Goal: Task Accomplishment & Management: Manage account settings

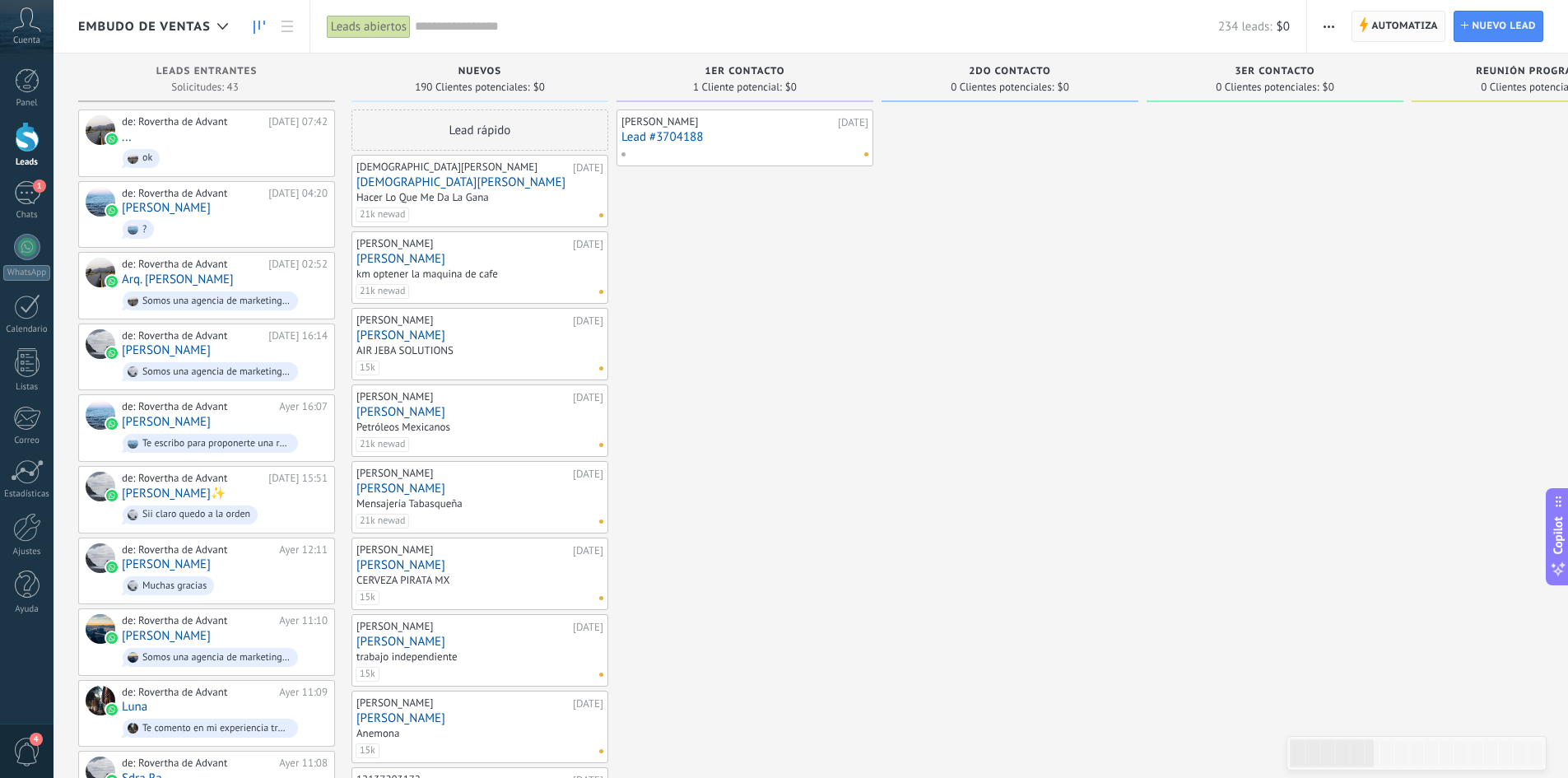
click at [1385, 26] on span "Automatiza" at bounding box center [1403, 26] width 66 height 30
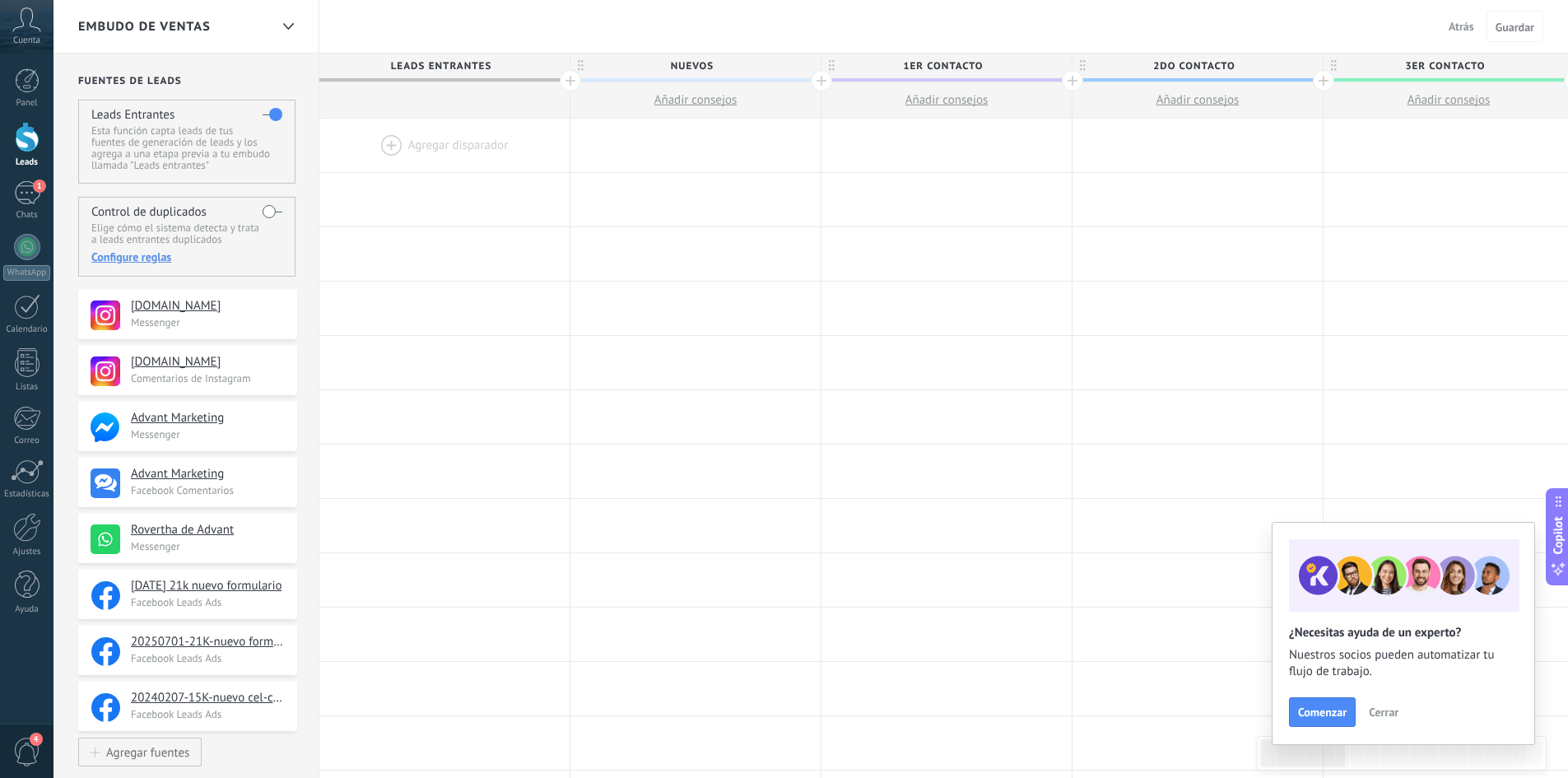
click at [1455, 23] on span "Atrás" at bounding box center [1461, 26] width 26 height 14
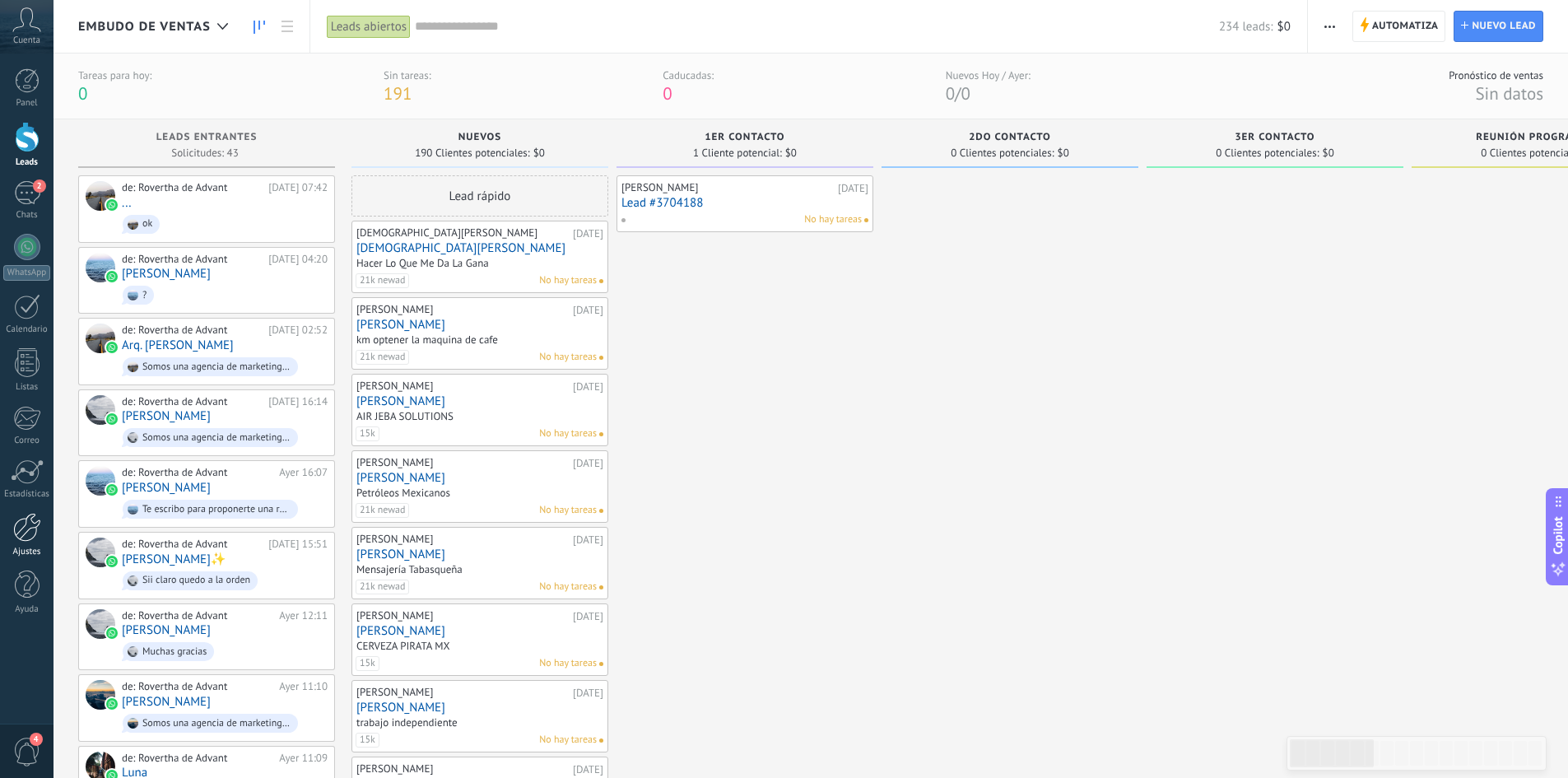
click at [16, 535] on div at bounding box center [27, 528] width 28 height 29
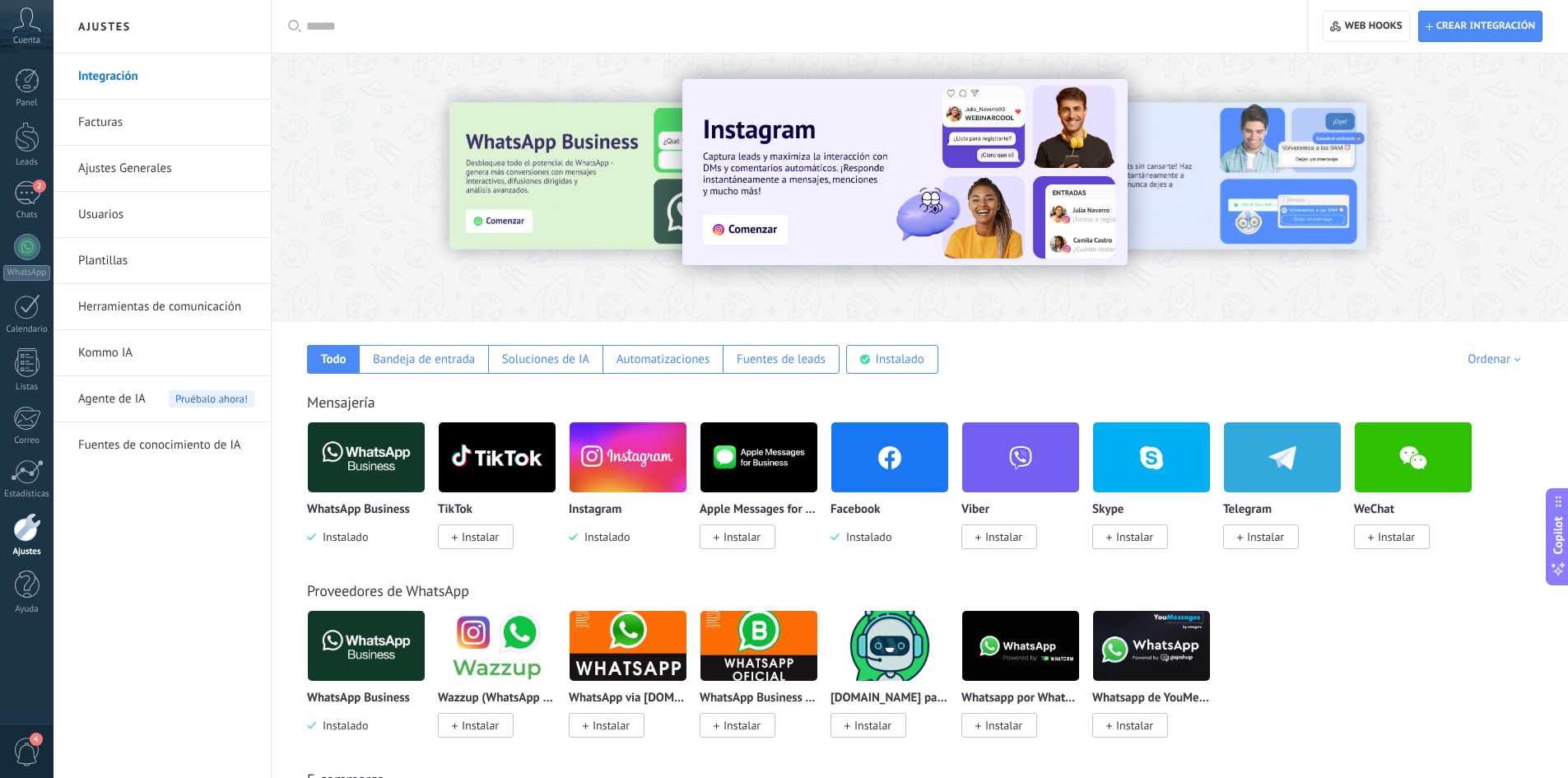
click at [901, 462] on img at bounding box center [889, 456] width 116 height 80
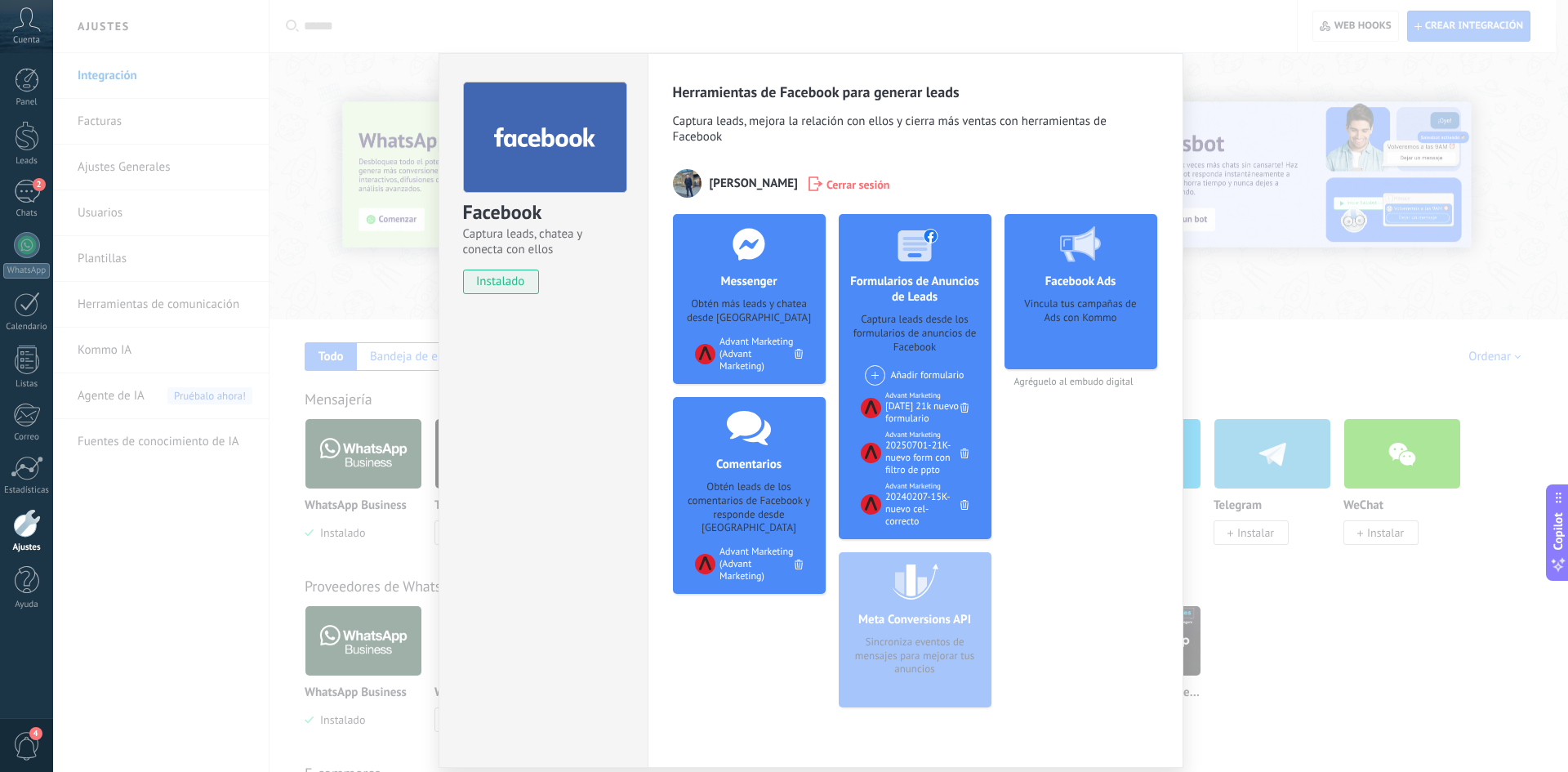
click at [1245, 105] on div "Facebook Captura leads, chatea y conecta con ellos instalado Desinstalar Herram…" at bounding box center [811, 386] width 1515 height 772
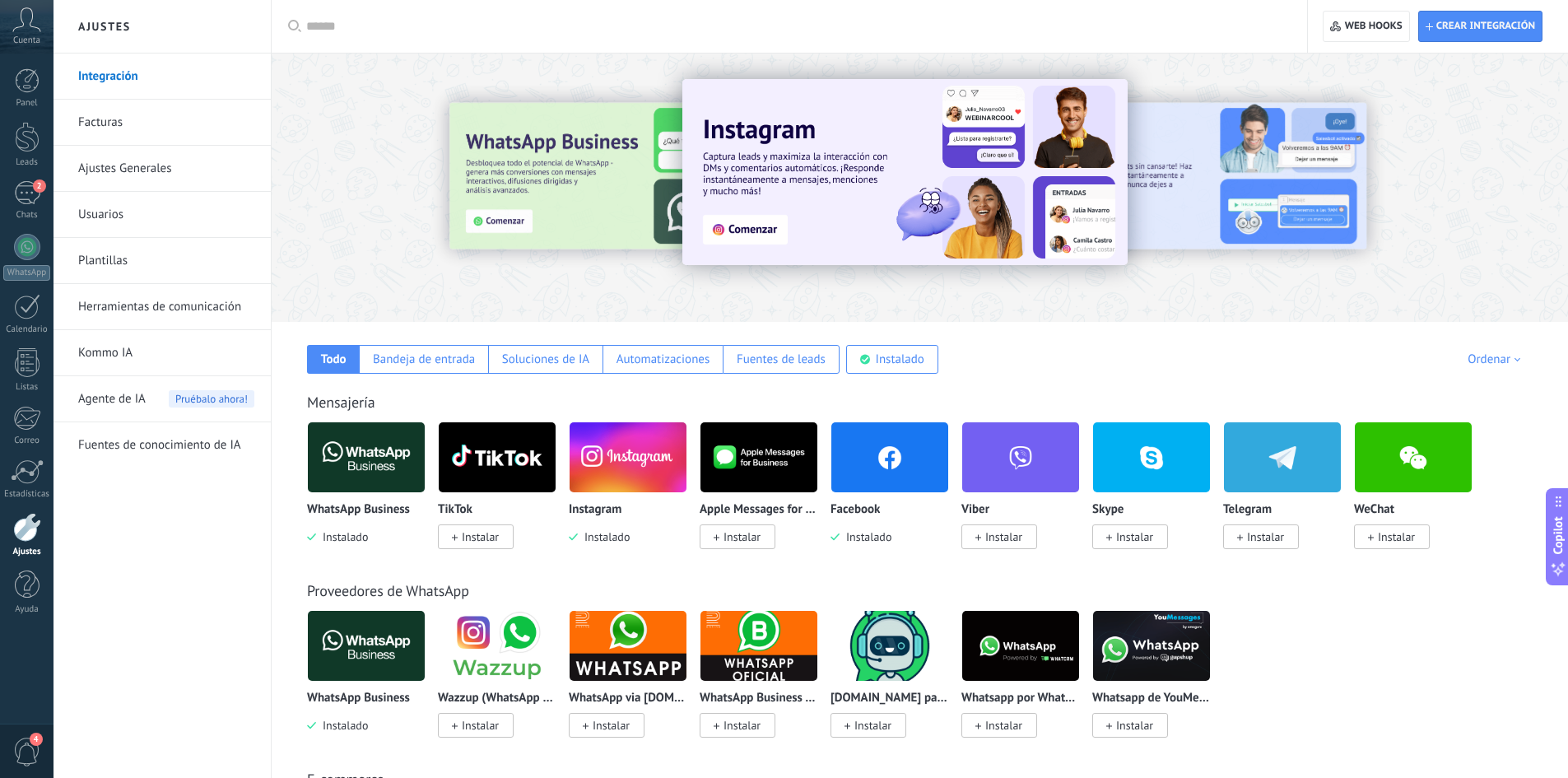
click at [879, 463] on img at bounding box center [889, 456] width 116 height 80
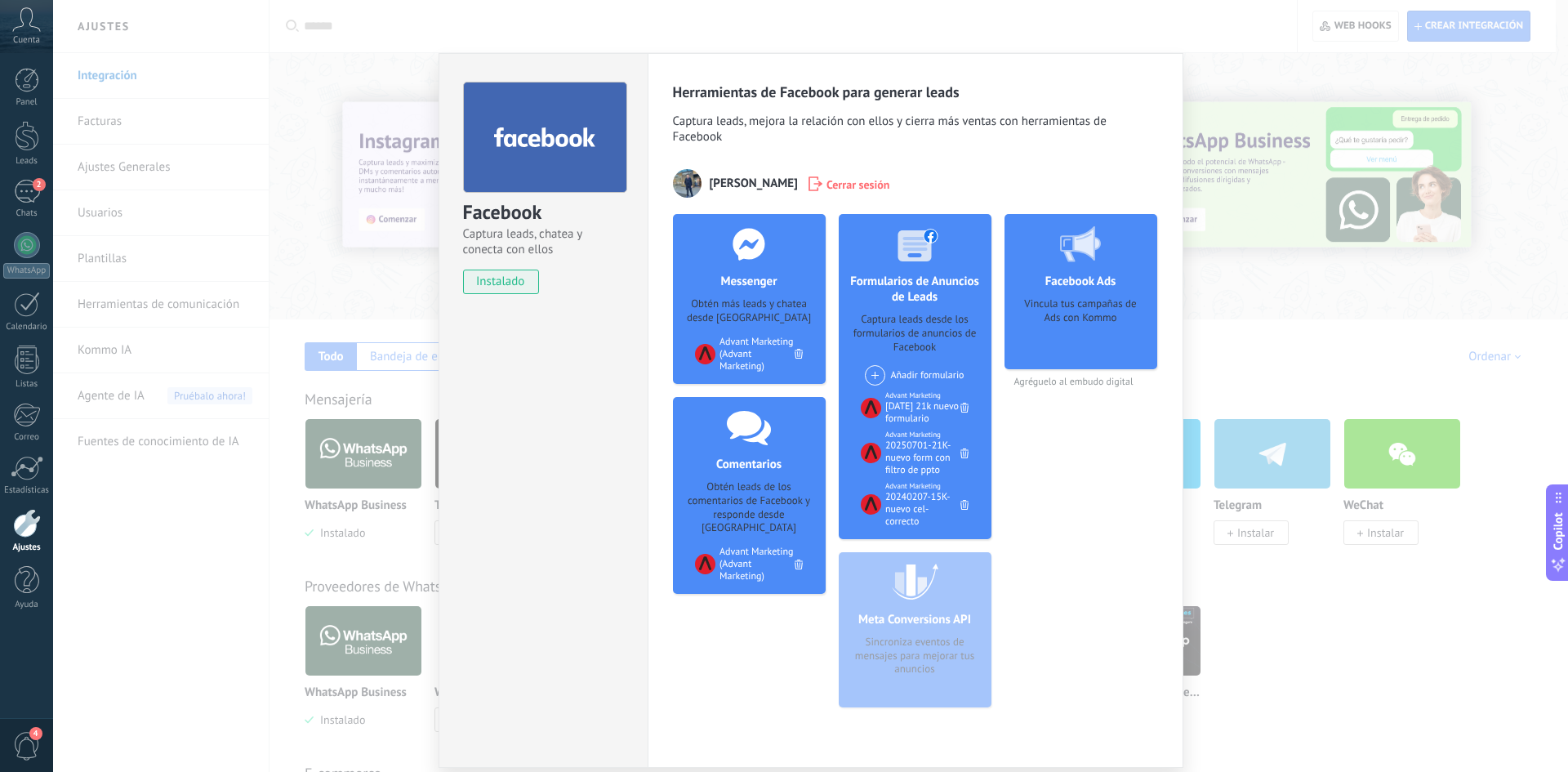
click at [307, 354] on div "Facebook Captura leads, chatea y conecta con ellos instalado Desinstalar Herram…" at bounding box center [811, 386] width 1515 height 772
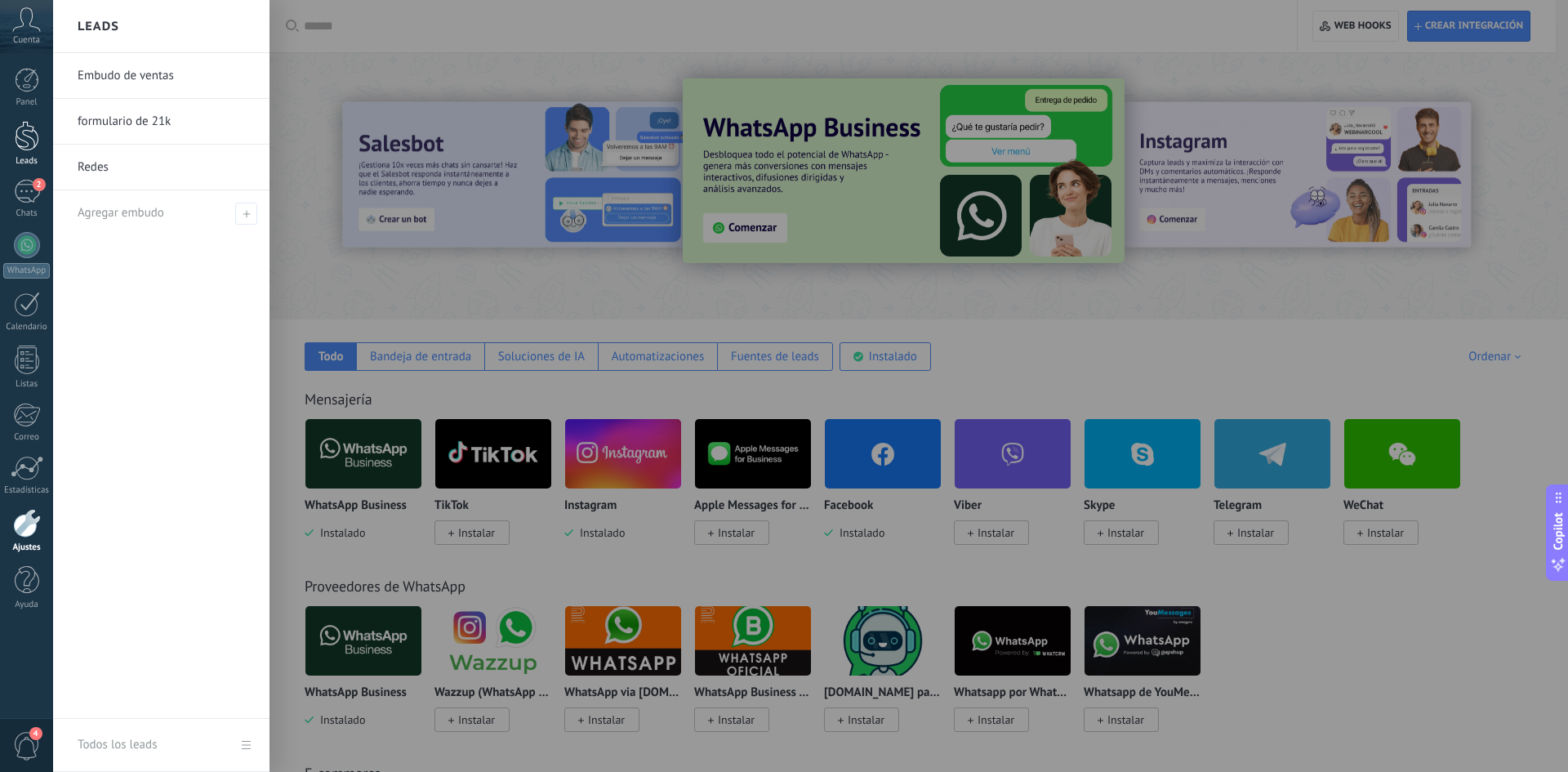
click at [28, 128] on div at bounding box center [27, 137] width 25 height 31
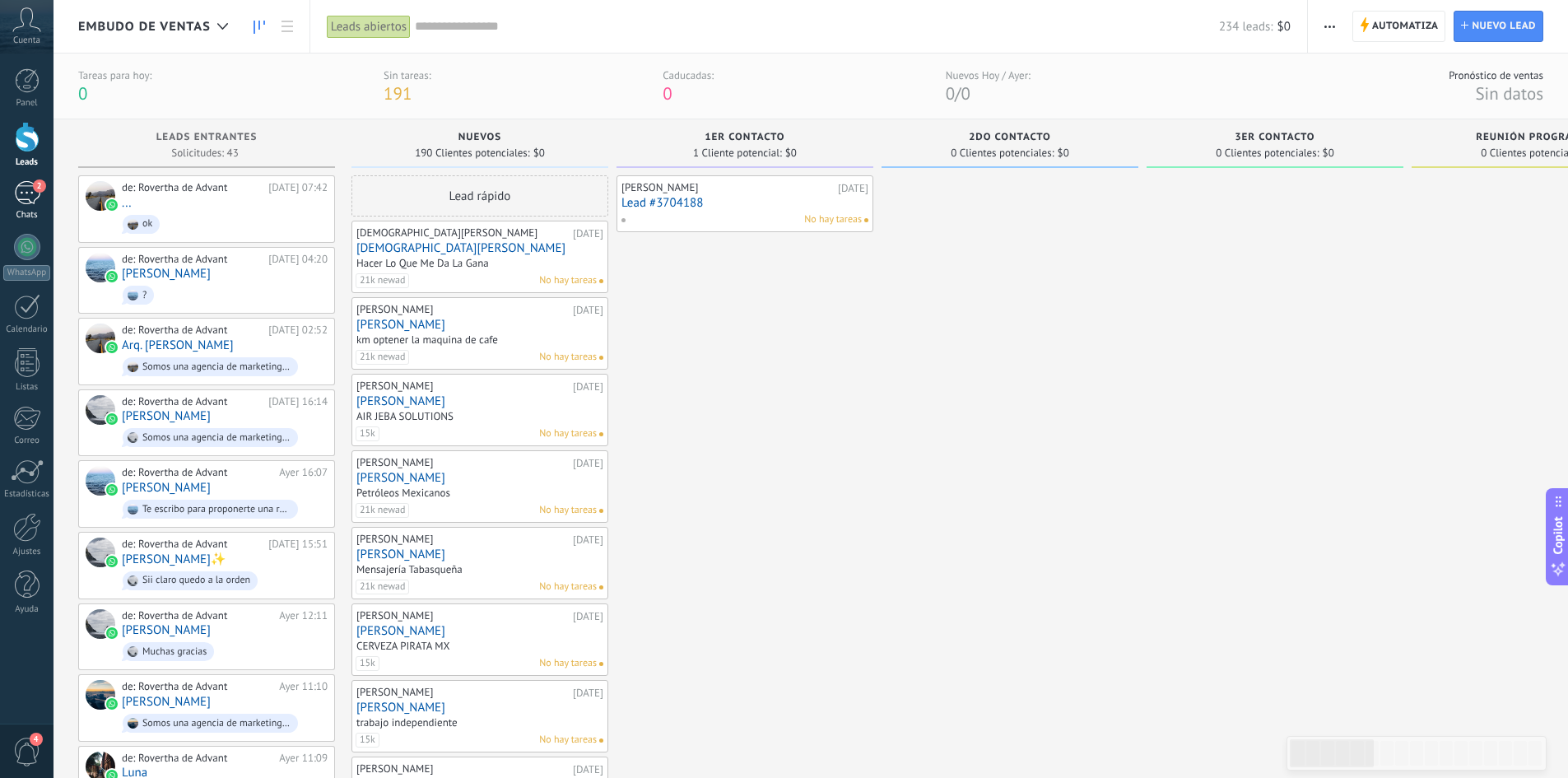
click at [34, 202] on div "2" at bounding box center [27, 193] width 26 height 24
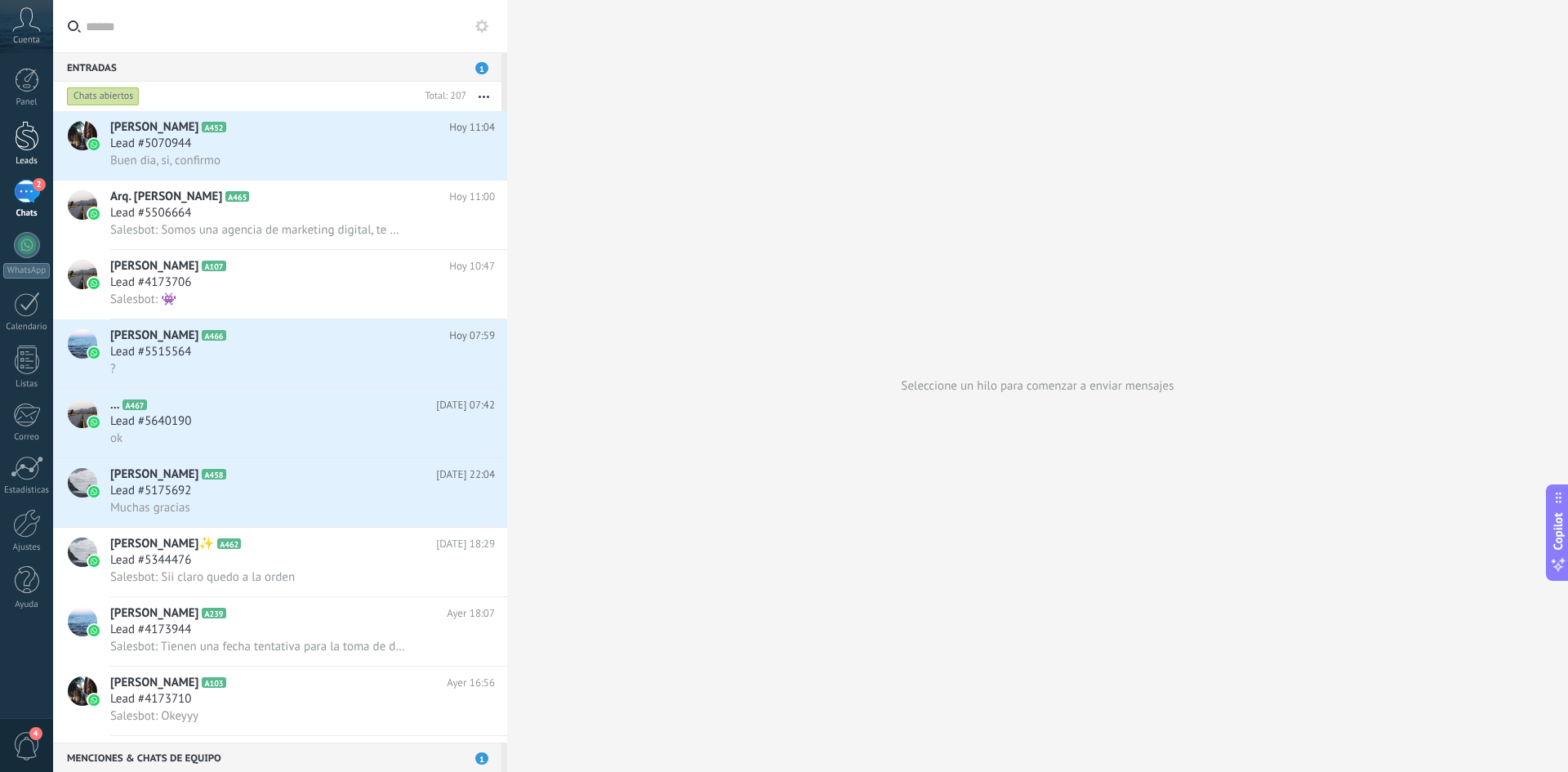
click at [17, 135] on div at bounding box center [27, 137] width 25 height 31
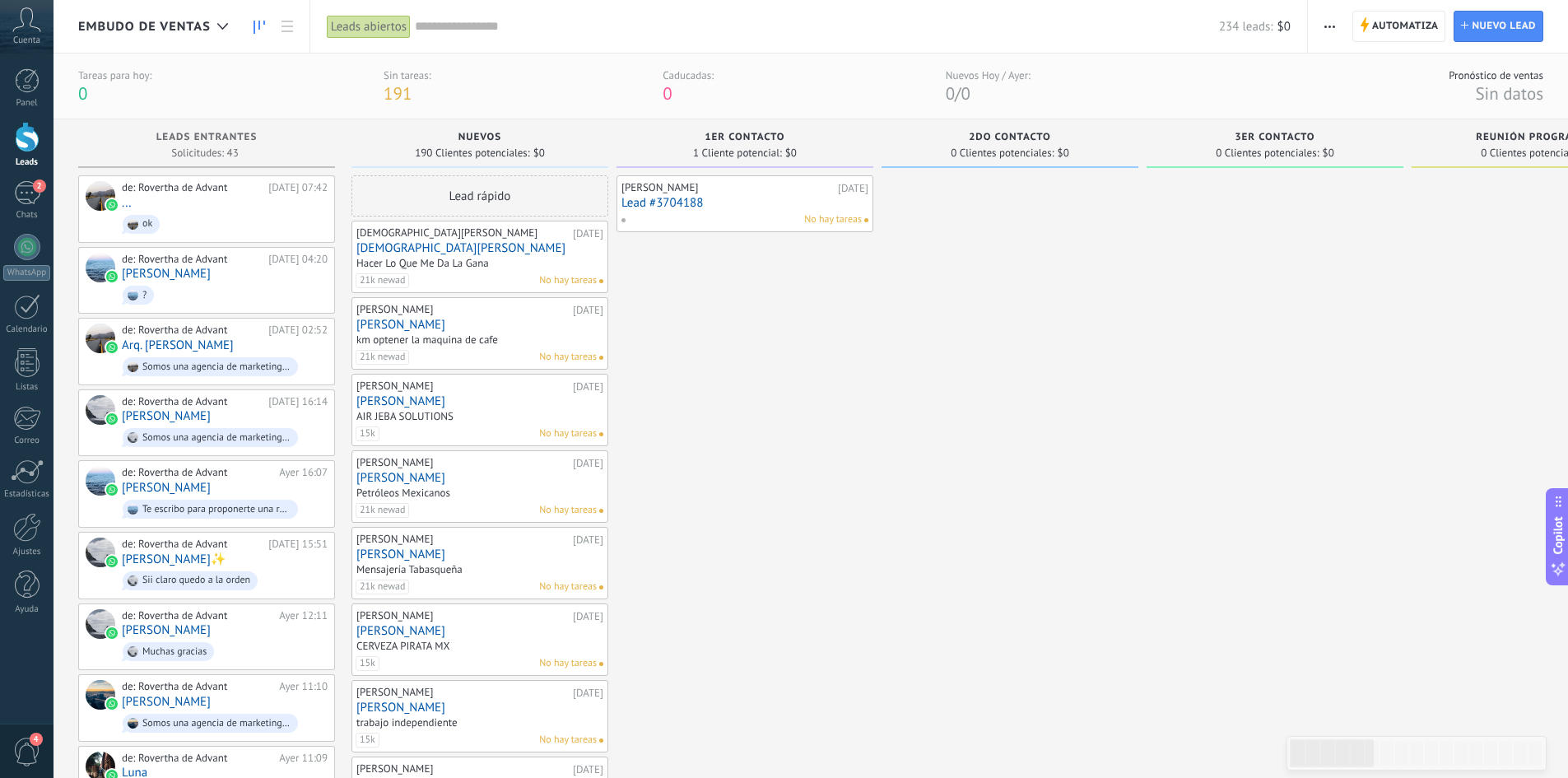
click at [475, 262] on div "Hacer Lo Que Me Da La Gana" at bounding box center [423, 263] width 133 height 14
click at [1404, 21] on span "Automatiza" at bounding box center [1403, 26] width 66 height 30
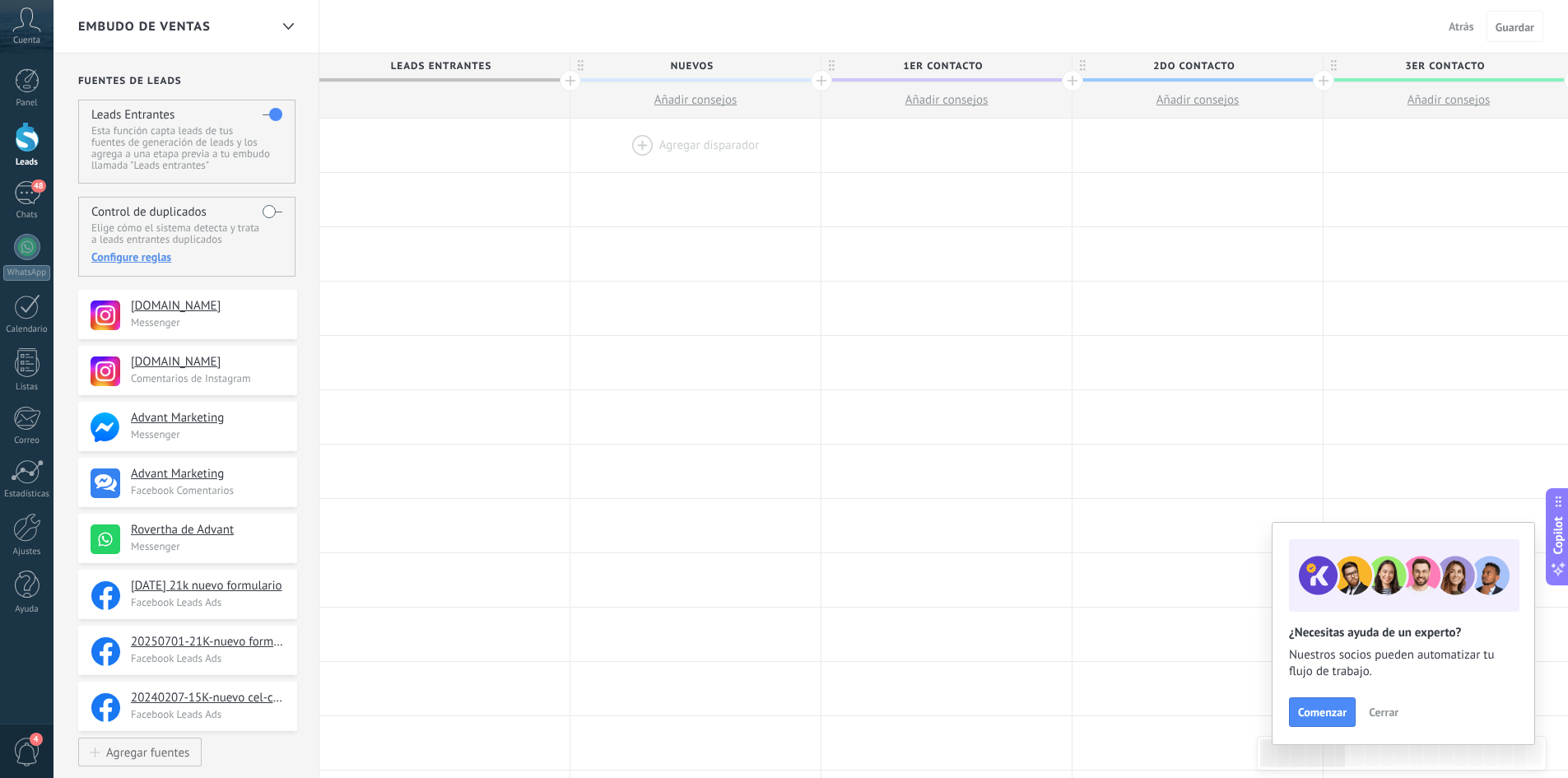
click at [636, 143] on div at bounding box center [696, 145] width 250 height 54
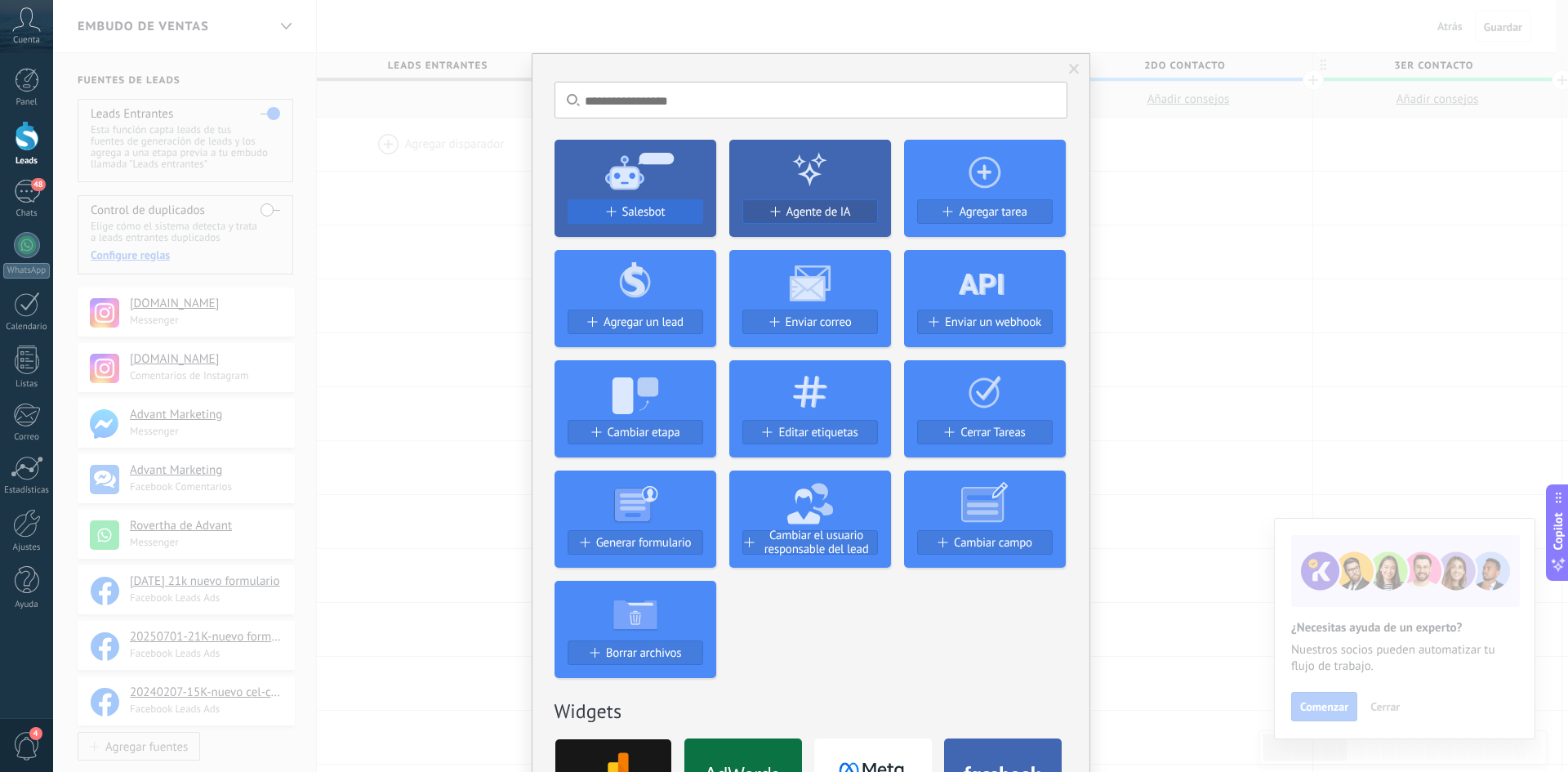
click at [639, 216] on span "Salesbot" at bounding box center [644, 212] width 43 height 14
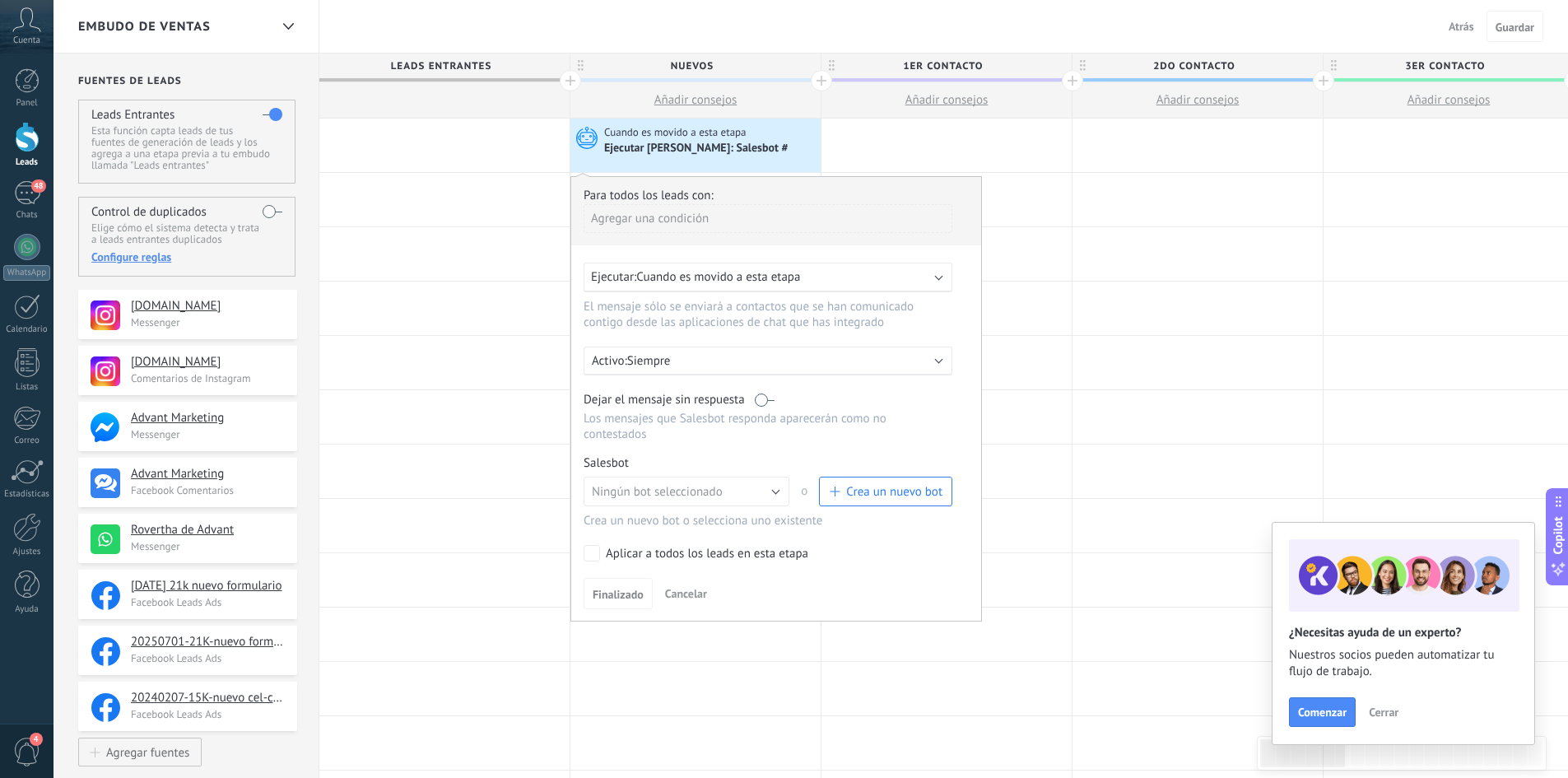
click at [926, 275] on div "Ejecutar: Cuando es movido a esta etapa" at bounding box center [761, 277] width 341 height 15
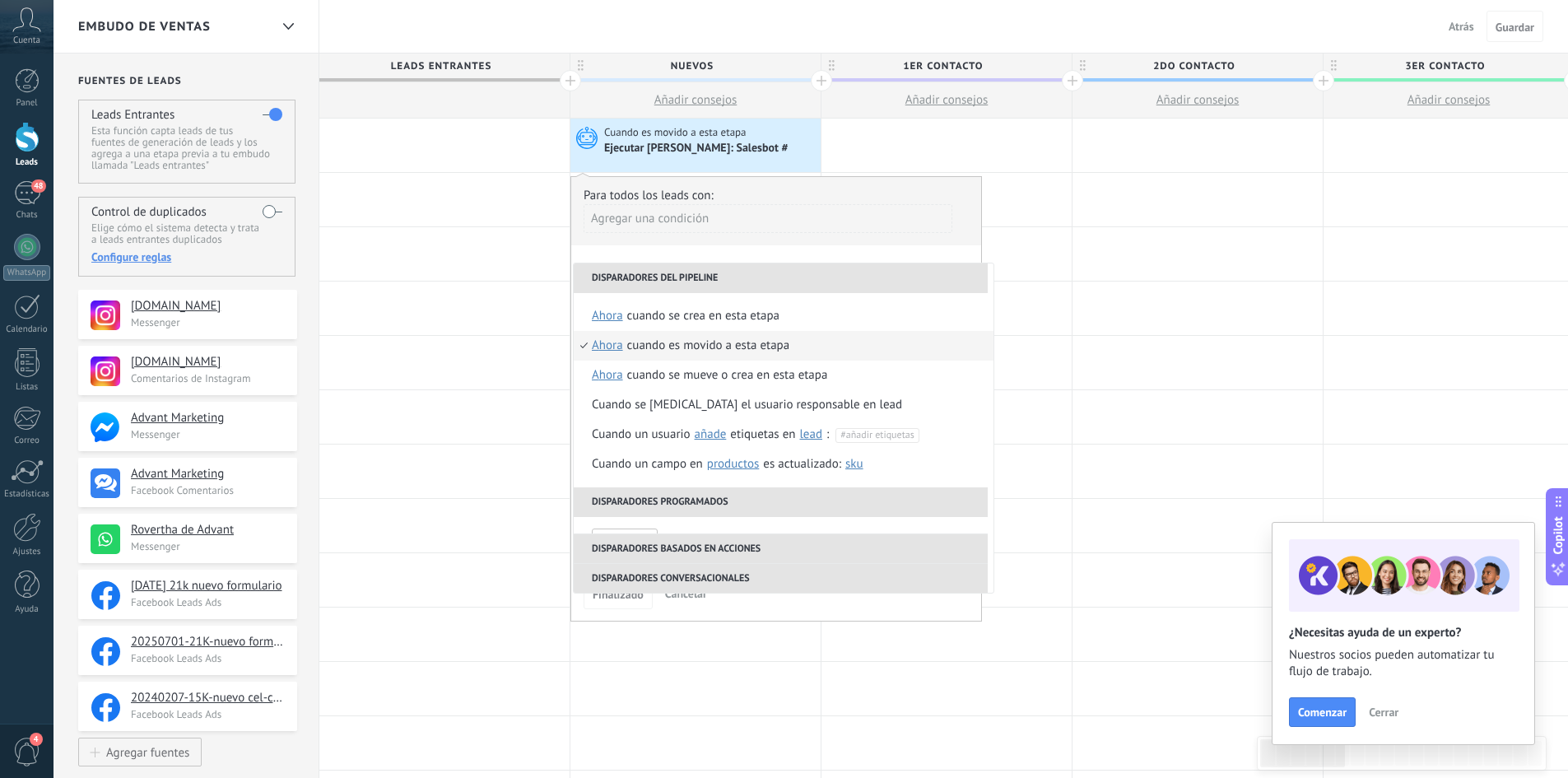
click at [958, 242] on div "Para todos los leads con: Agregar una condición" at bounding box center [776, 217] width 385 height 58
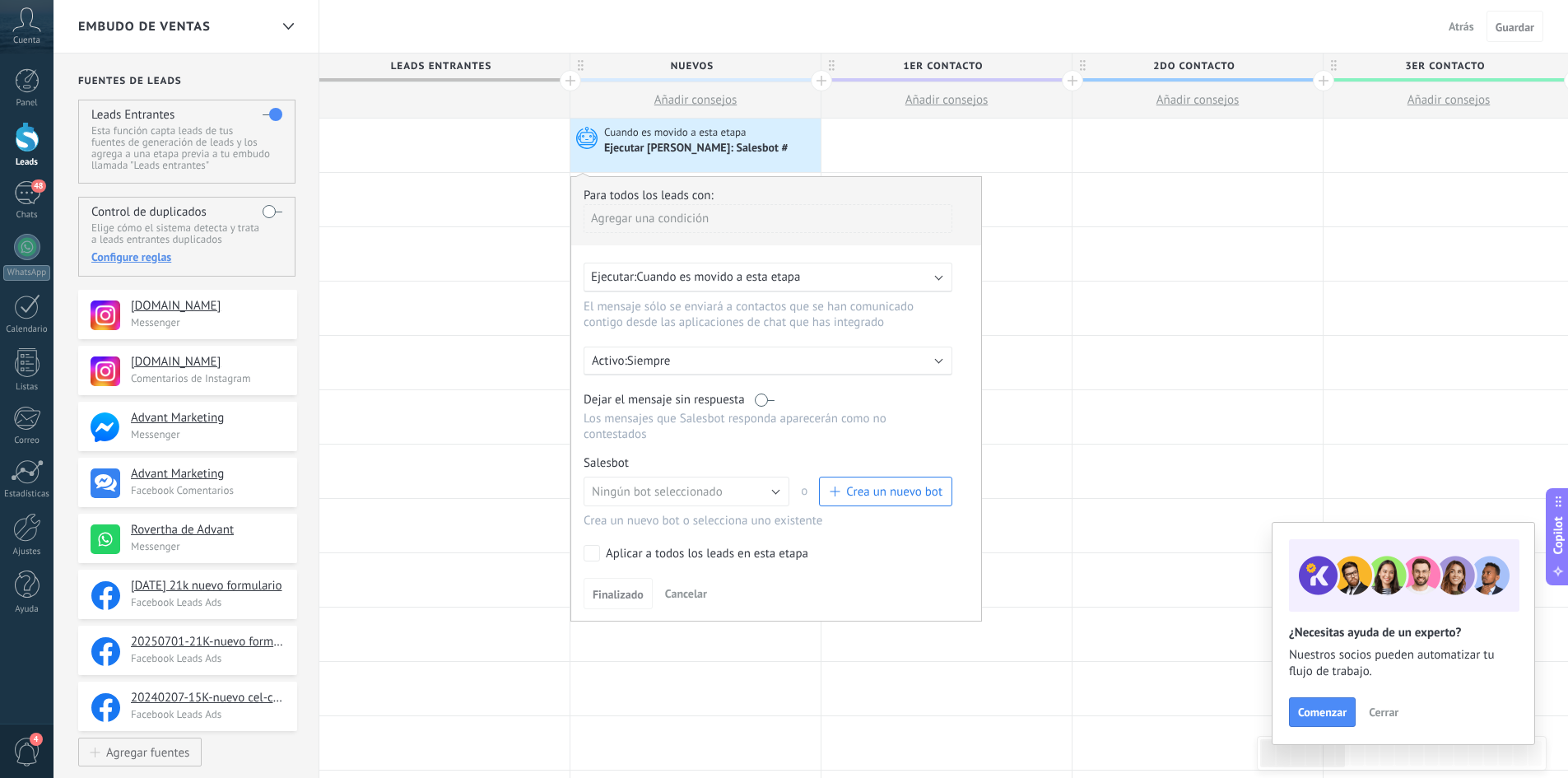
click at [932, 273] on div "Ejecutar: Cuando es movido a esta etapa" at bounding box center [767, 277] width 369 height 30
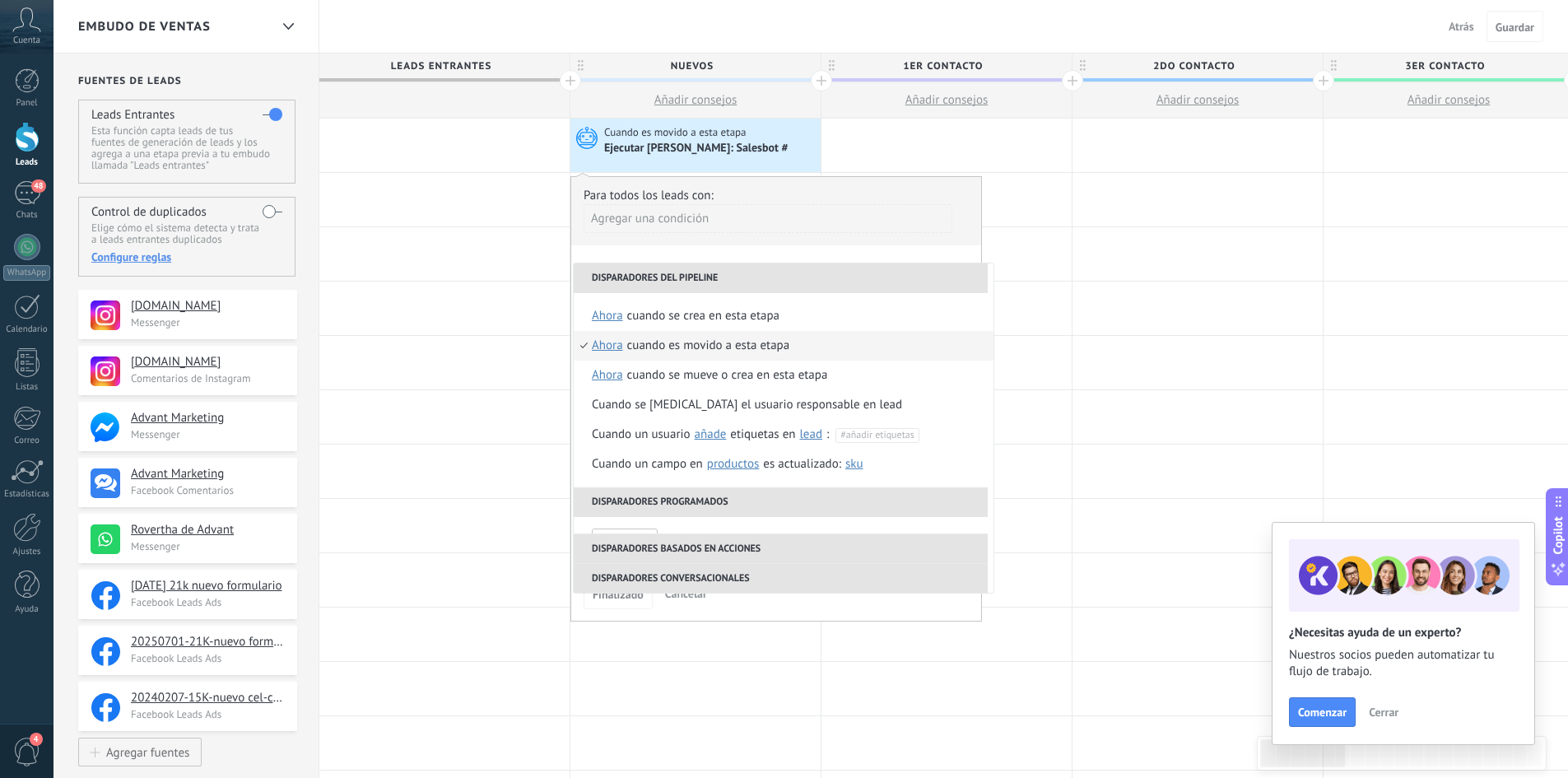
click at [938, 245] on div "Agregar una condición" at bounding box center [767, 224] width 369 height 41
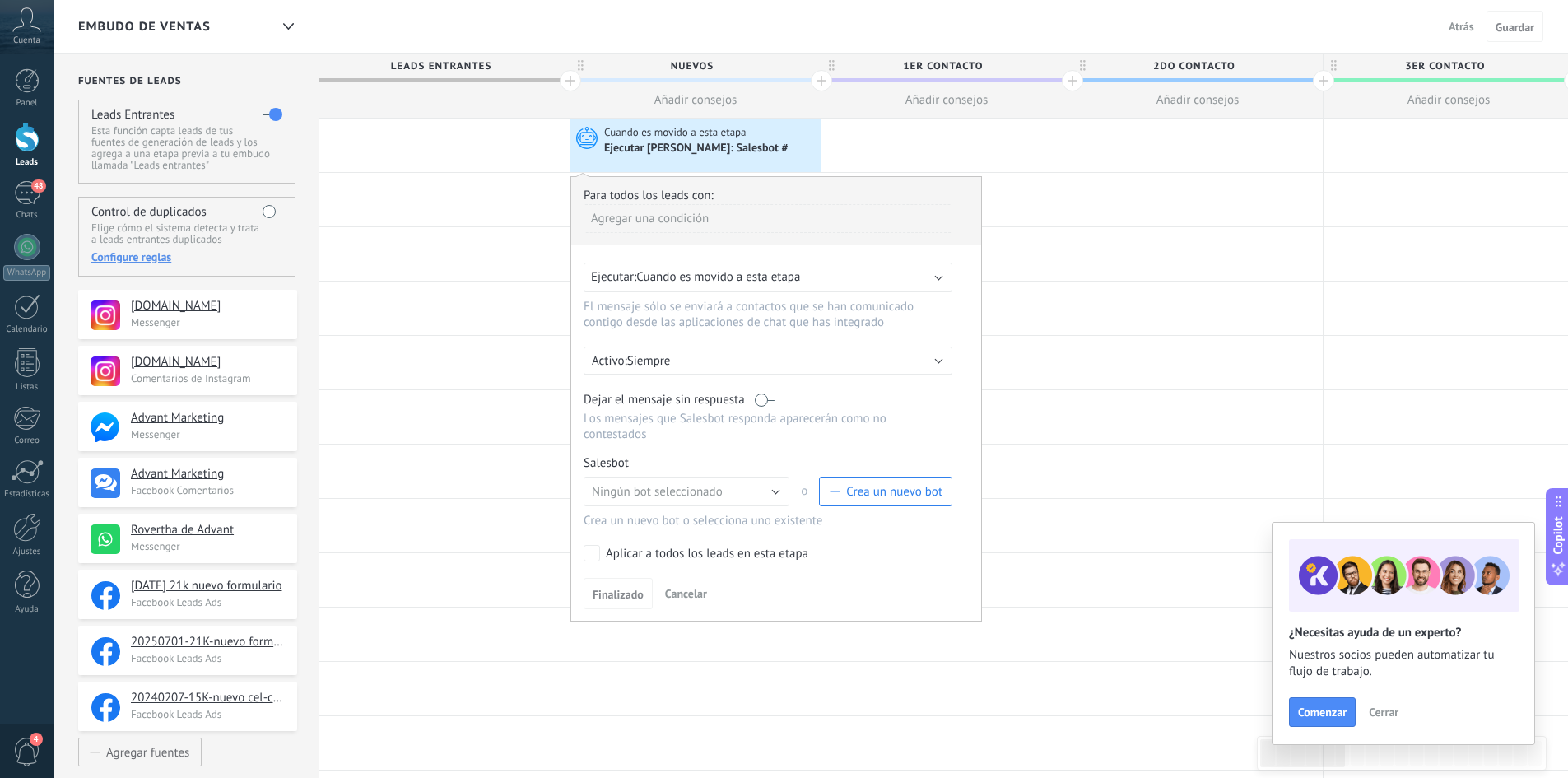
click at [936, 282] on div "Ejecutar: Cuando es movido a esta etapa" at bounding box center [767, 277] width 369 height 30
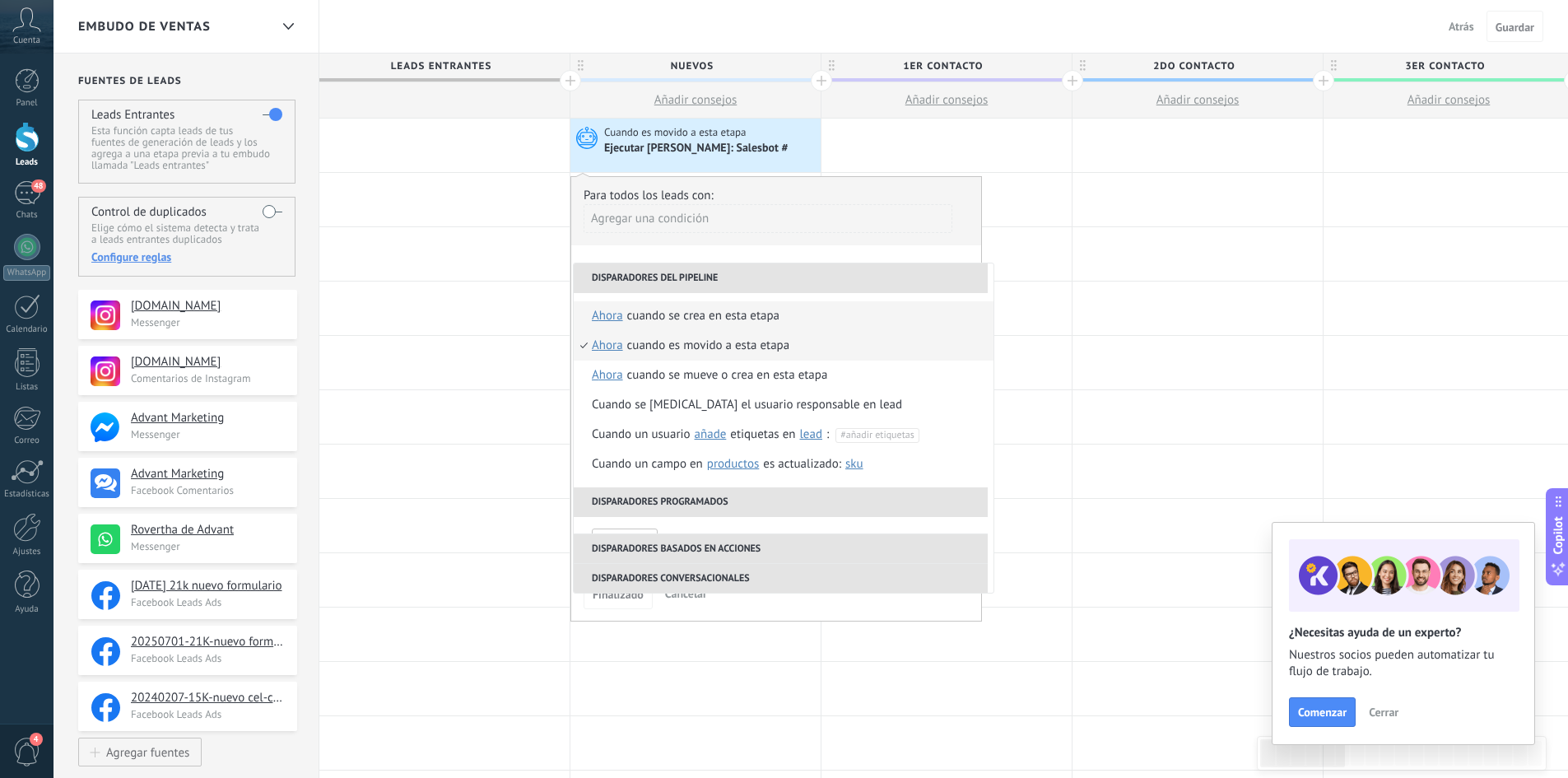
click at [849, 316] on li "Cuando se crea en esta etapa ahora después de 5 minutos después de 10 minutos u…" at bounding box center [784, 316] width 420 height 30
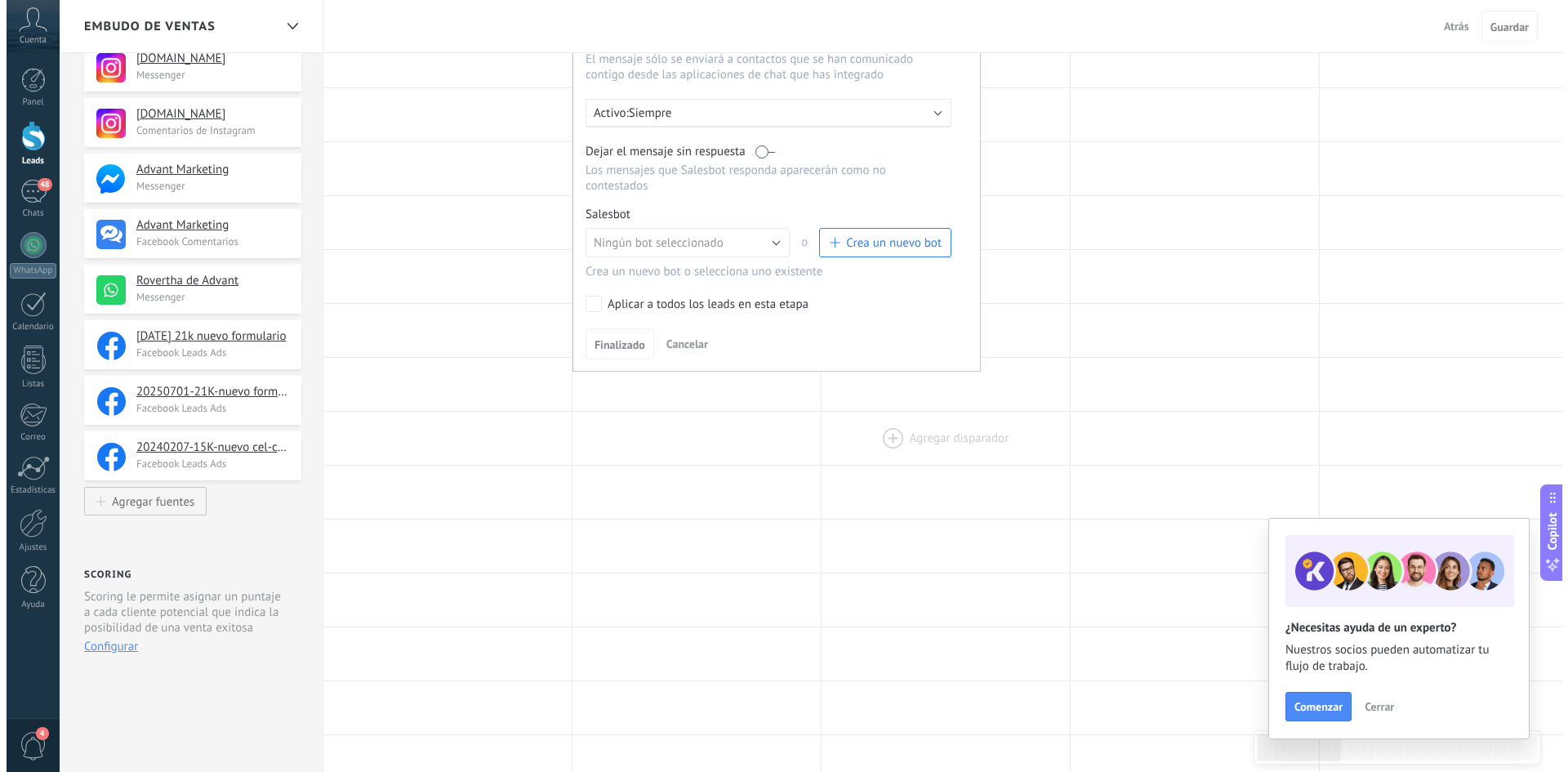
scroll to position [81, 0]
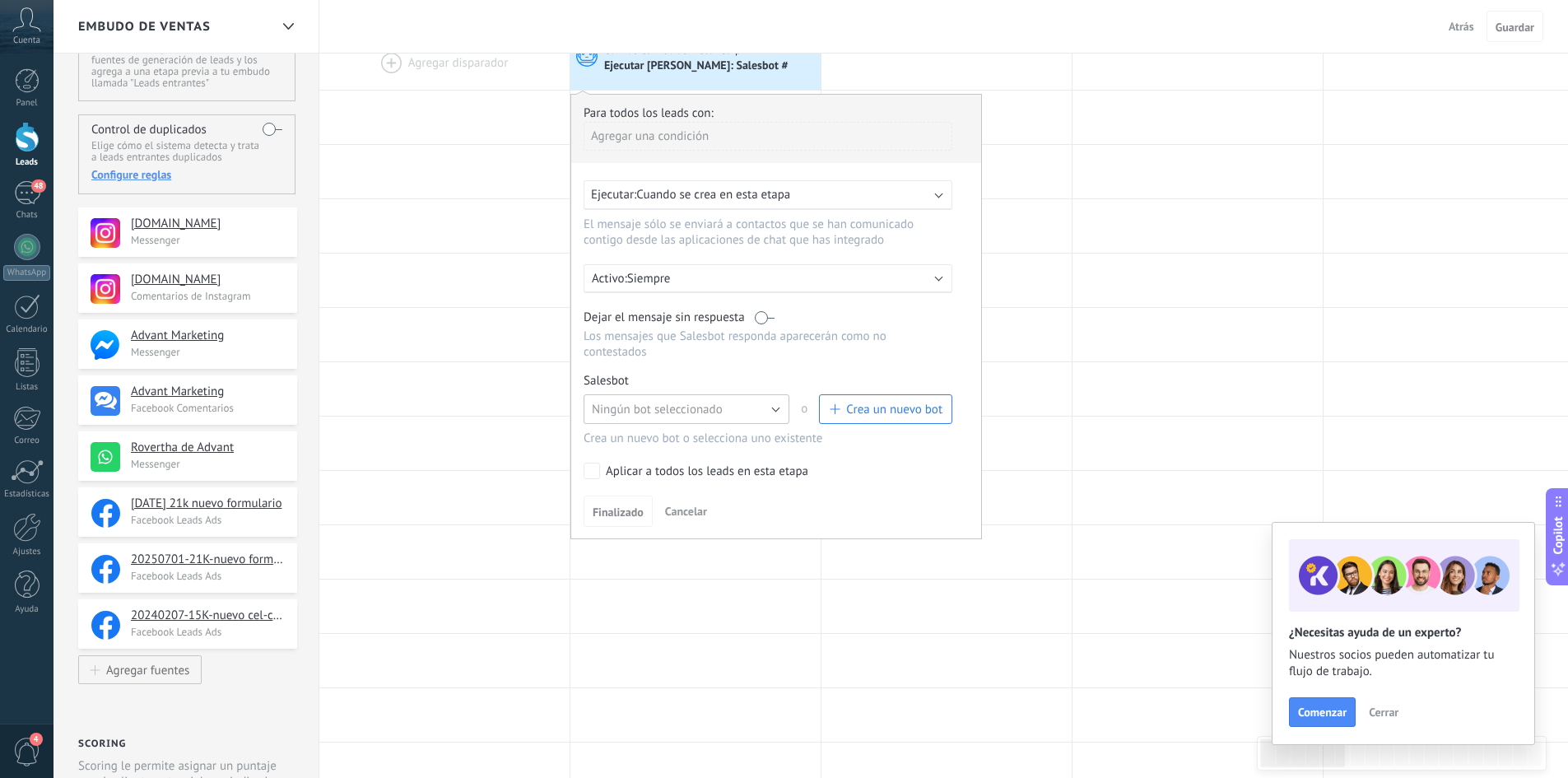
click at [775, 410] on button "Ningún bot seleccionado" at bounding box center [686, 409] width 206 height 30
click at [775, 410] on span "Ningún bot seleccionado" at bounding box center [679, 409] width 210 height 15
click at [885, 409] on span "Crea un nuevo bot" at bounding box center [894, 409] width 96 height 15
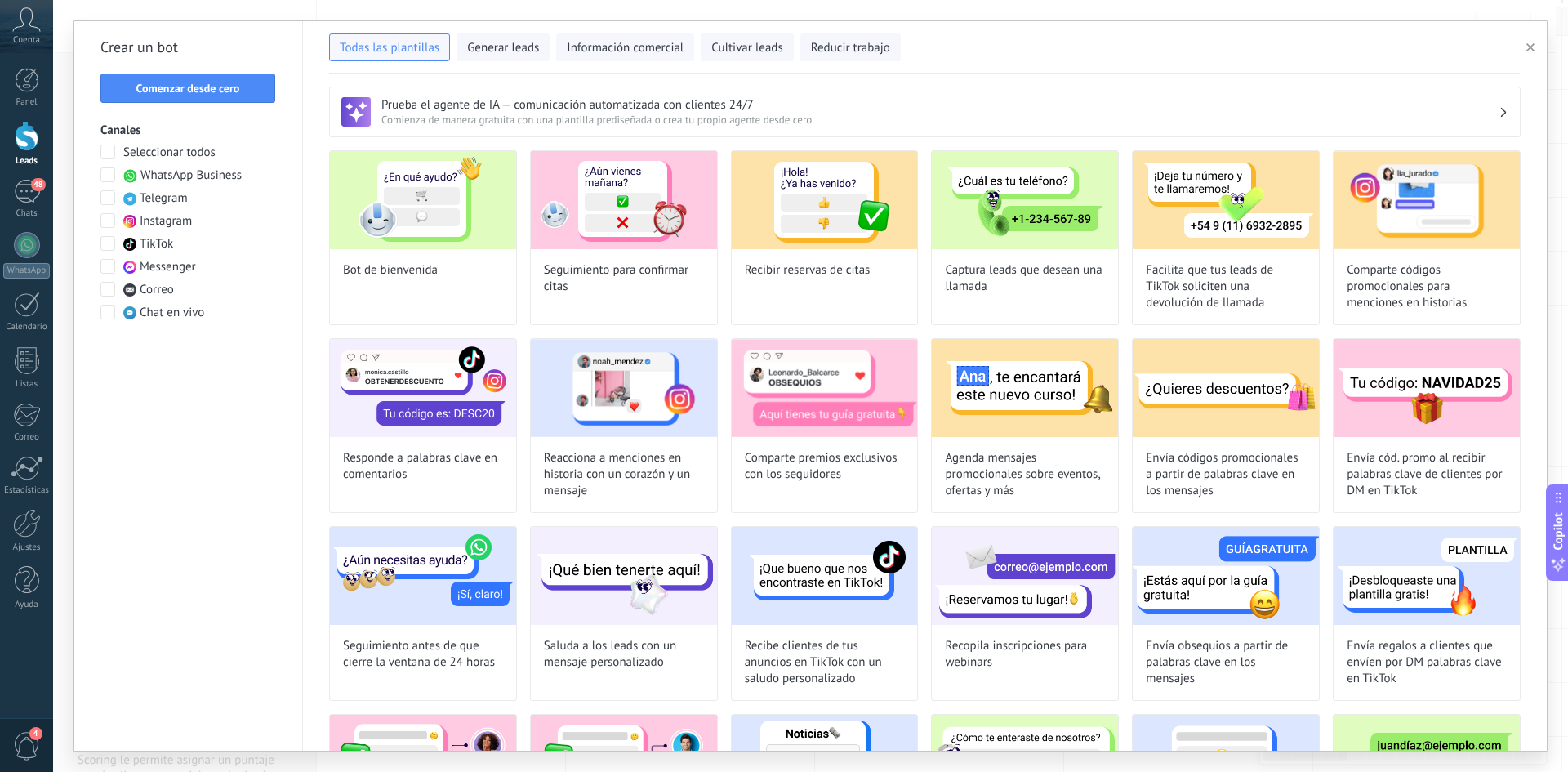
click at [104, 172] on span at bounding box center [107, 174] width 14 height 14
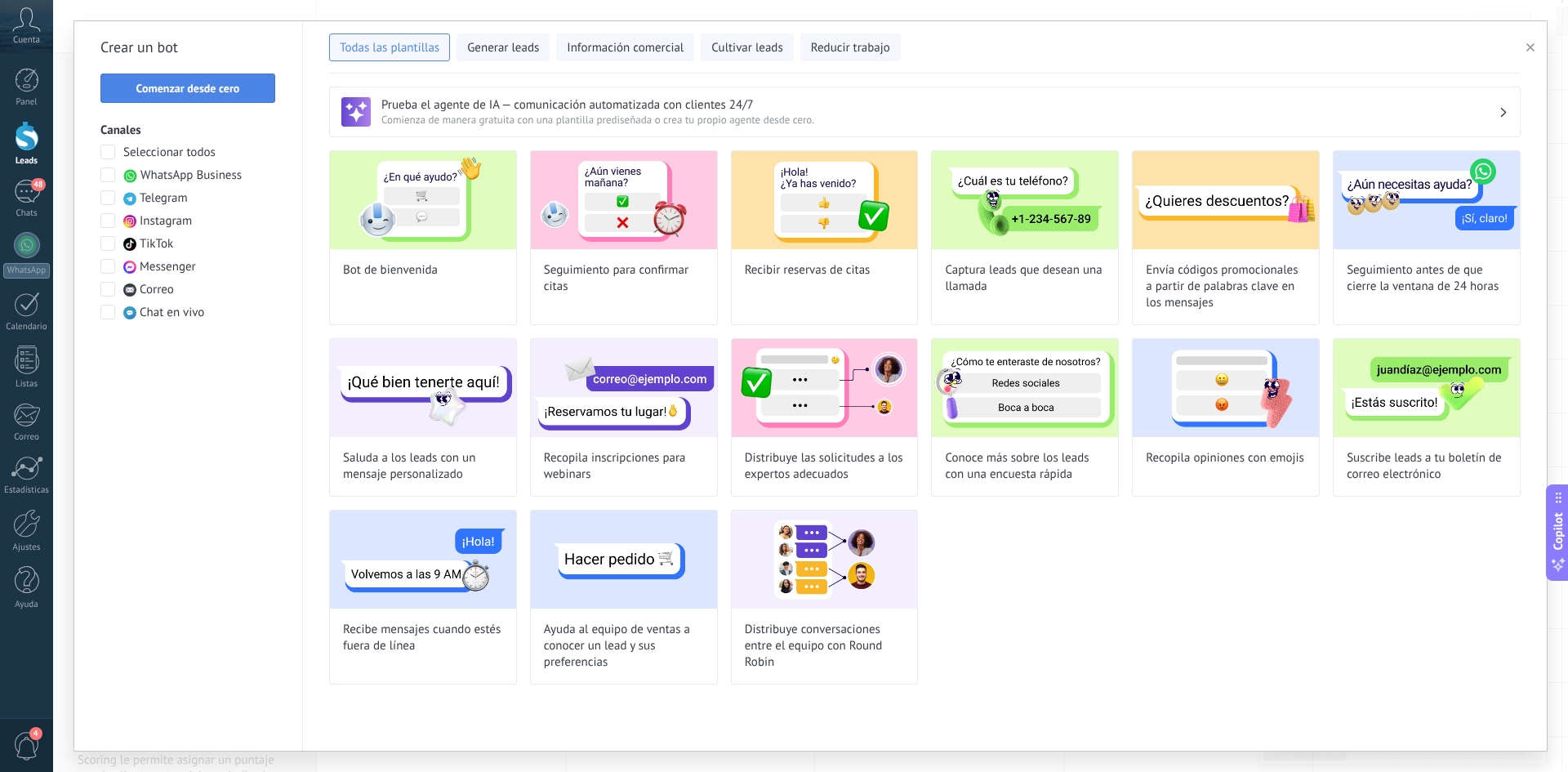
click at [244, 90] on span "Comenzar desde cero" at bounding box center [188, 88] width 157 height 11
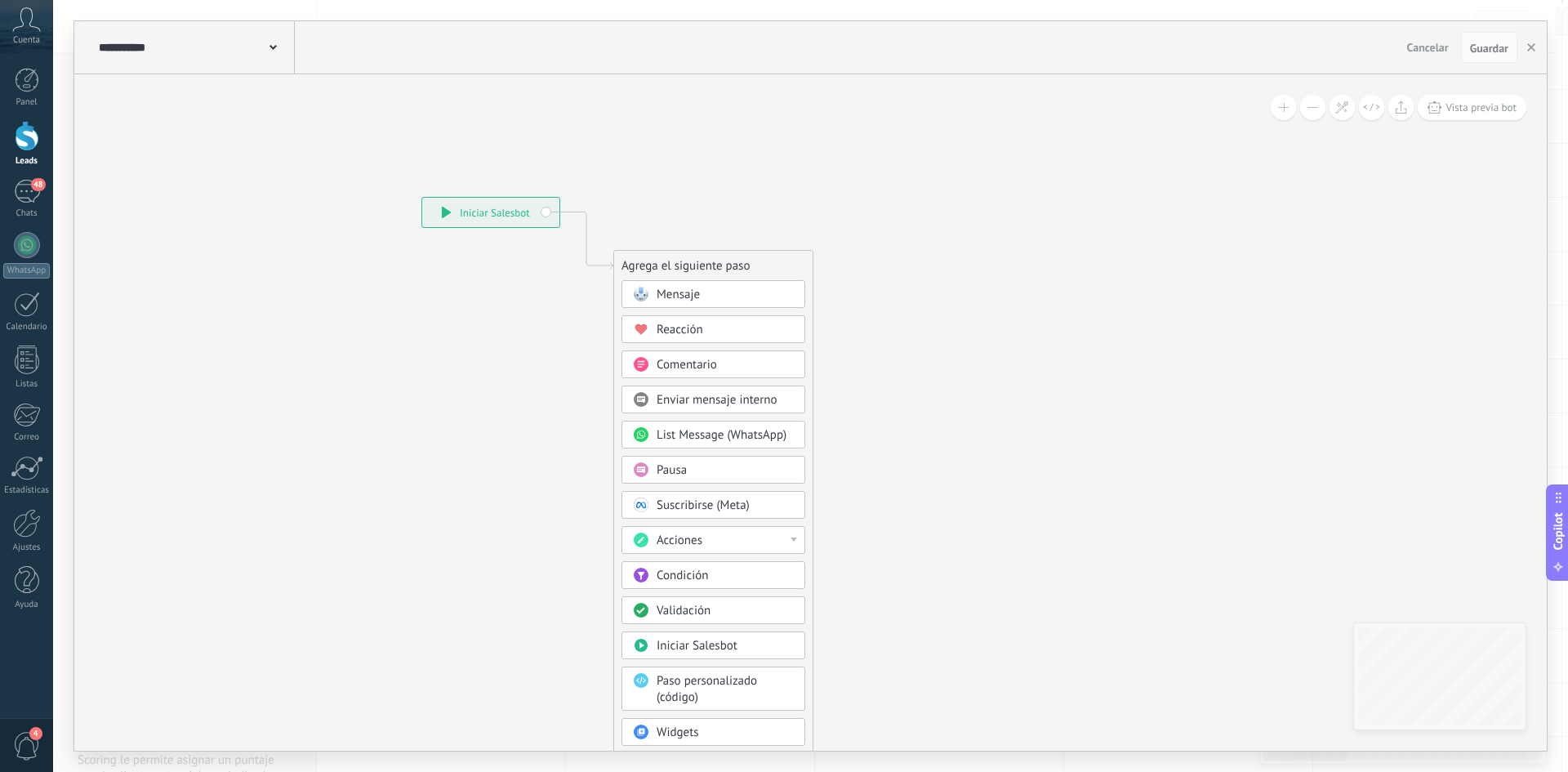
click at [718, 301] on div "Mensaje" at bounding box center [725, 294] width 138 height 16
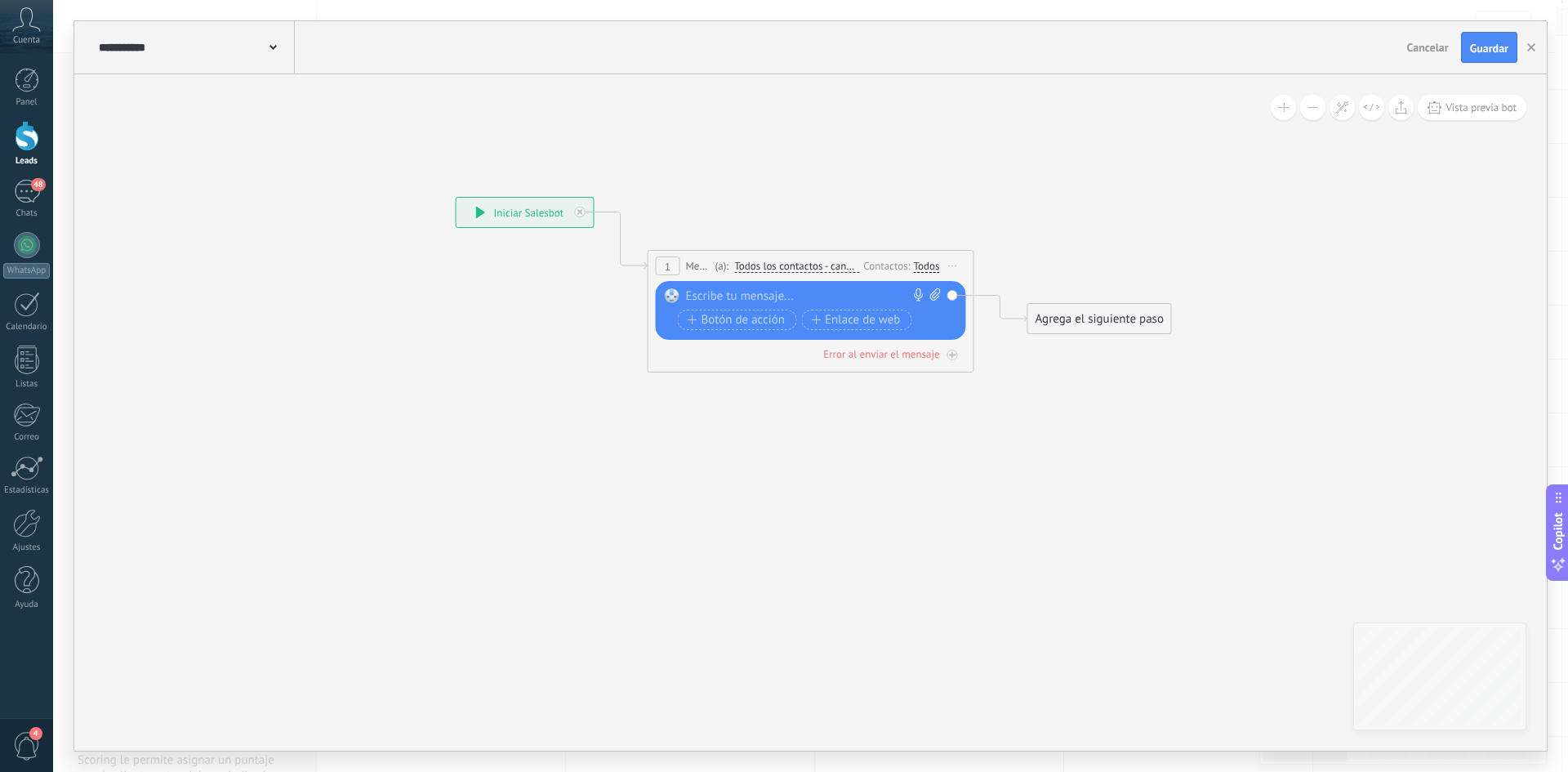
click at [752, 296] on div at bounding box center [807, 296] width 243 height 16
click at [687, 293] on div "**********" at bounding box center [814, 296] width 256 height 16
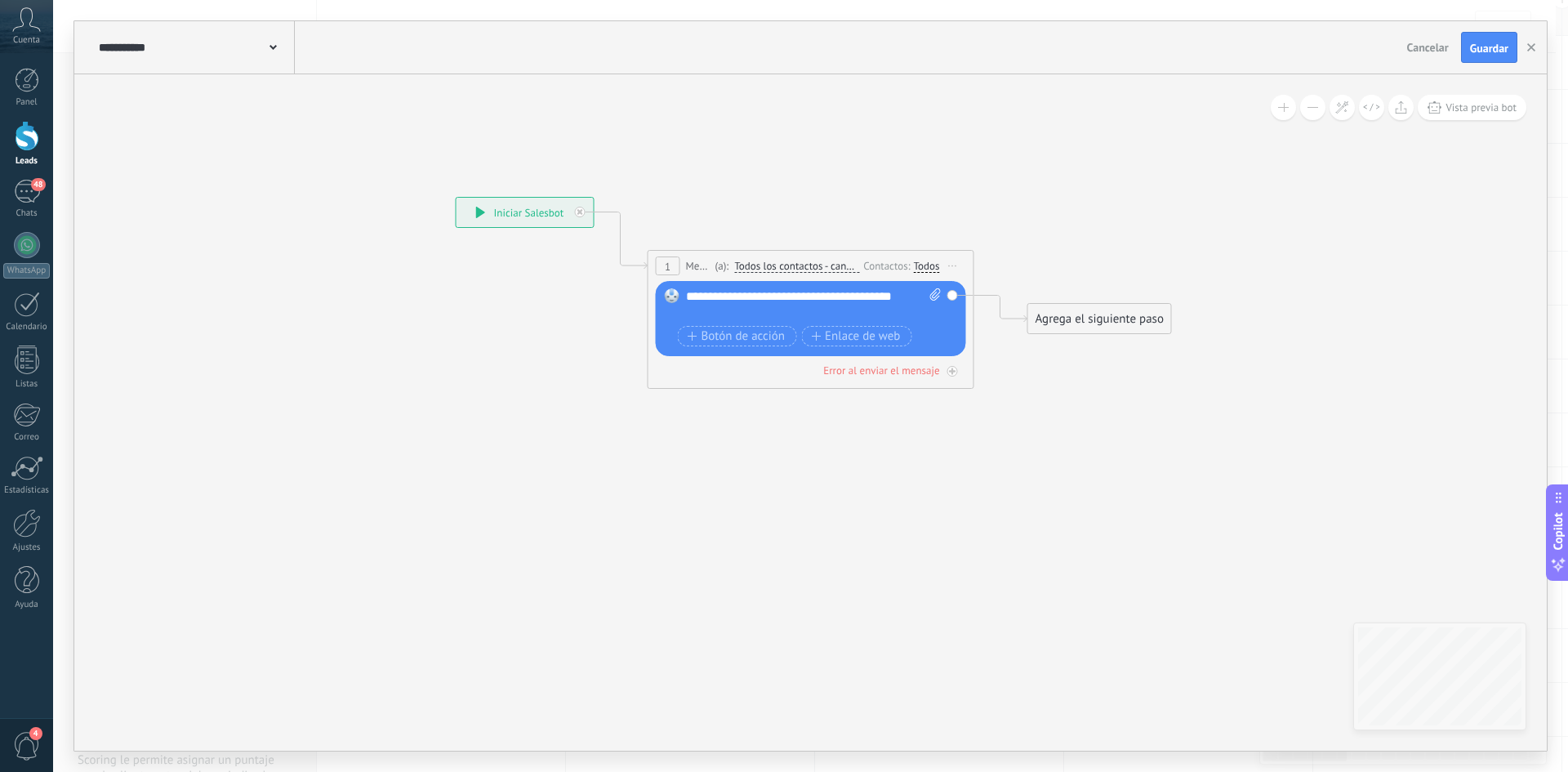
click at [898, 294] on div "**********" at bounding box center [814, 305] width 256 height 32
click at [1054, 318] on div "Agrega el siguiente paso" at bounding box center [1099, 319] width 143 height 27
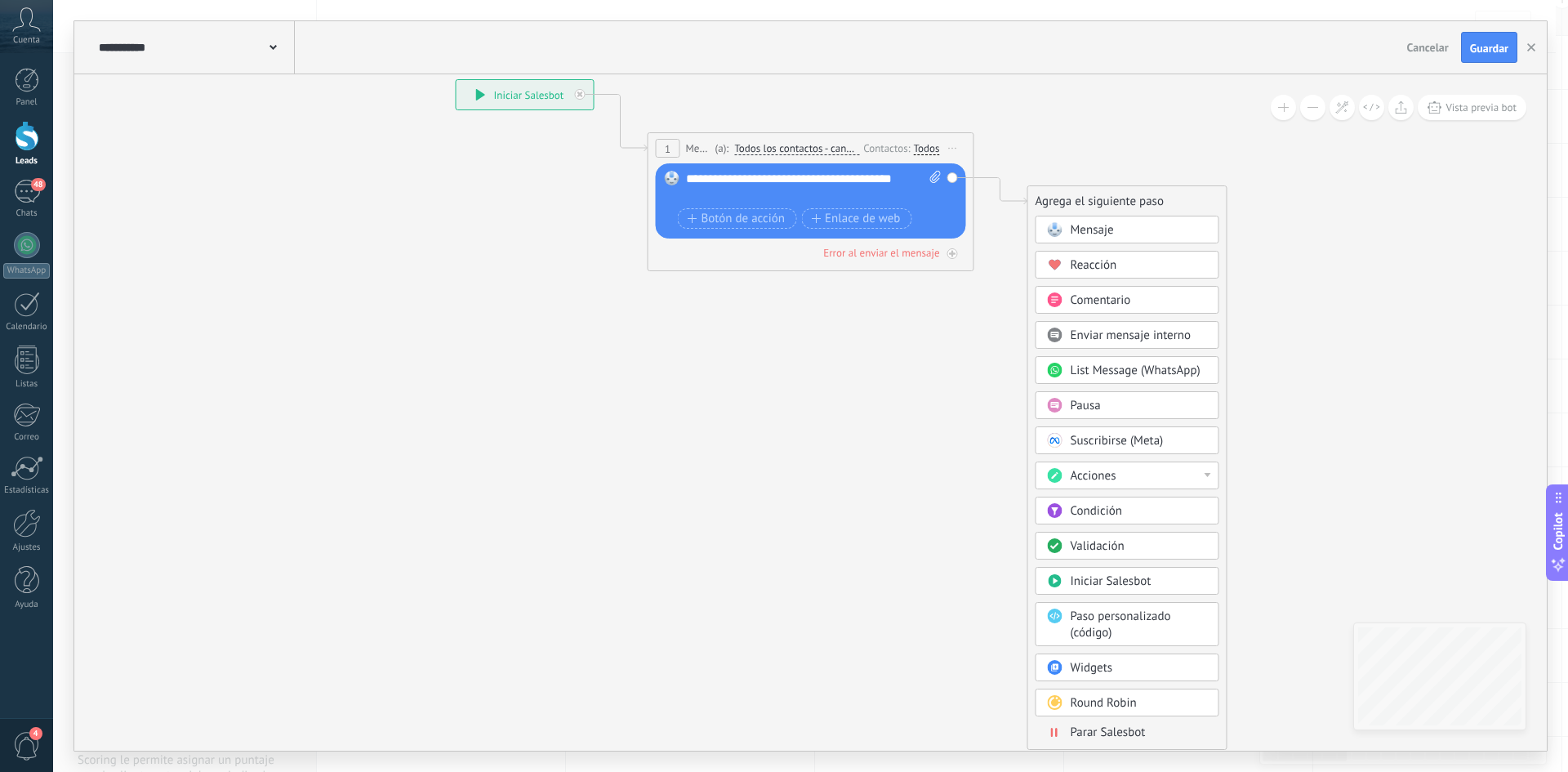
click at [1105, 406] on div "Pausa" at bounding box center [1139, 405] width 138 height 16
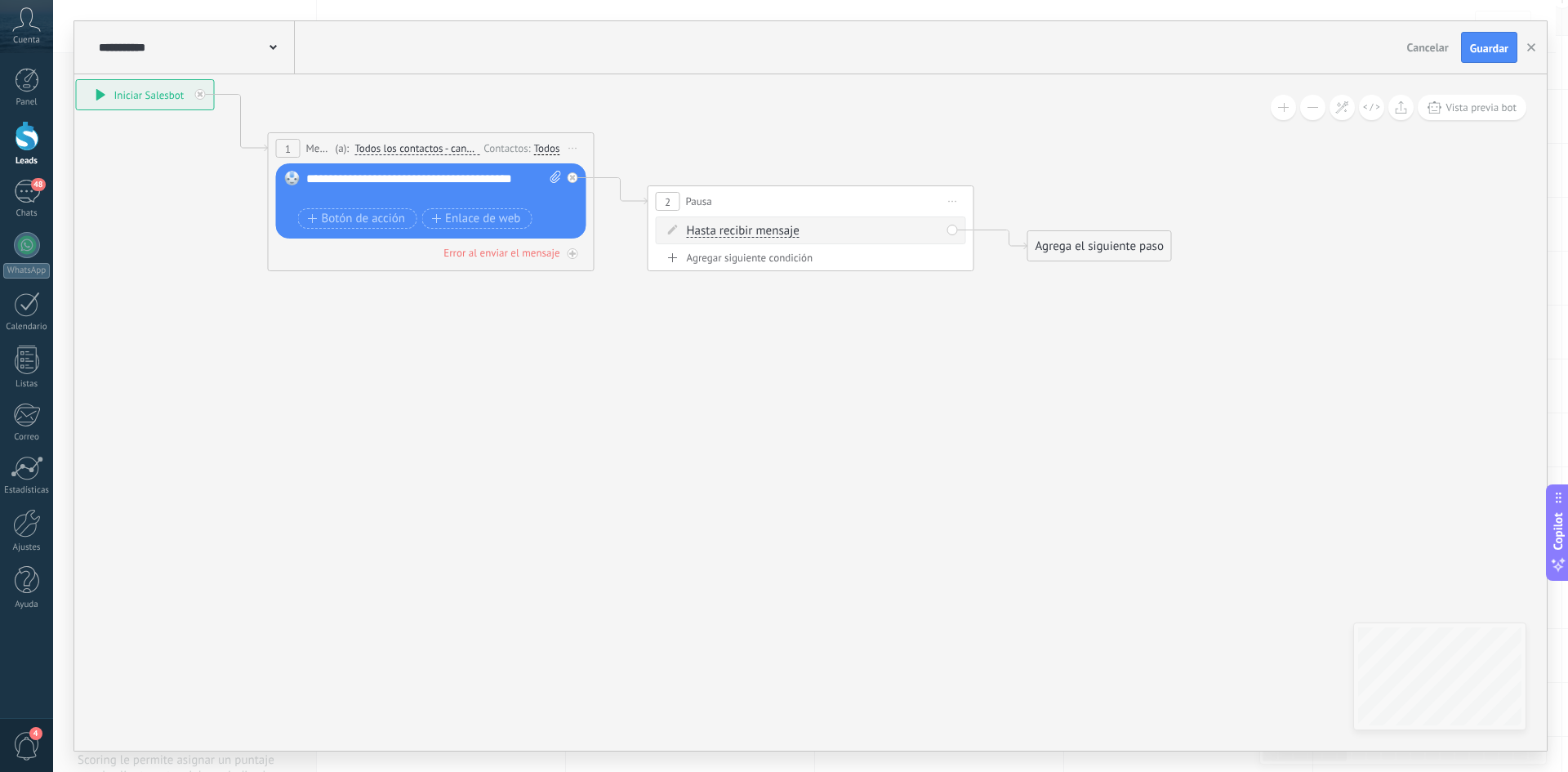
click at [746, 235] on span "Hasta recibir mensaje" at bounding box center [743, 231] width 113 height 13
click at [746, 235] on button "Hasta recibir mensaje" at bounding box center [780, 231] width 204 height 30
click at [746, 252] on span "Temporizador" at bounding box center [767, 260] width 198 height 16
click at [812, 231] on input "*" at bounding box center [808, 232] width 8 height 13
drag, startPoint x: 818, startPoint y: 230, endPoint x: 804, endPoint y: 234, distance: 14.6
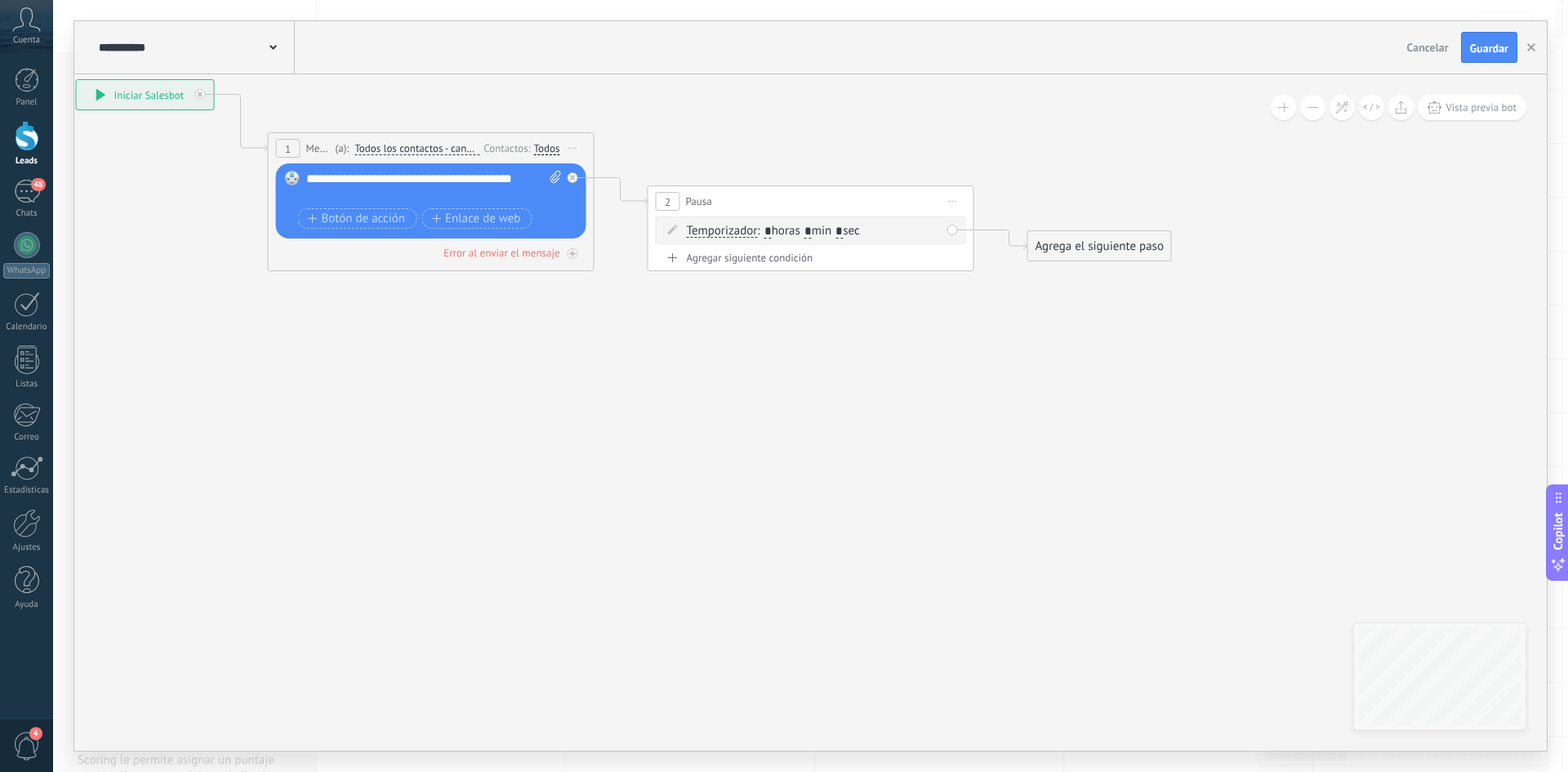
click at [804, 234] on span ": * horas * min * sec" at bounding box center [808, 230] width 102 height 15
click at [842, 228] on input "*" at bounding box center [839, 232] width 8 height 13
type input "*"
click at [939, 161] on icon at bounding box center [596, 175] width 1856 height 1009
click at [812, 226] on input "text" at bounding box center [808, 232] width 8 height 13
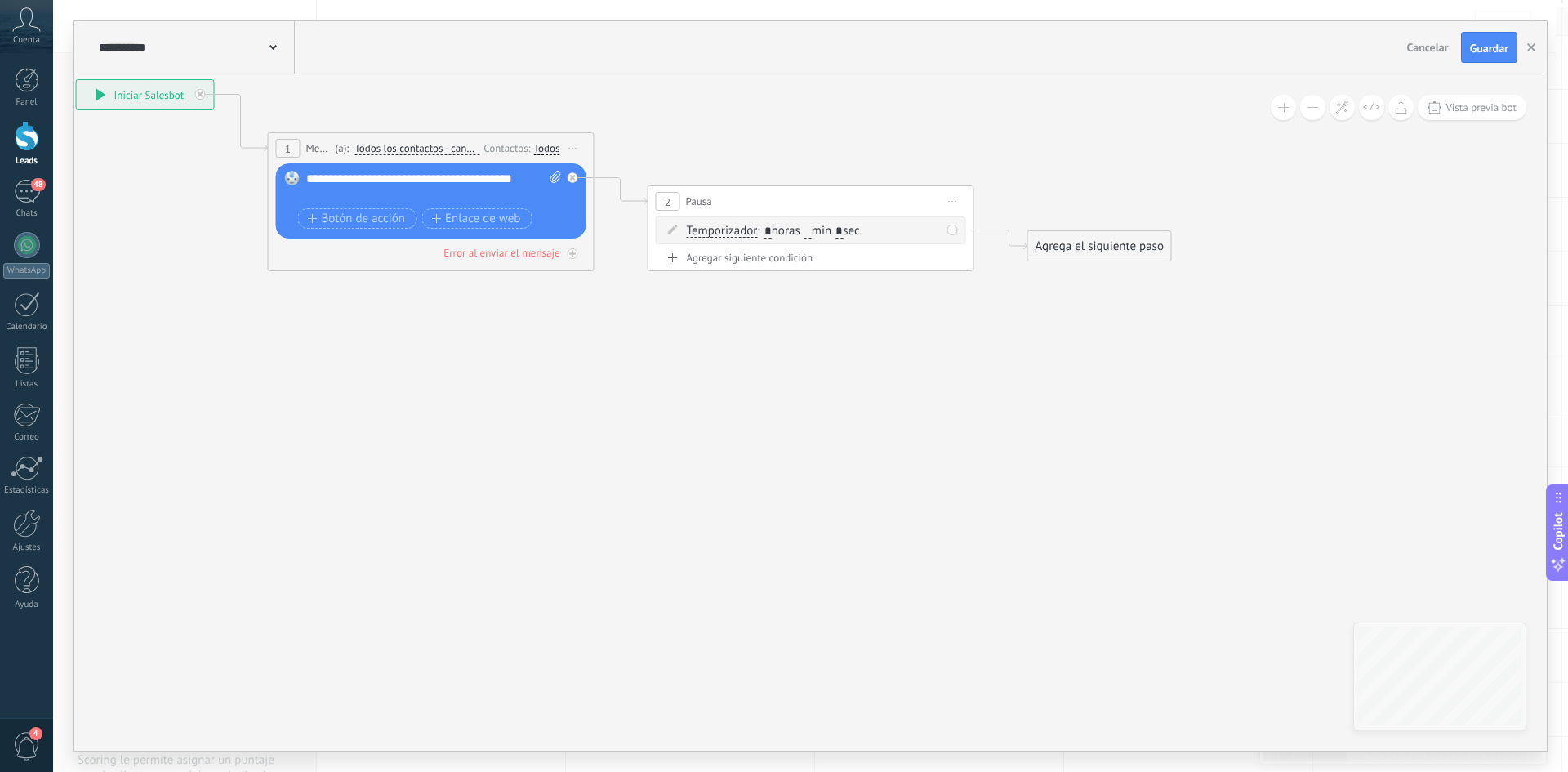
click at [821, 226] on span ": * horas min * sec" at bounding box center [808, 230] width 102 height 15
click at [812, 230] on input "text" at bounding box center [808, 232] width 8 height 13
type input "*"
click at [1030, 194] on icon at bounding box center [596, 175] width 1856 height 1009
click at [1063, 243] on div "Agrega el siguiente paso" at bounding box center [1099, 247] width 143 height 27
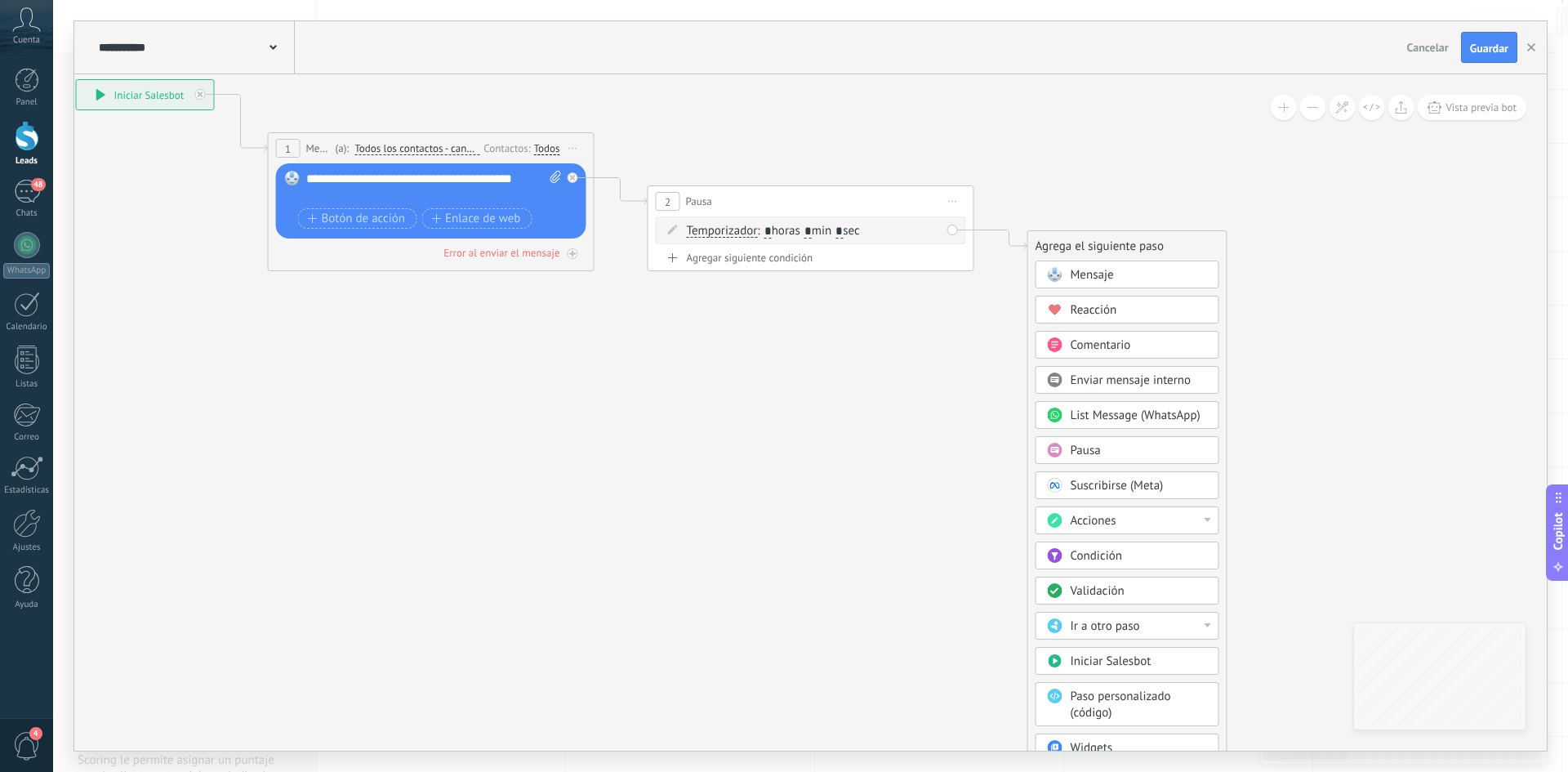
click at [1162, 269] on div "Mensaje" at bounding box center [1139, 275] width 138 height 16
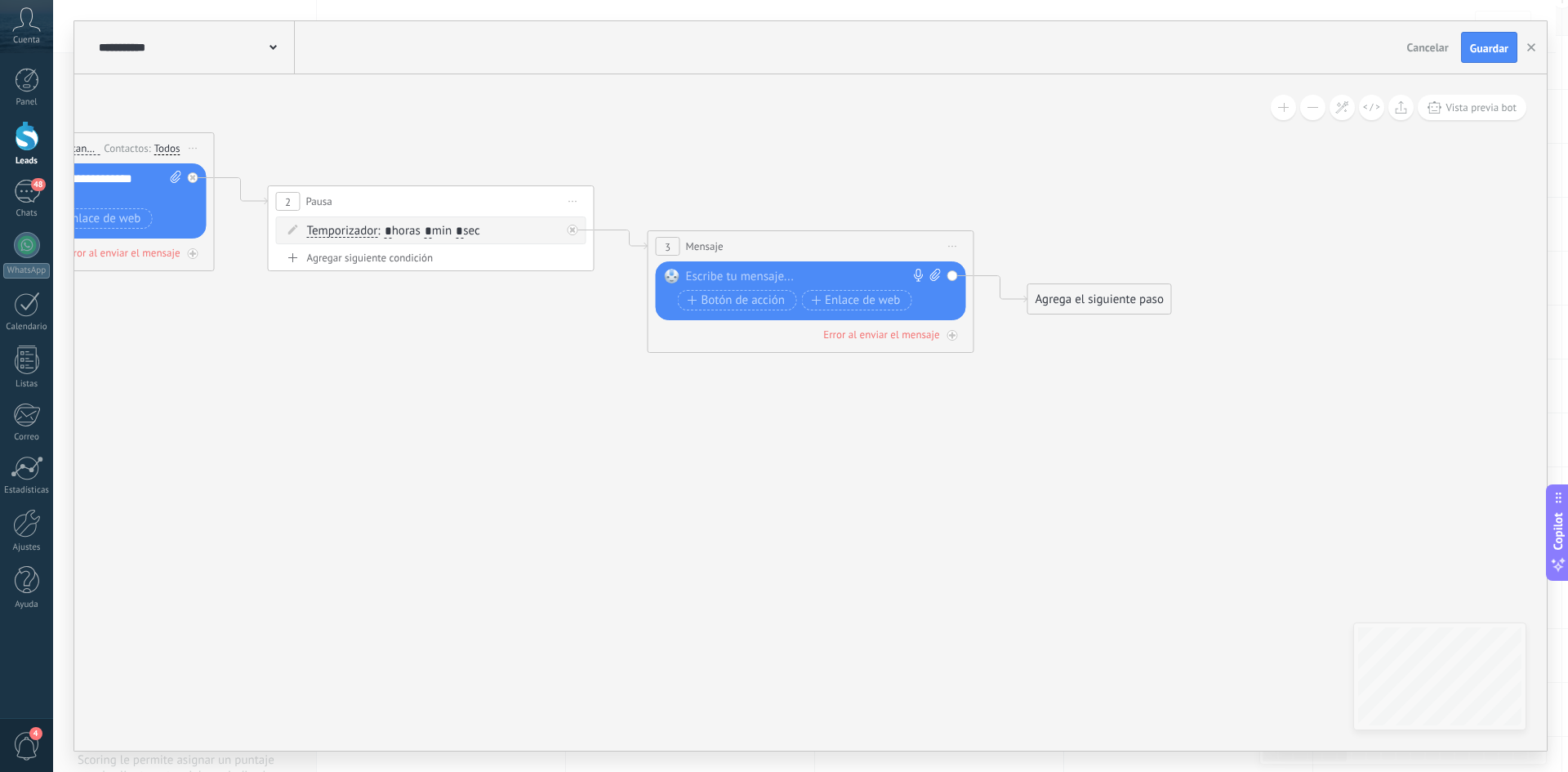
click at [760, 279] on div at bounding box center [807, 276] width 243 height 16
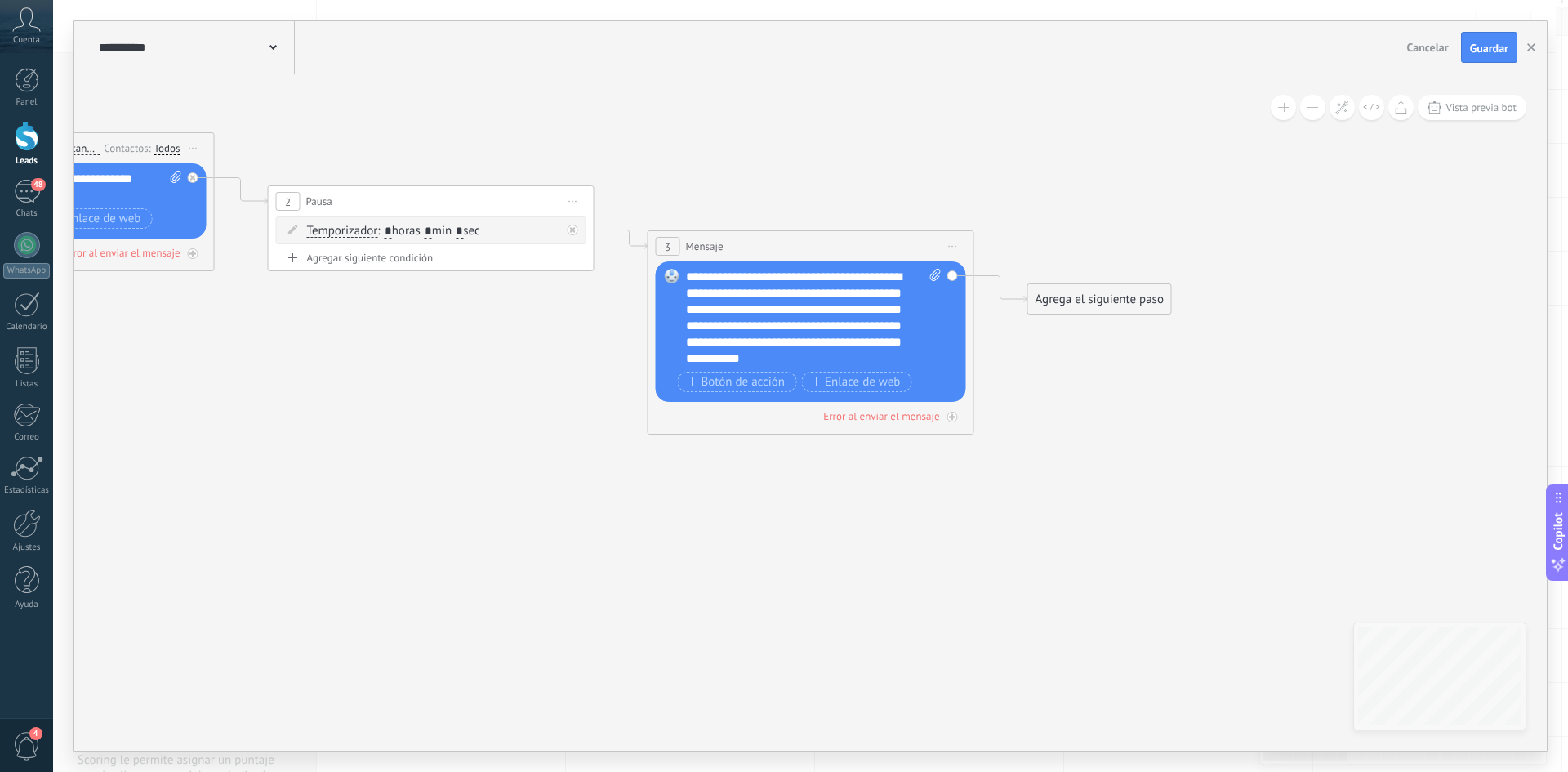
scroll to position [15, 0]
click at [853, 357] on div "**********" at bounding box center [814, 317] width 256 height 98
click at [766, 301] on div "**********" at bounding box center [814, 317] width 256 height 98
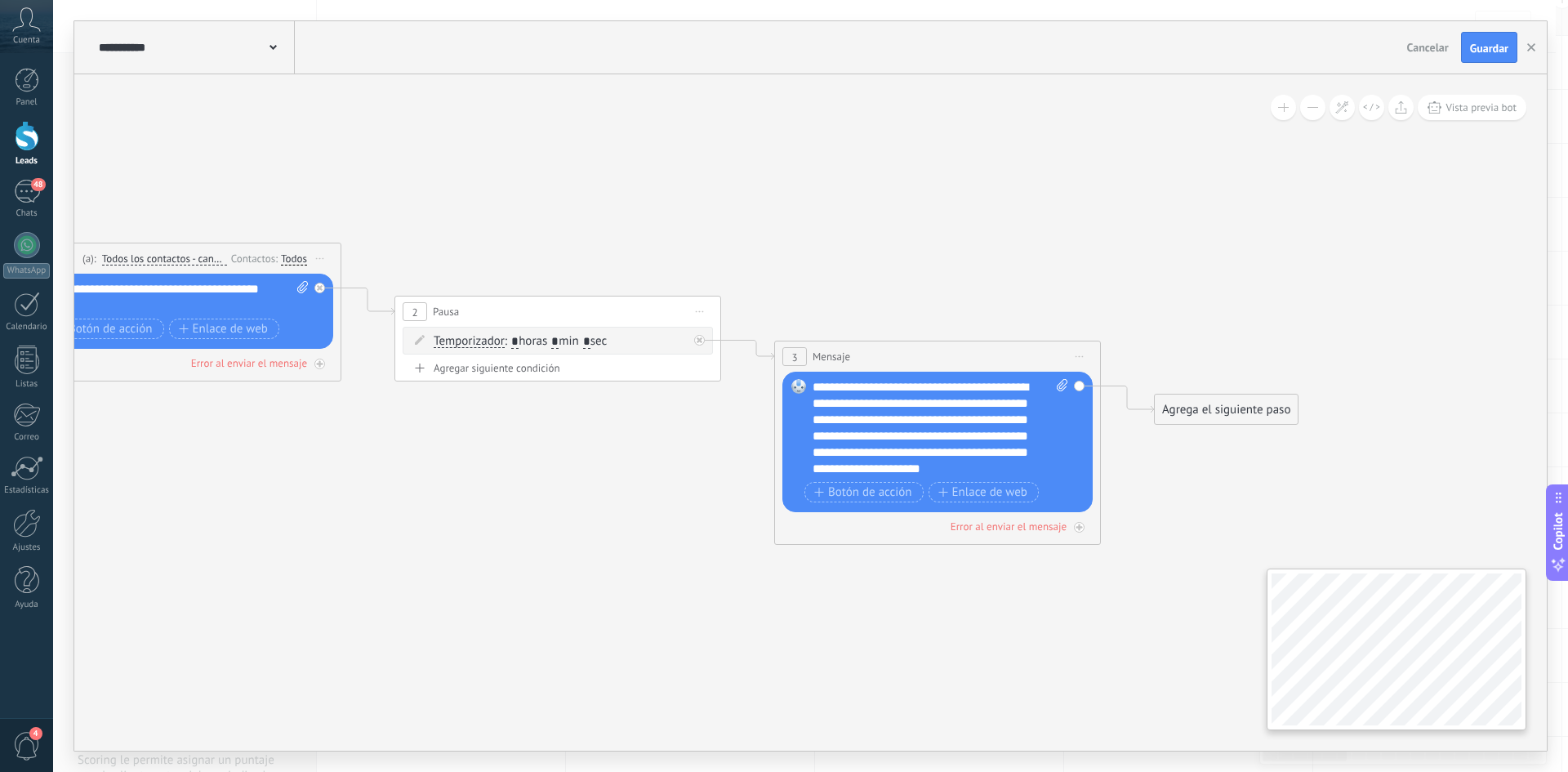
click at [1539, 687] on div "**********" at bounding box center [811, 413] width 1473 height 676
drag, startPoint x: 974, startPoint y: 442, endPoint x: 933, endPoint y: 444, distance: 41.0
click at [933, 444] on div "**********" at bounding box center [941, 428] width 256 height 98
click at [968, 452] on div "**********" at bounding box center [941, 428] width 256 height 98
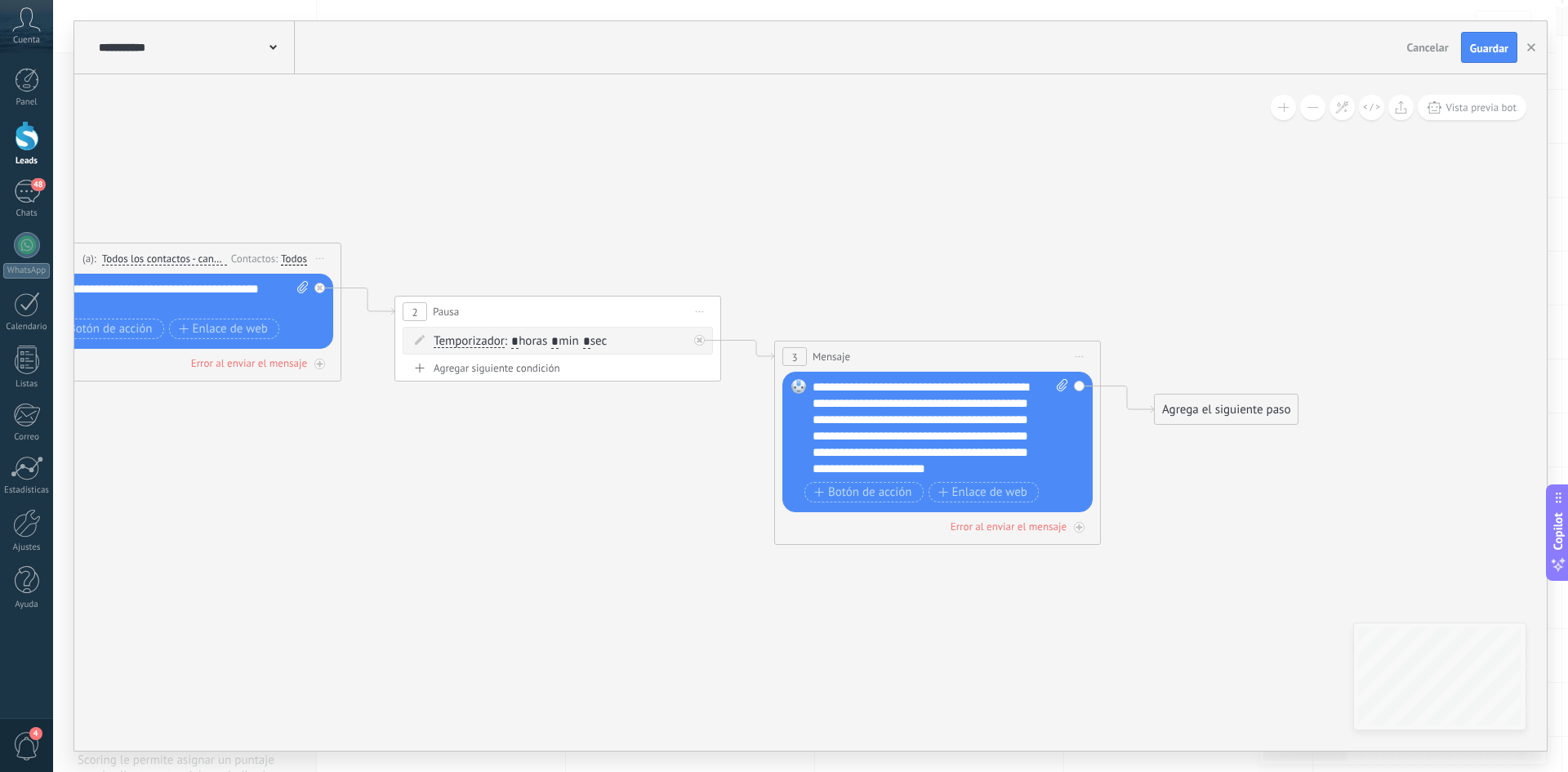
scroll to position [15, 0]
click at [1470, 107] on span "Vista previa bot" at bounding box center [1480, 107] width 71 height 14
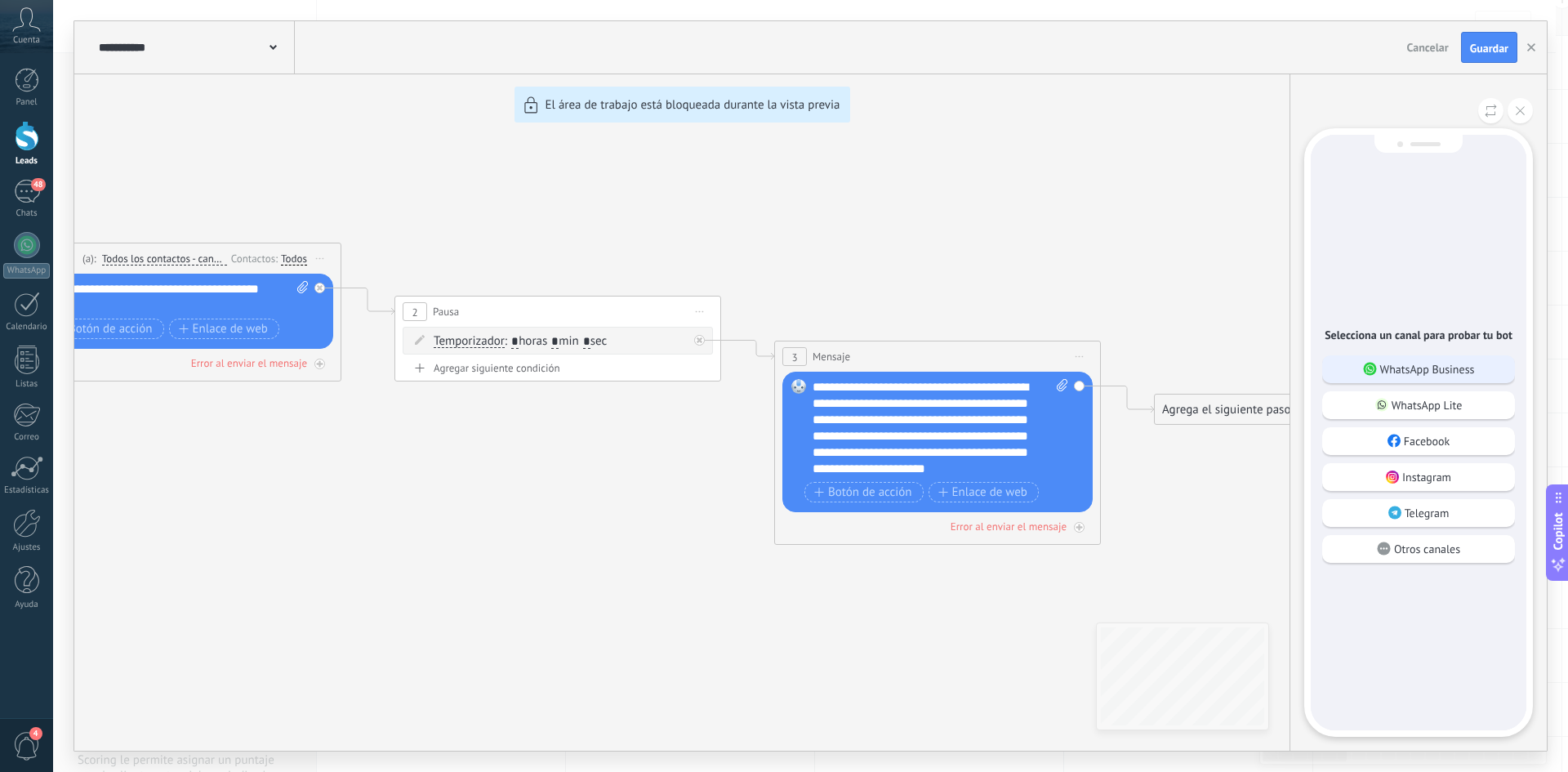
click at [1440, 375] on p "WhatsApp Business" at bounding box center [1427, 369] width 95 height 14
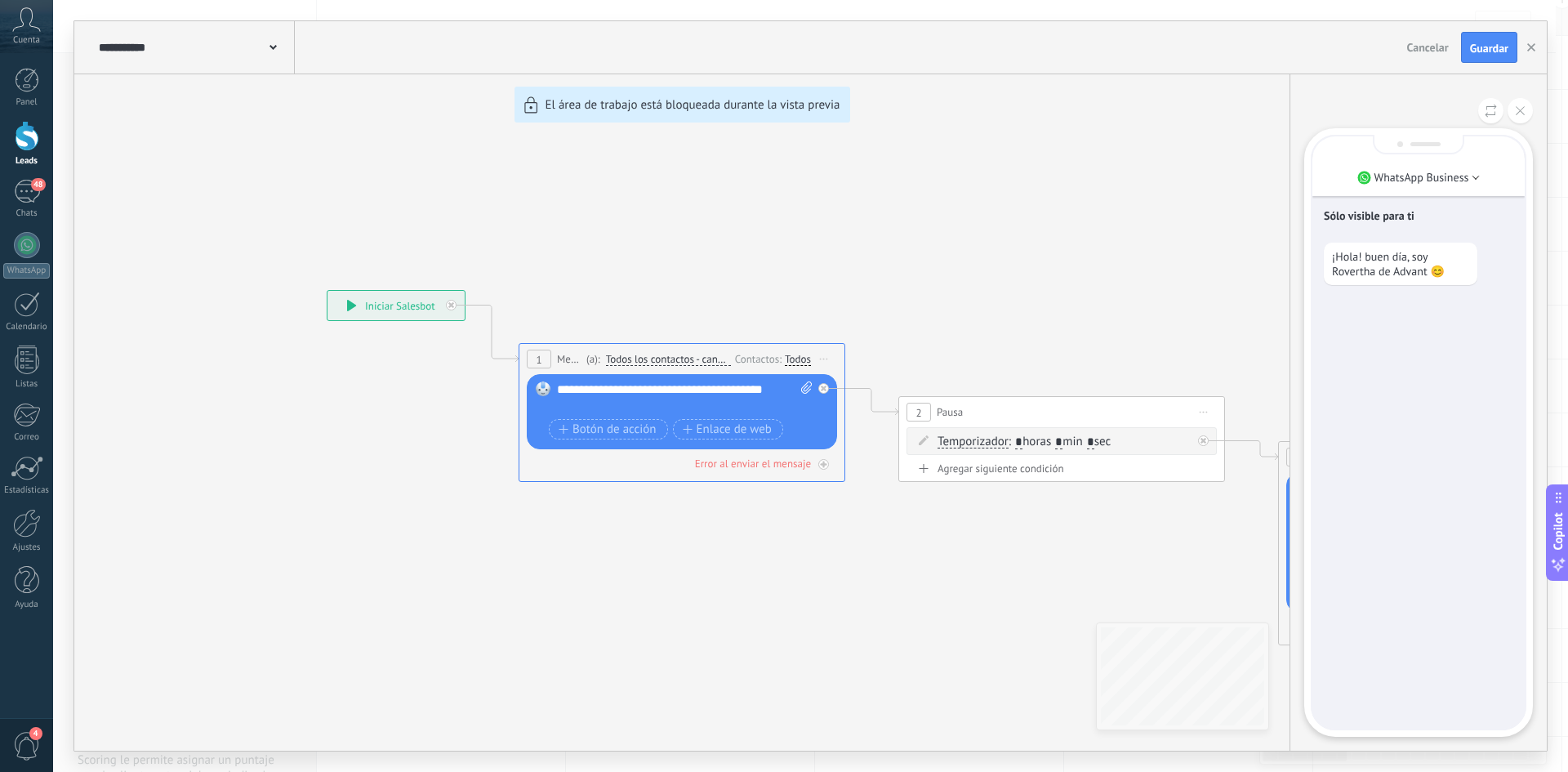
click at [378, 307] on div "**********" at bounding box center [811, 386] width 1473 height 730
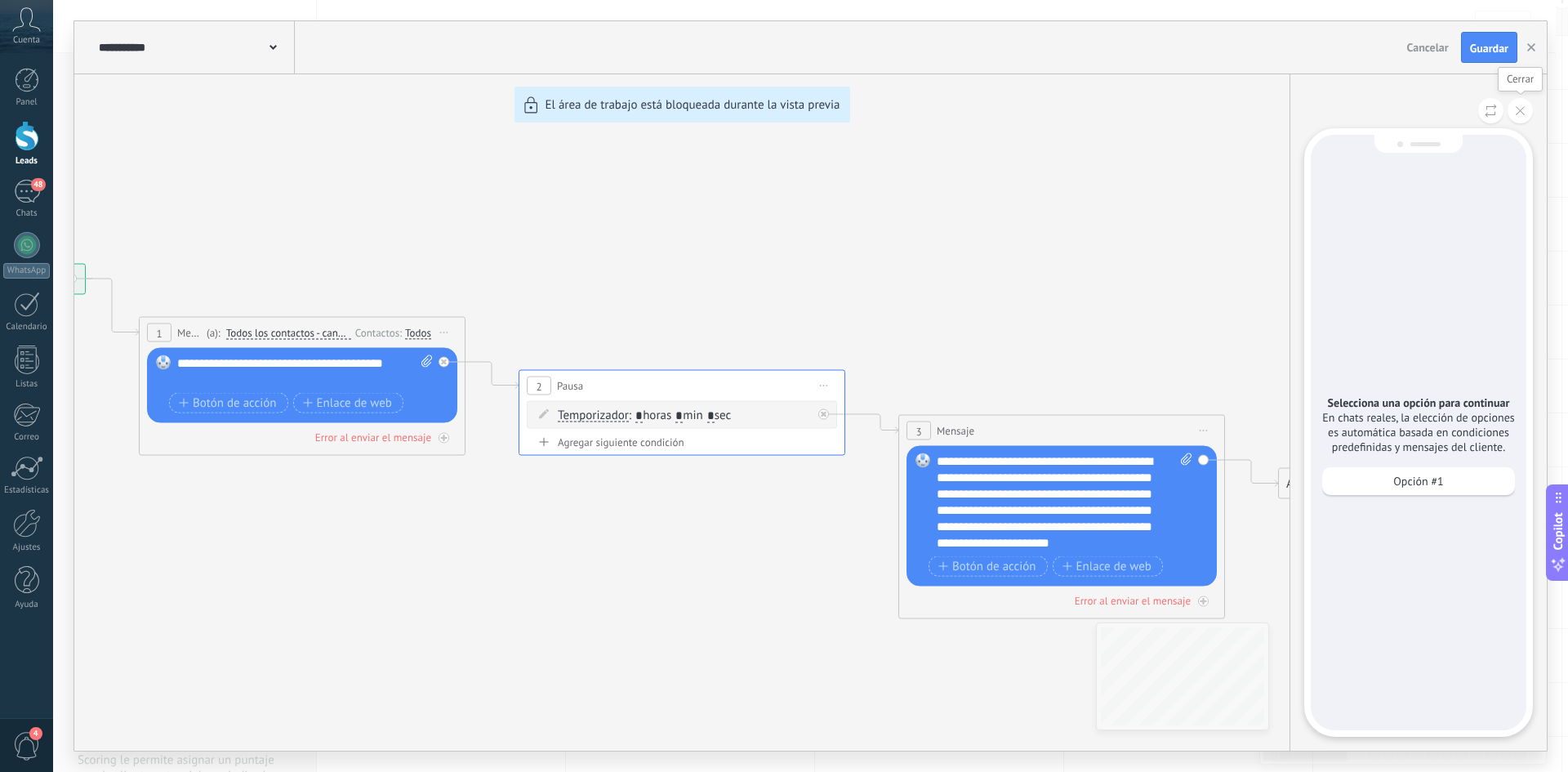
click at [1522, 110] on icon at bounding box center [1519, 110] width 9 height 9
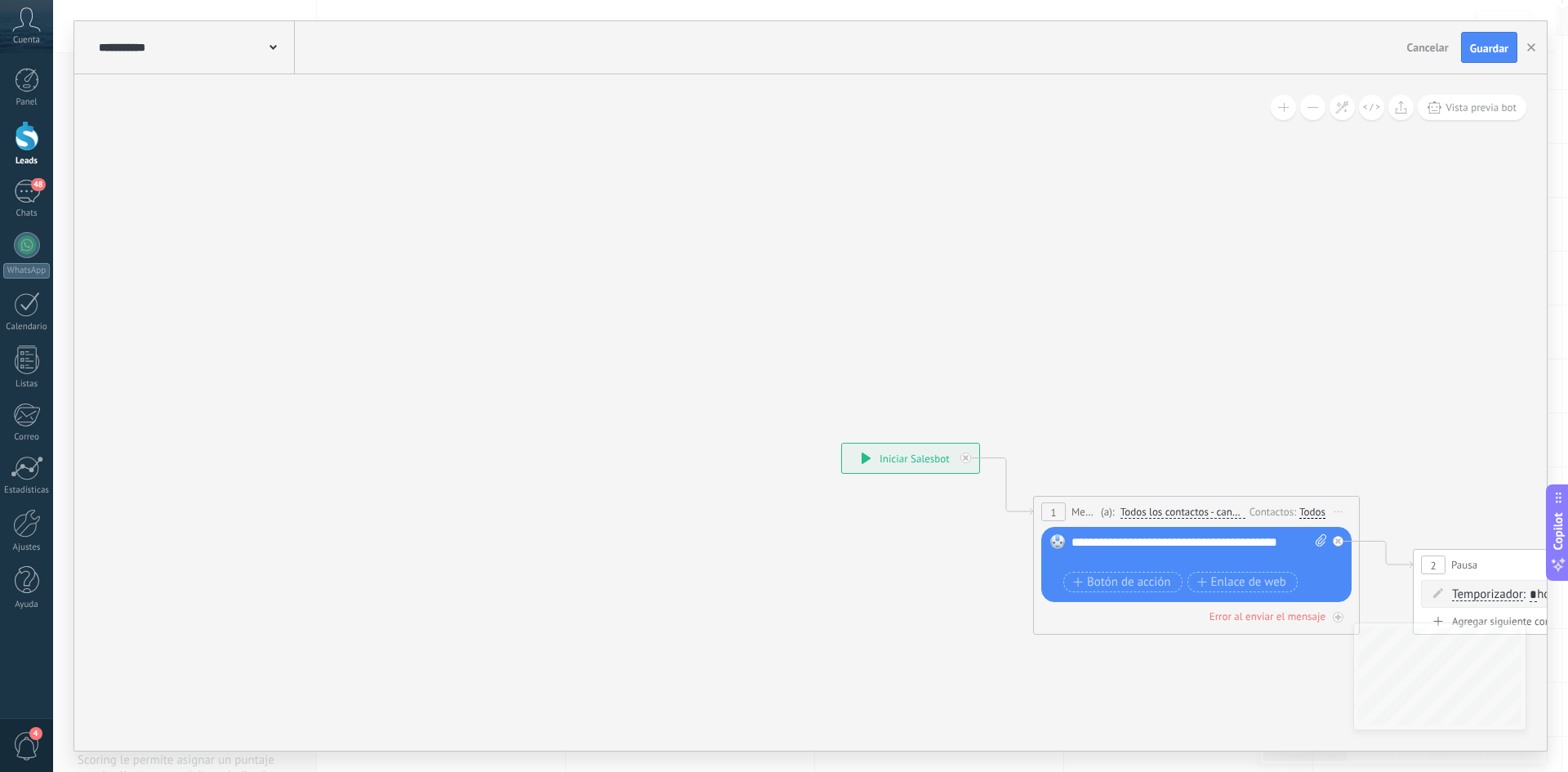
click at [919, 448] on div "**********" at bounding box center [910, 458] width 138 height 30
click at [921, 468] on div "**********" at bounding box center [910, 458] width 138 height 30
click at [1451, 105] on span "Vista previa bot" at bounding box center [1480, 107] width 71 height 14
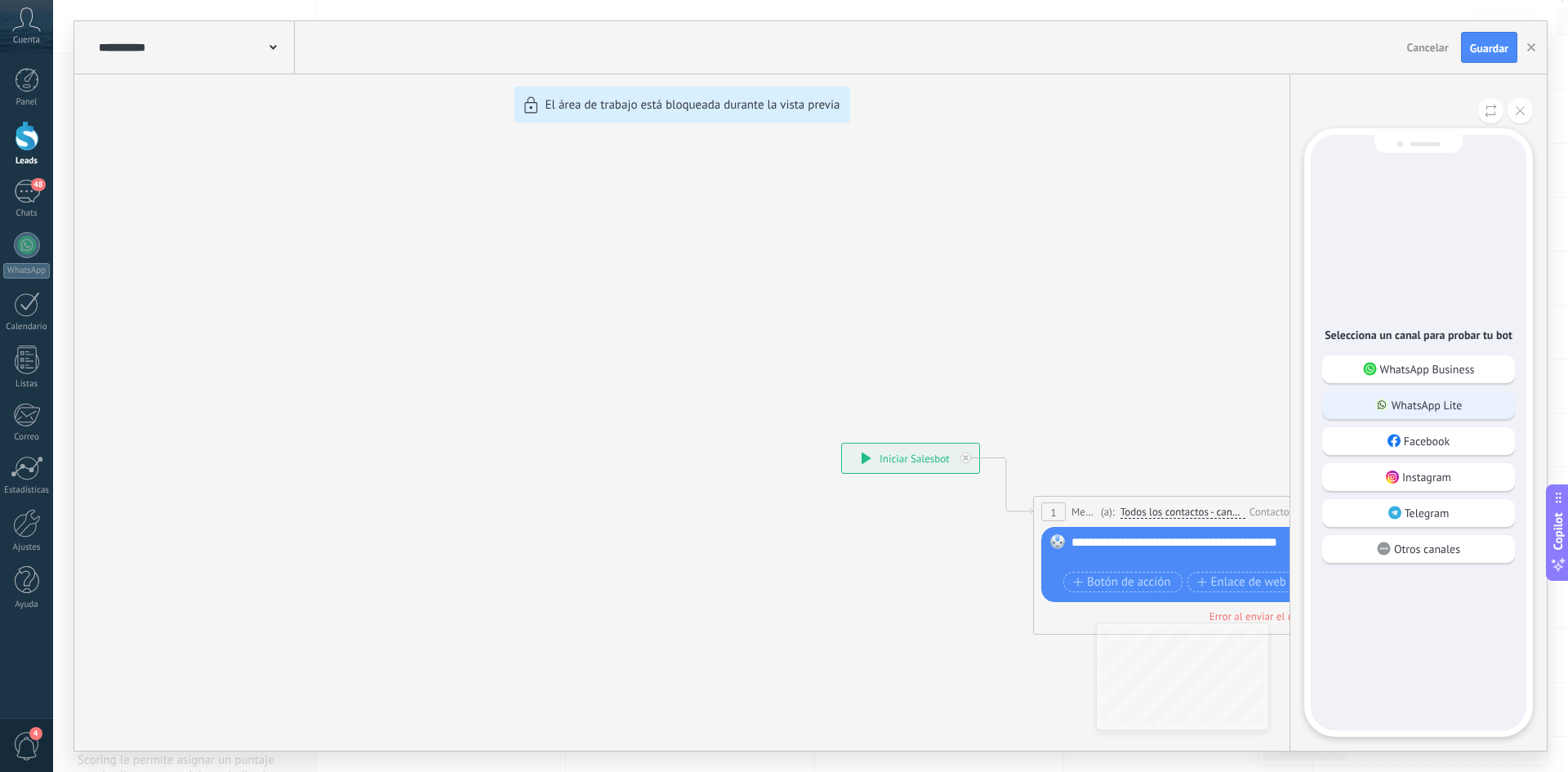
click at [1449, 408] on p "WhatsApp Lite" at bounding box center [1427, 404] width 71 height 14
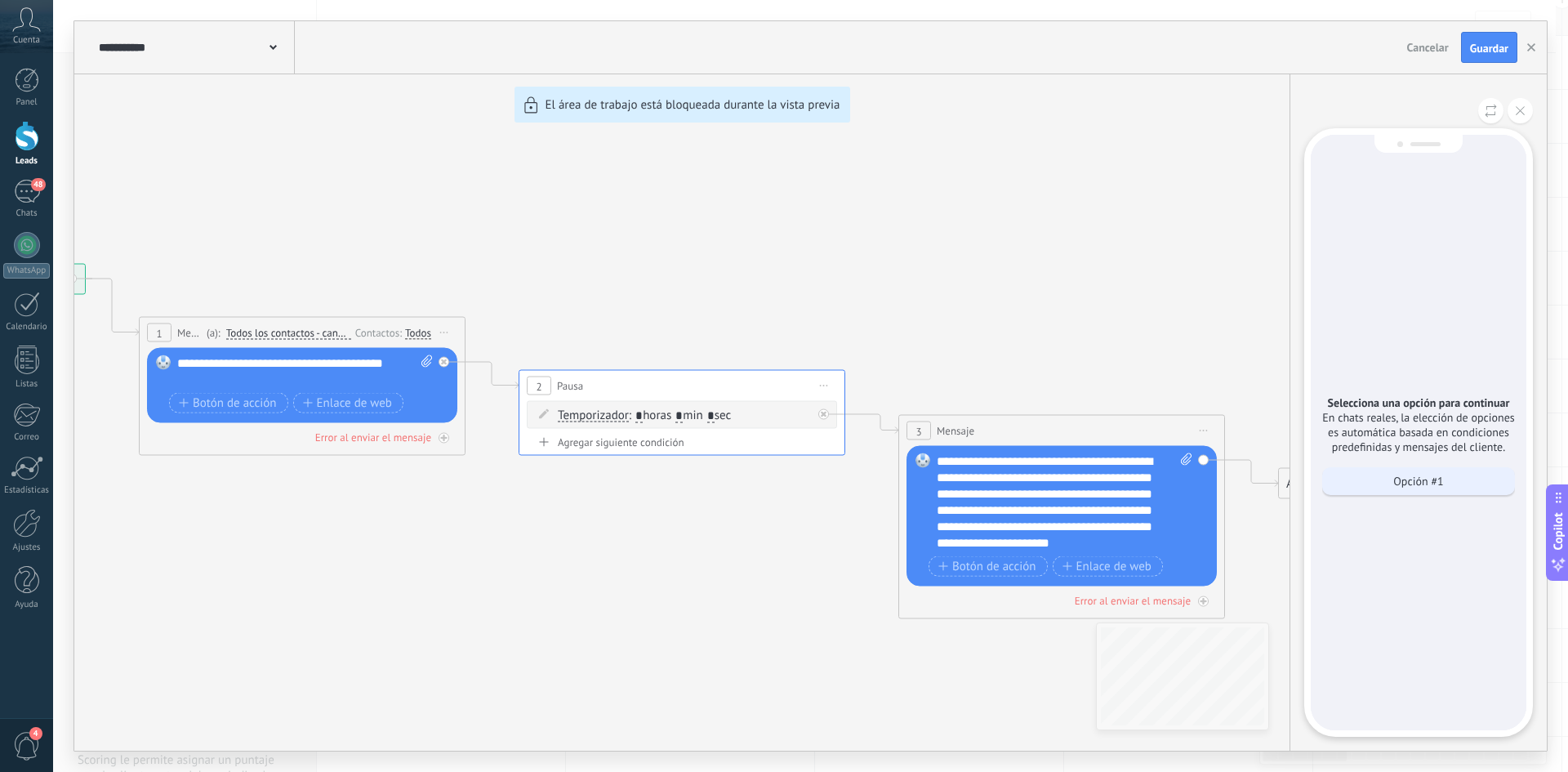
click at [1406, 482] on p "Opción #1" at bounding box center [1418, 481] width 50 height 14
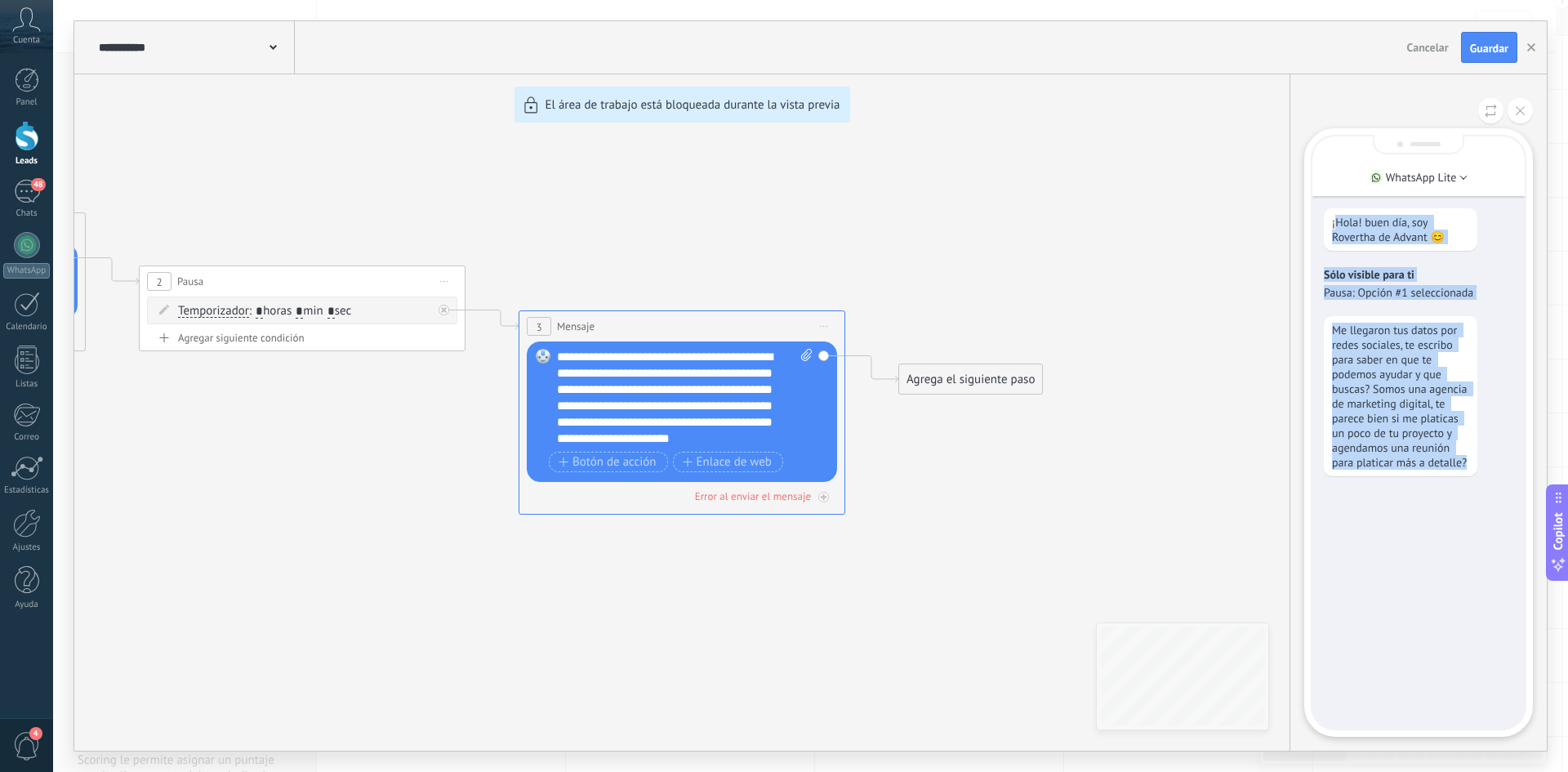
drag, startPoint x: 1336, startPoint y: 228, endPoint x: 1494, endPoint y: 478, distance: 295.7
click at [1494, 478] on div "¡Hola! buen día, soy Rovertha de Advant 😊 Sólo visible para ti Pausa: Opción #1…" at bounding box center [1418, 433] width 212 height 592
click at [1495, 471] on div "Me llegaron tus datos por redes sociales, te escribo para saber en que te podem…" at bounding box center [1418, 397] width 189 height 161
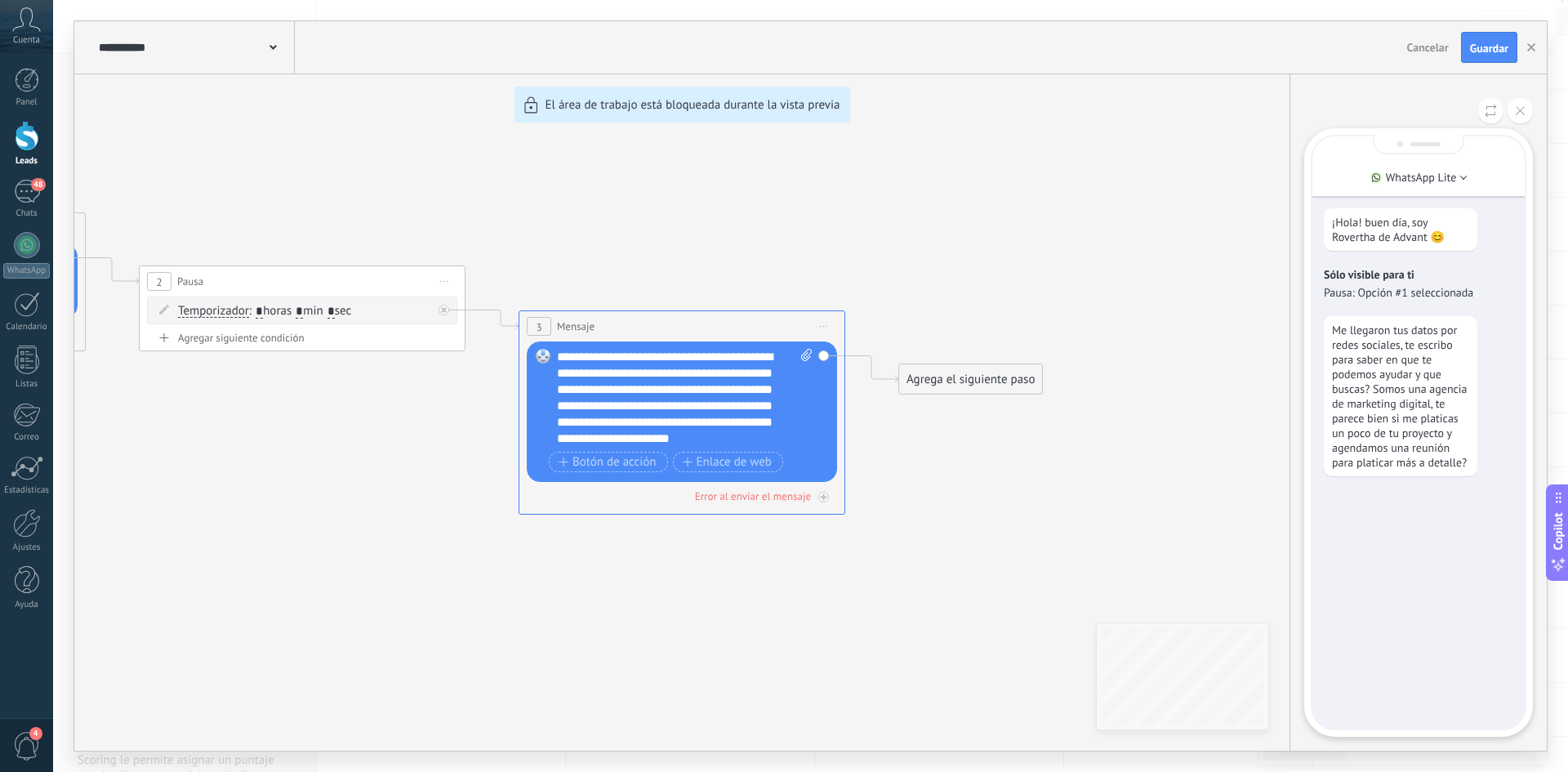
click at [972, 377] on div "**********" at bounding box center [811, 386] width 1473 height 730
click at [1523, 111] on icon at bounding box center [1519, 110] width 9 height 9
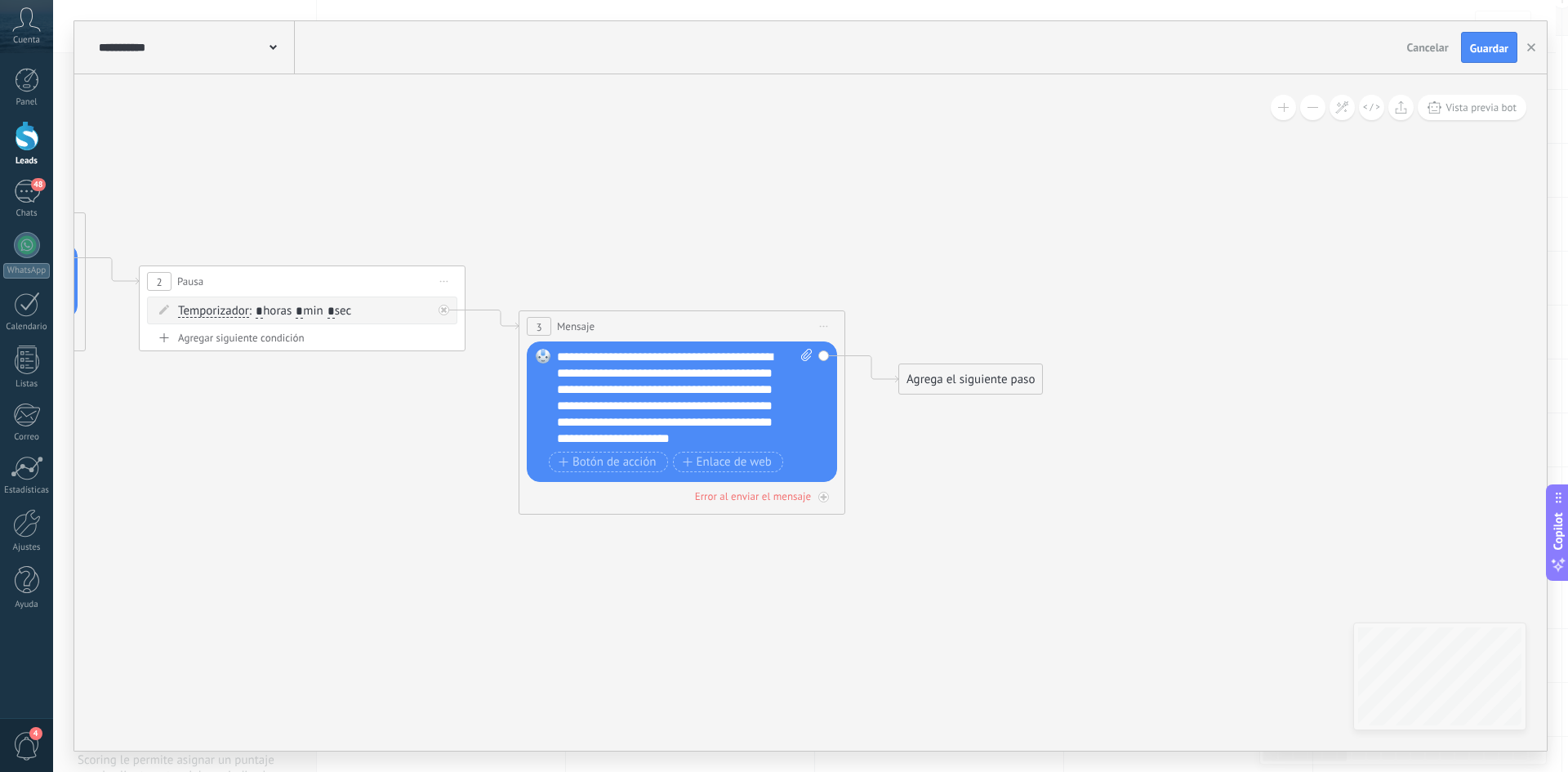
click at [974, 382] on div "Agrega el siguiente paso" at bounding box center [970, 379] width 143 height 27
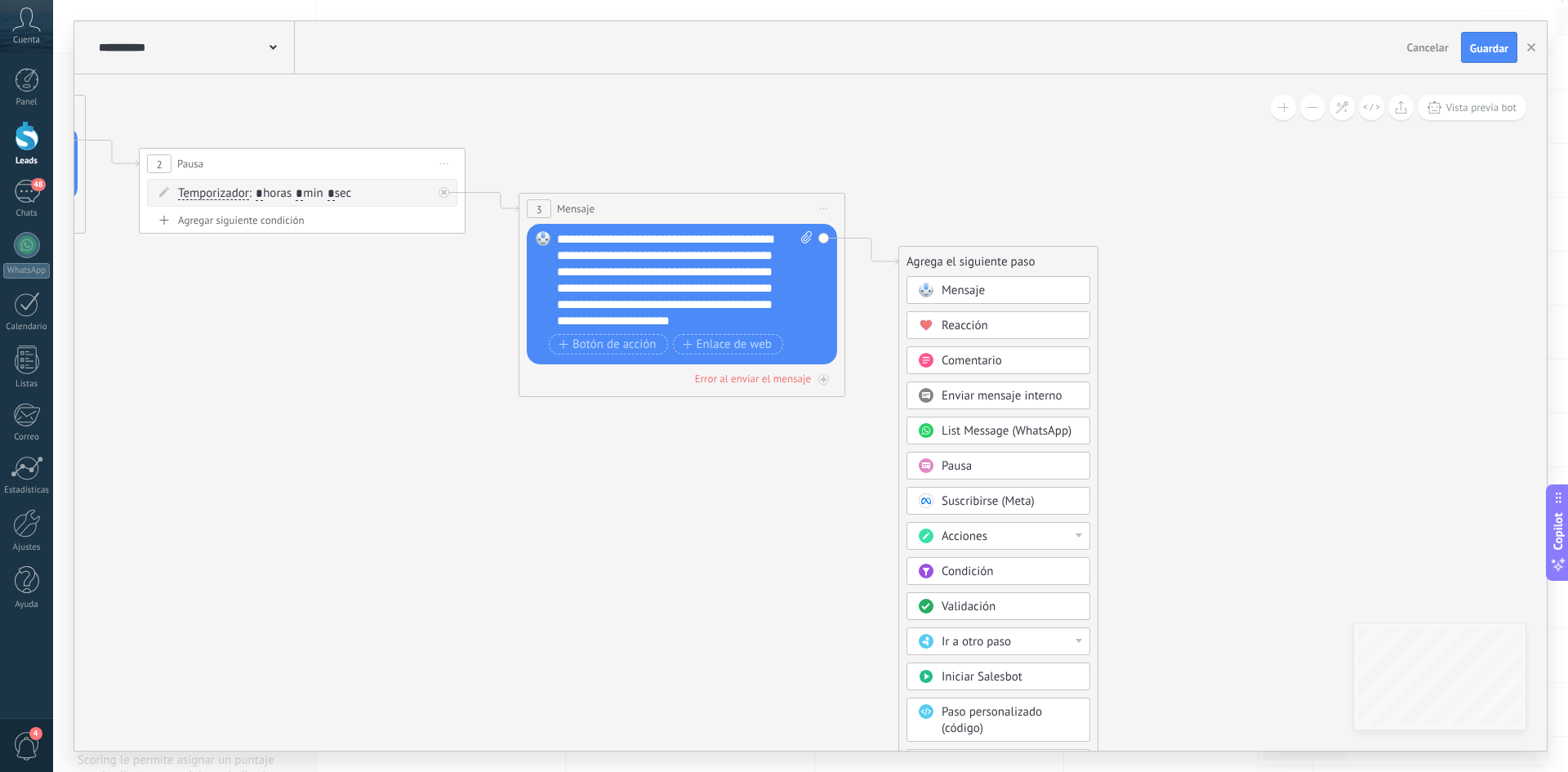
click at [1067, 539] on div "Acciones" at bounding box center [1010, 536] width 138 height 16
click at [1115, 546] on icon at bounding box center [277, 178] width 2236 height 1090
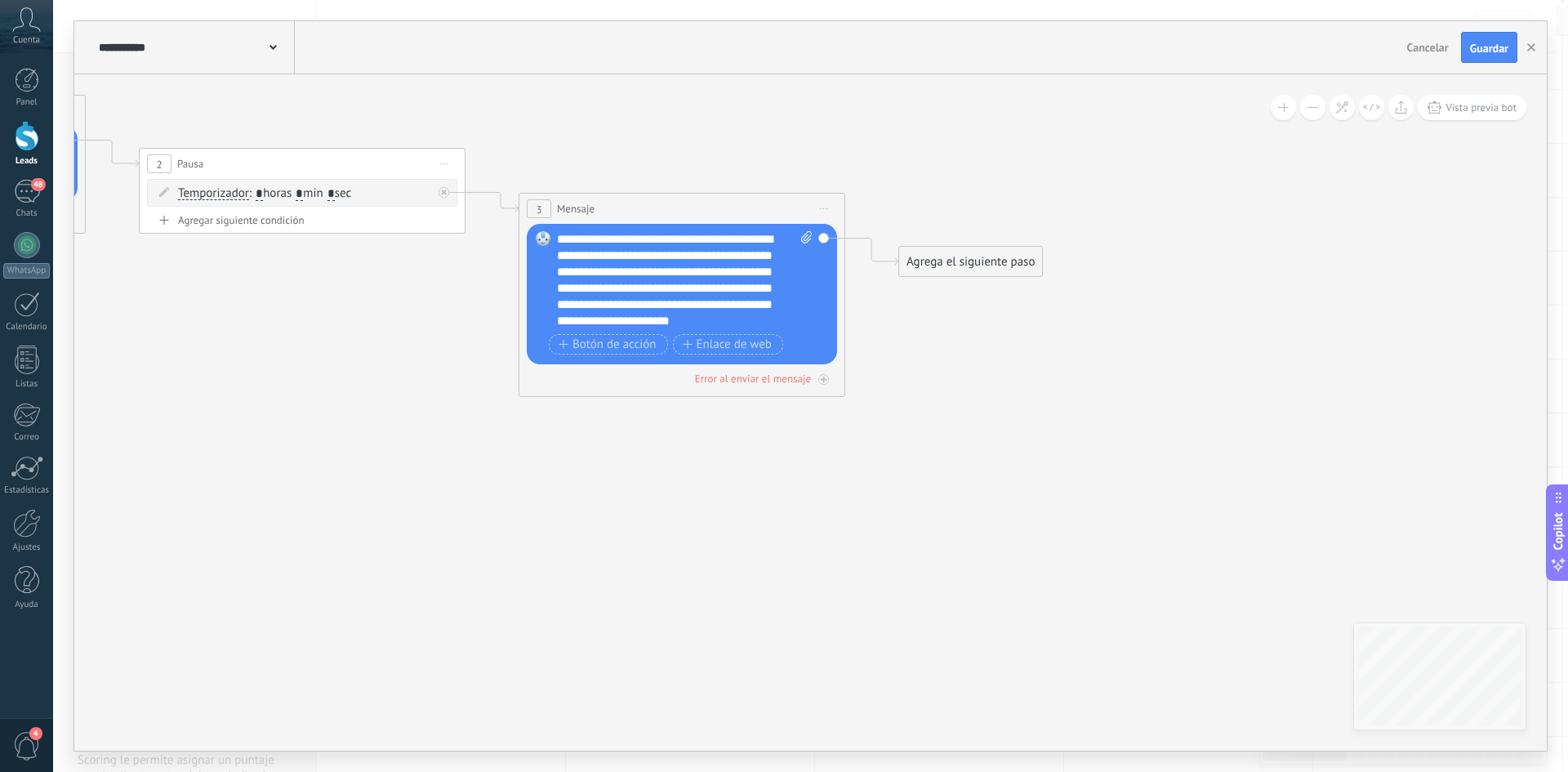
click at [994, 264] on div "Agrega el siguiente paso" at bounding box center [970, 262] width 143 height 27
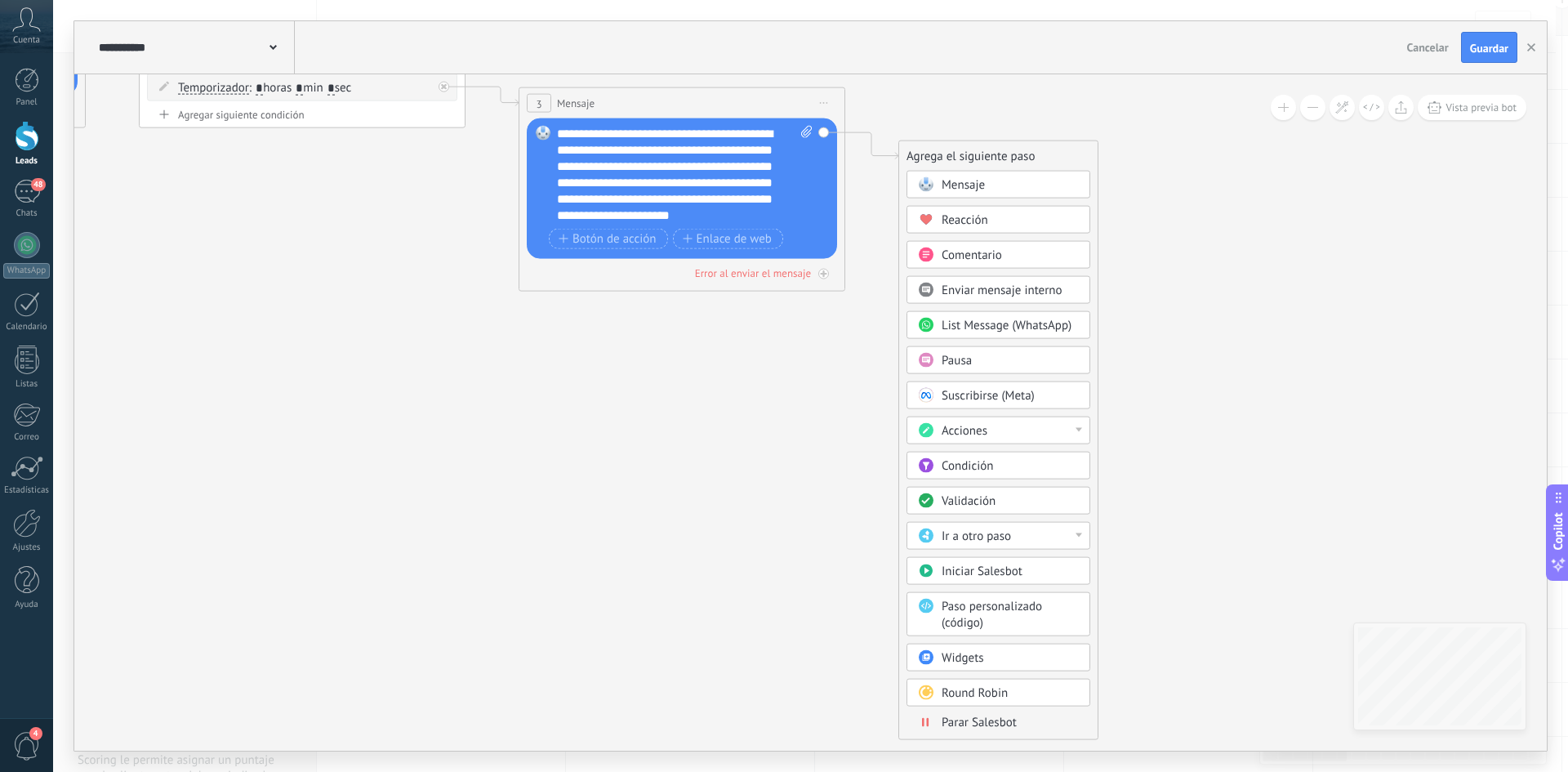
click at [1061, 435] on div "Acciones" at bounding box center [1010, 431] width 138 height 16
click at [1103, 405] on icon at bounding box center [277, 73] width 2236 height 1090
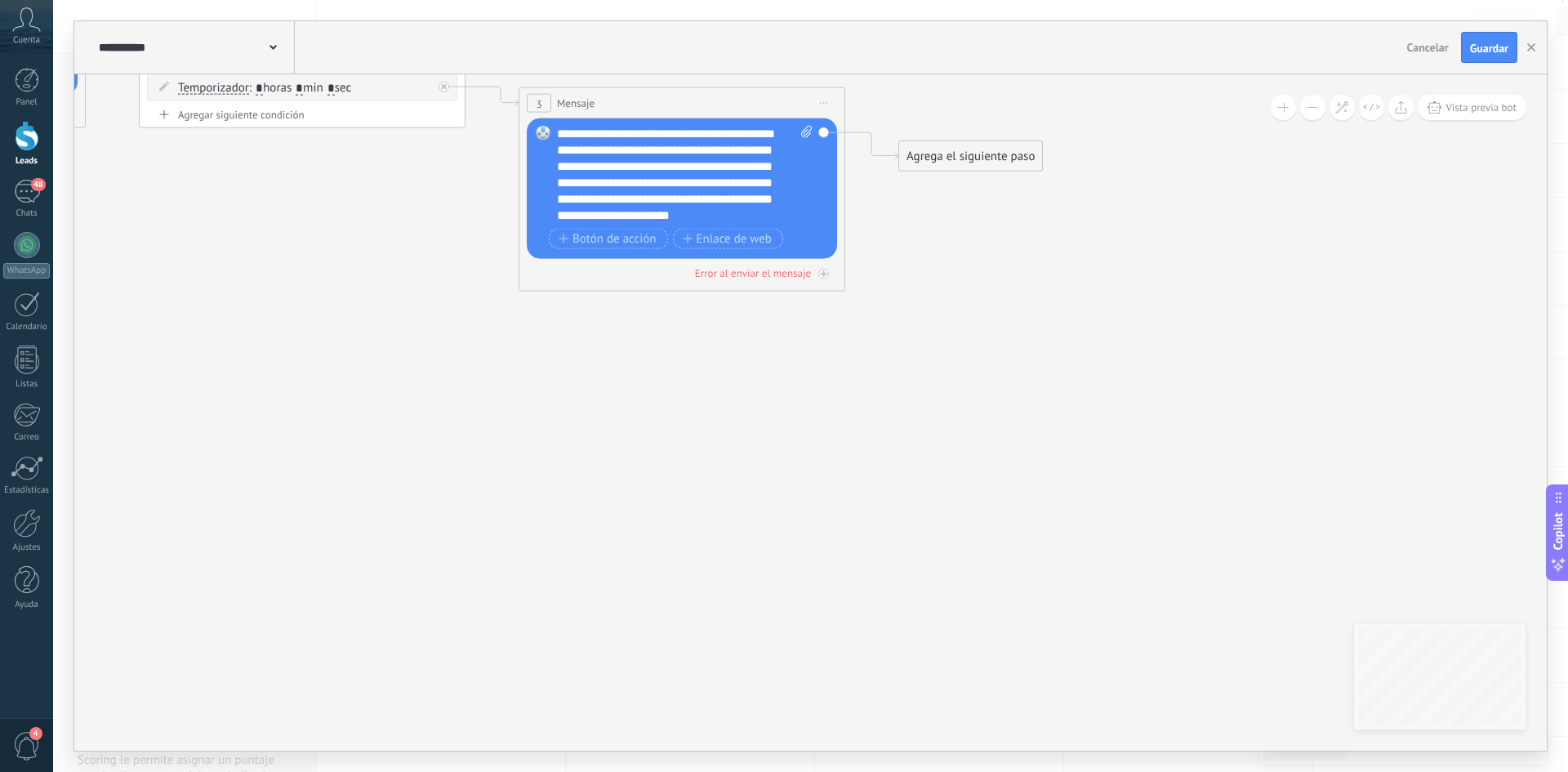
click at [954, 151] on div "Agrega el siguiente paso" at bounding box center [970, 157] width 143 height 27
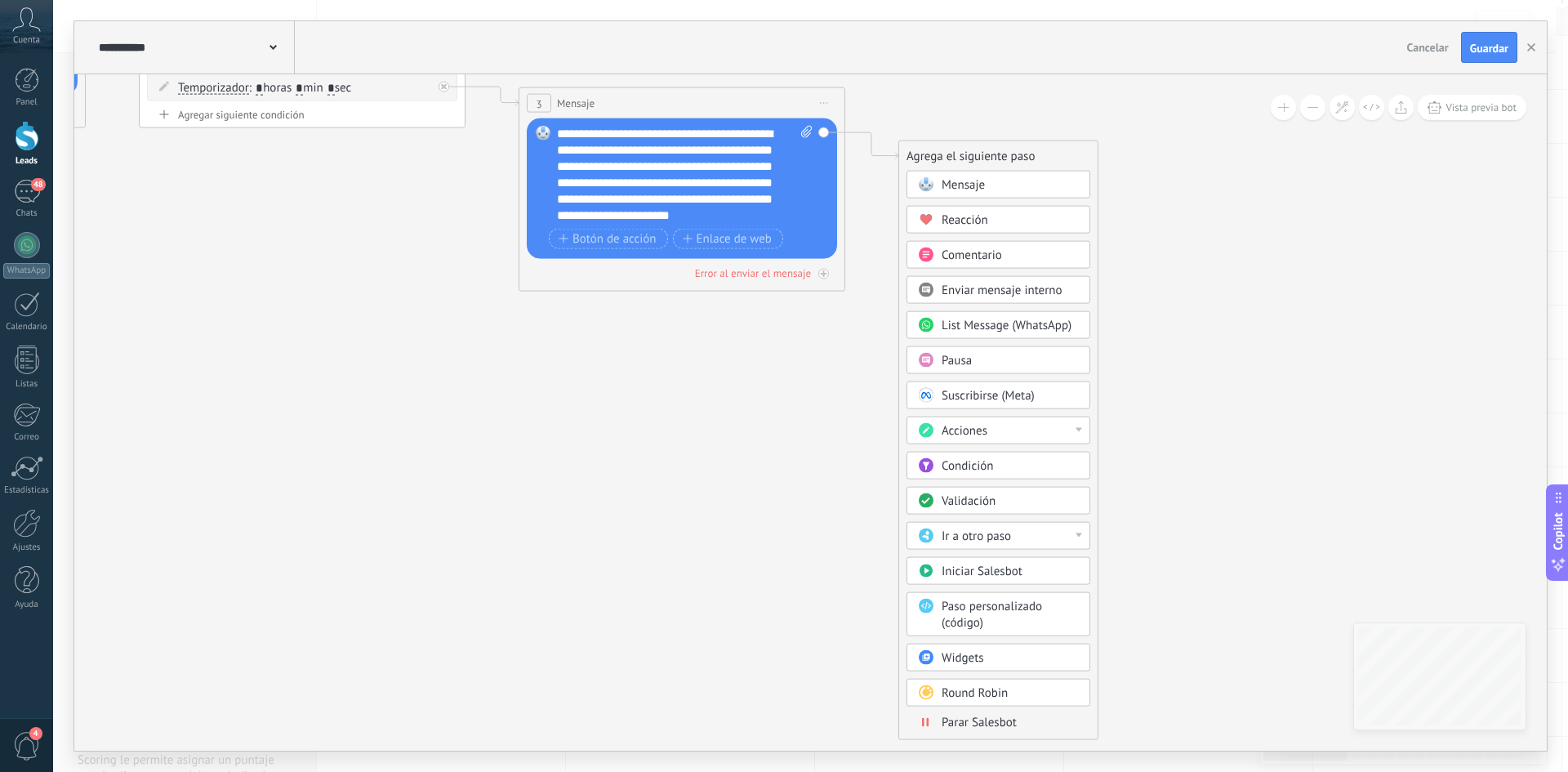
click at [1231, 419] on icon at bounding box center [277, 73] width 2236 height 1090
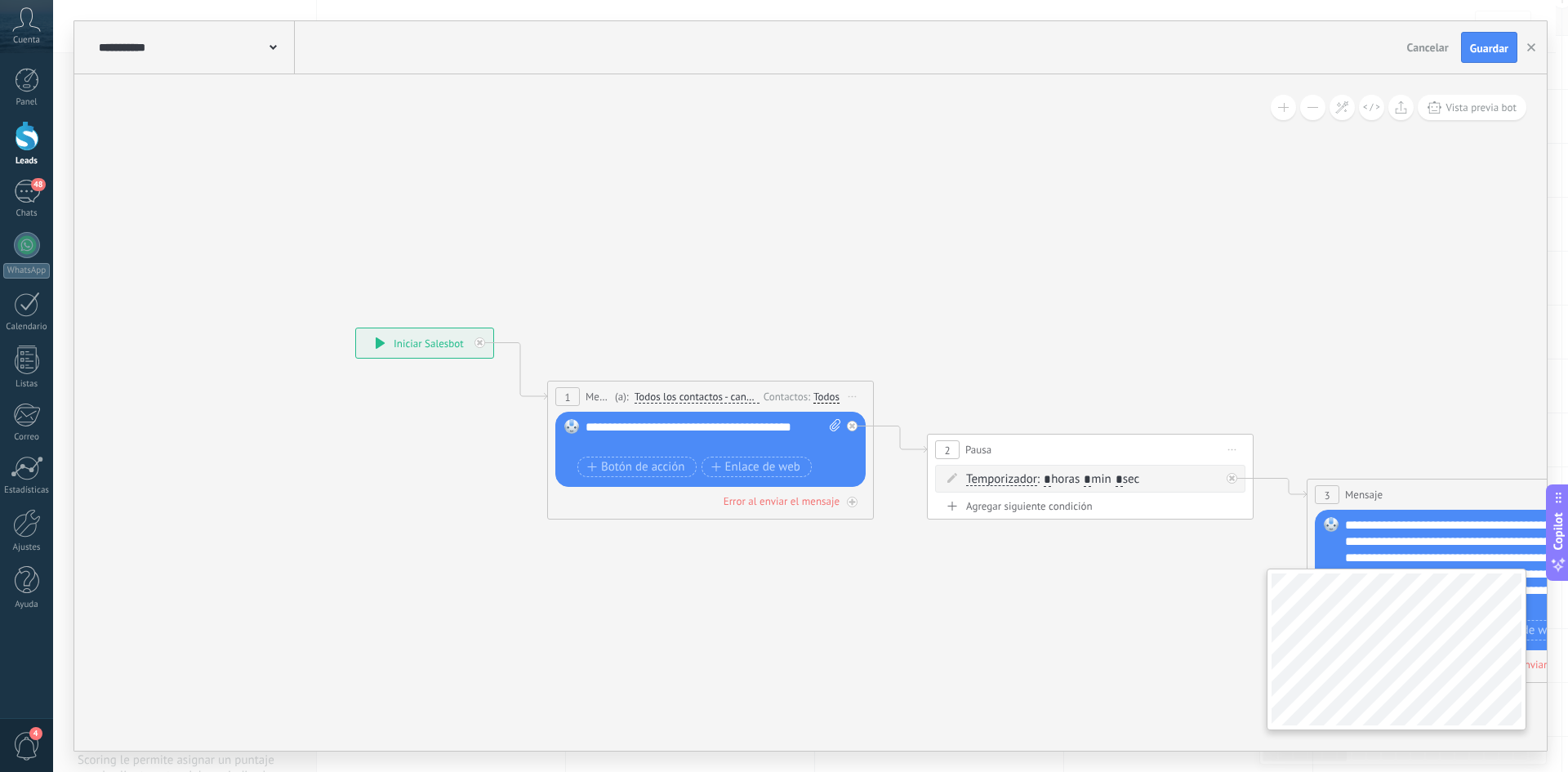
click at [1261, 610] on div "**********" at bounding box center [811, 413] width 1473 height 676
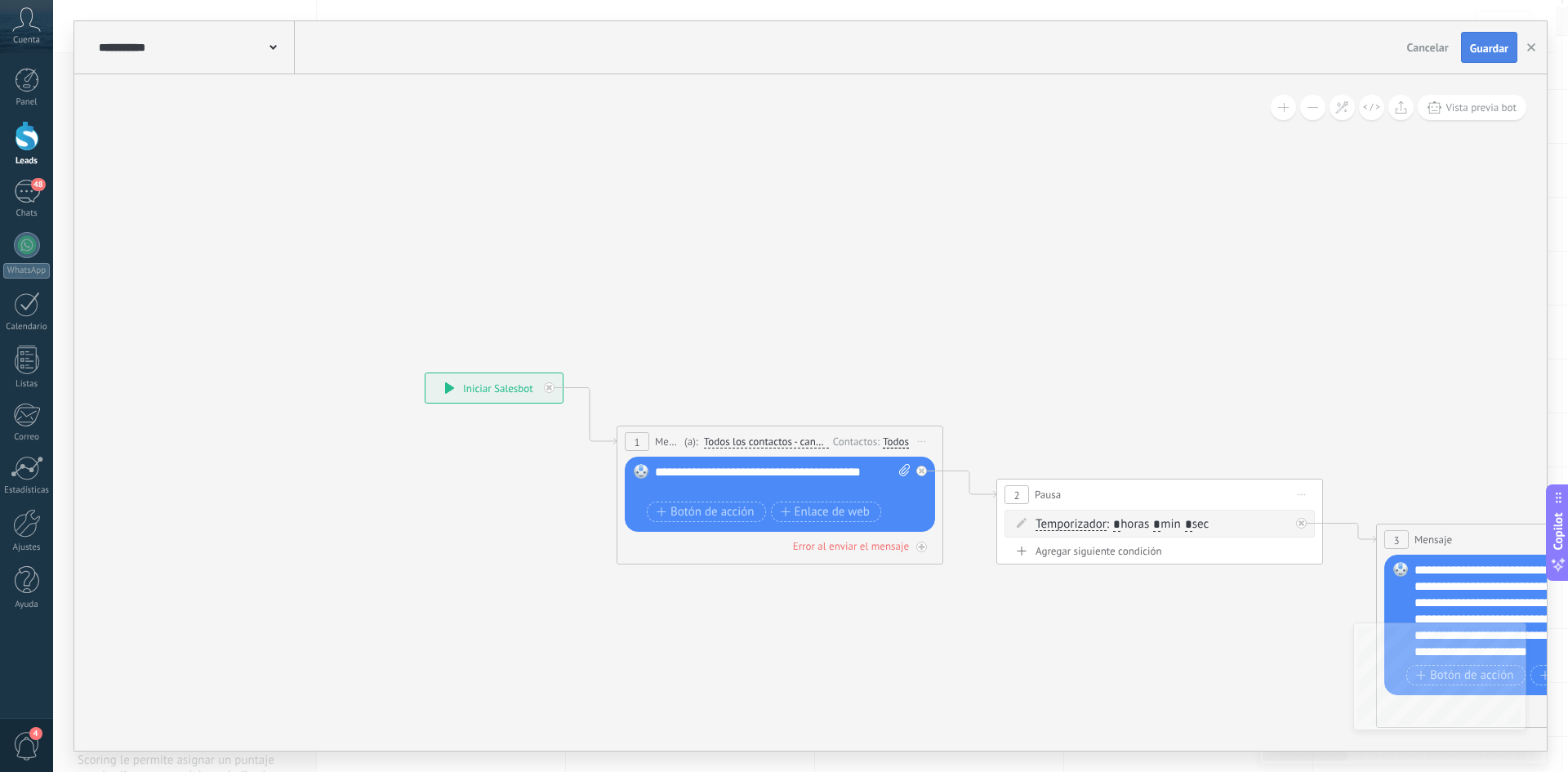
click at [1484, 53] on span "Guardar" at bounding box center [1489, 48] width 38 height 11
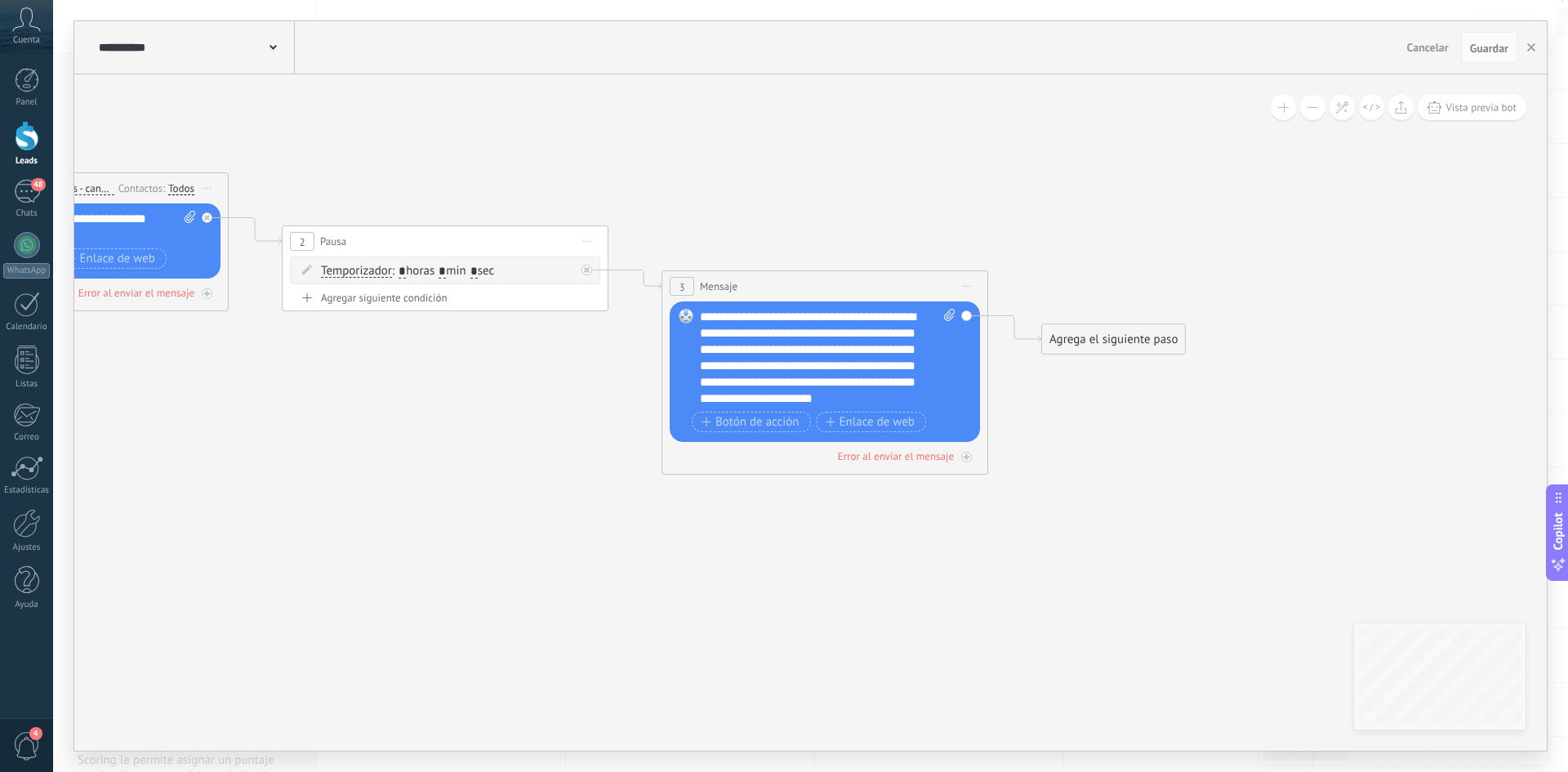
click at [1100, 334] on div "Agrega el siguiente paso" at bounding box center [1113, 339] width 143 height 27
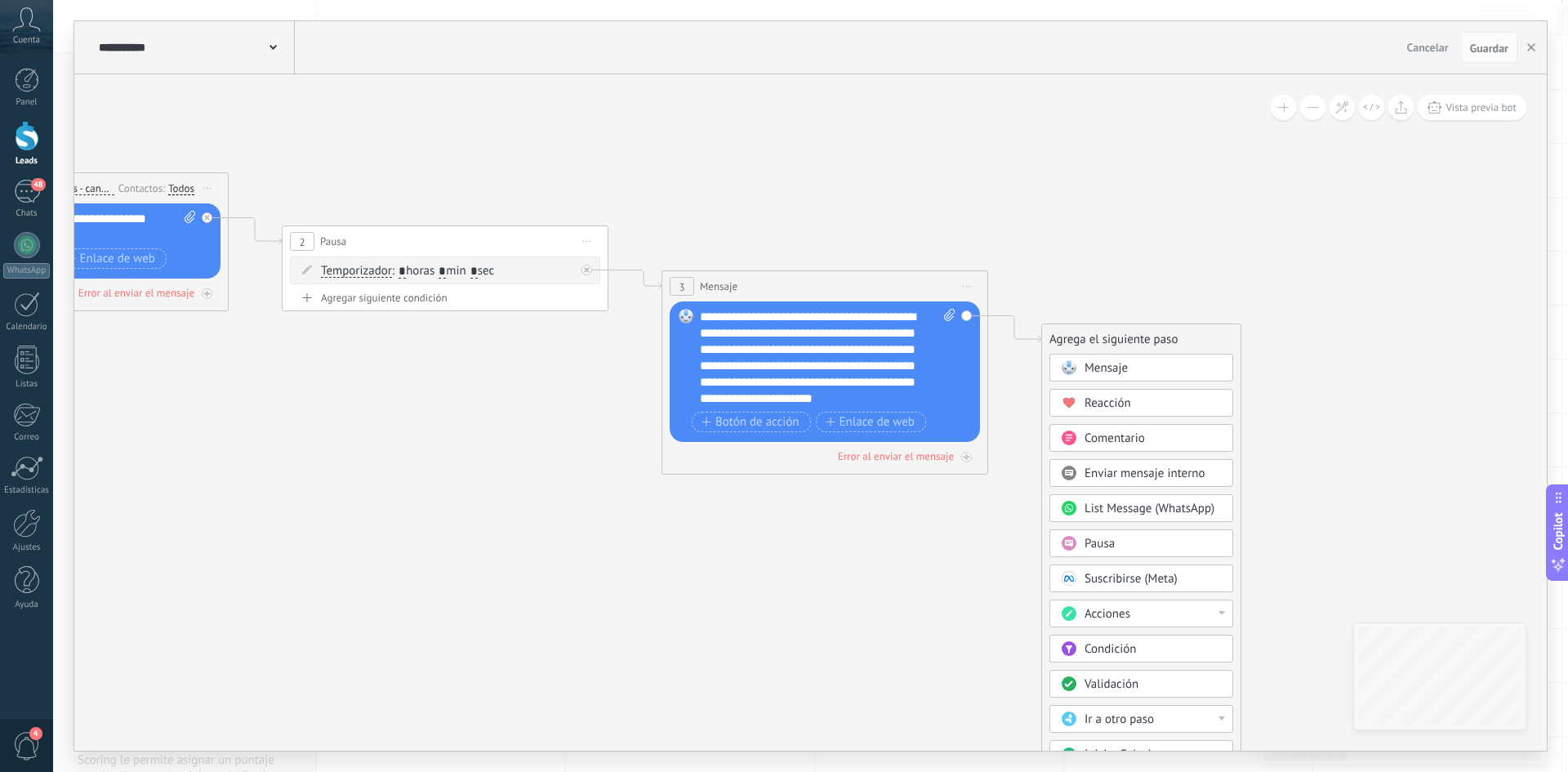
click at [1550, 352] on div "**********" at bounding box center [811, 386] width 1515 height 772
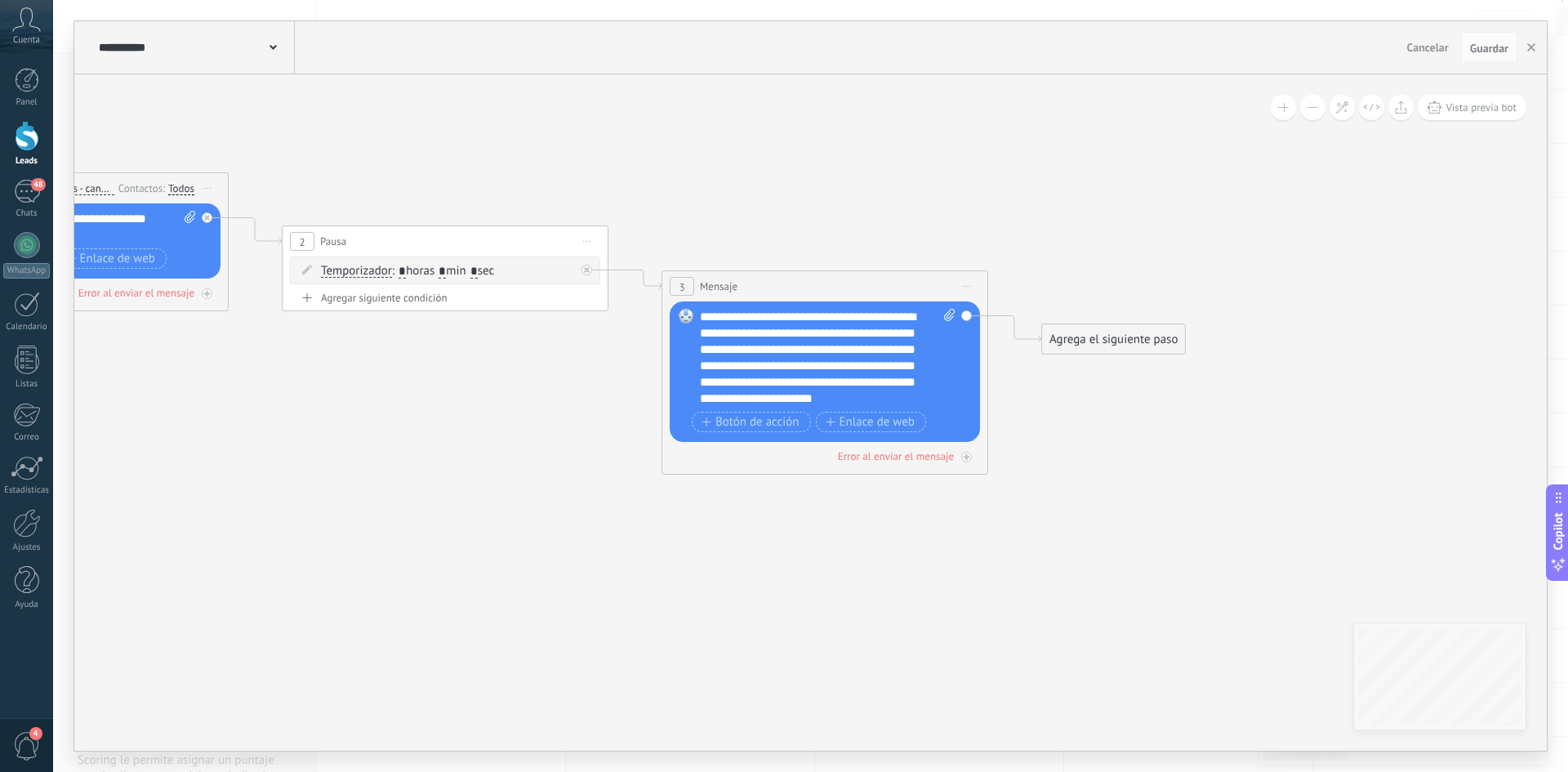
click at [1096, 335] on div "Agrega el siguiente paso" at bounding box center [1113, 339] width 143 height 27
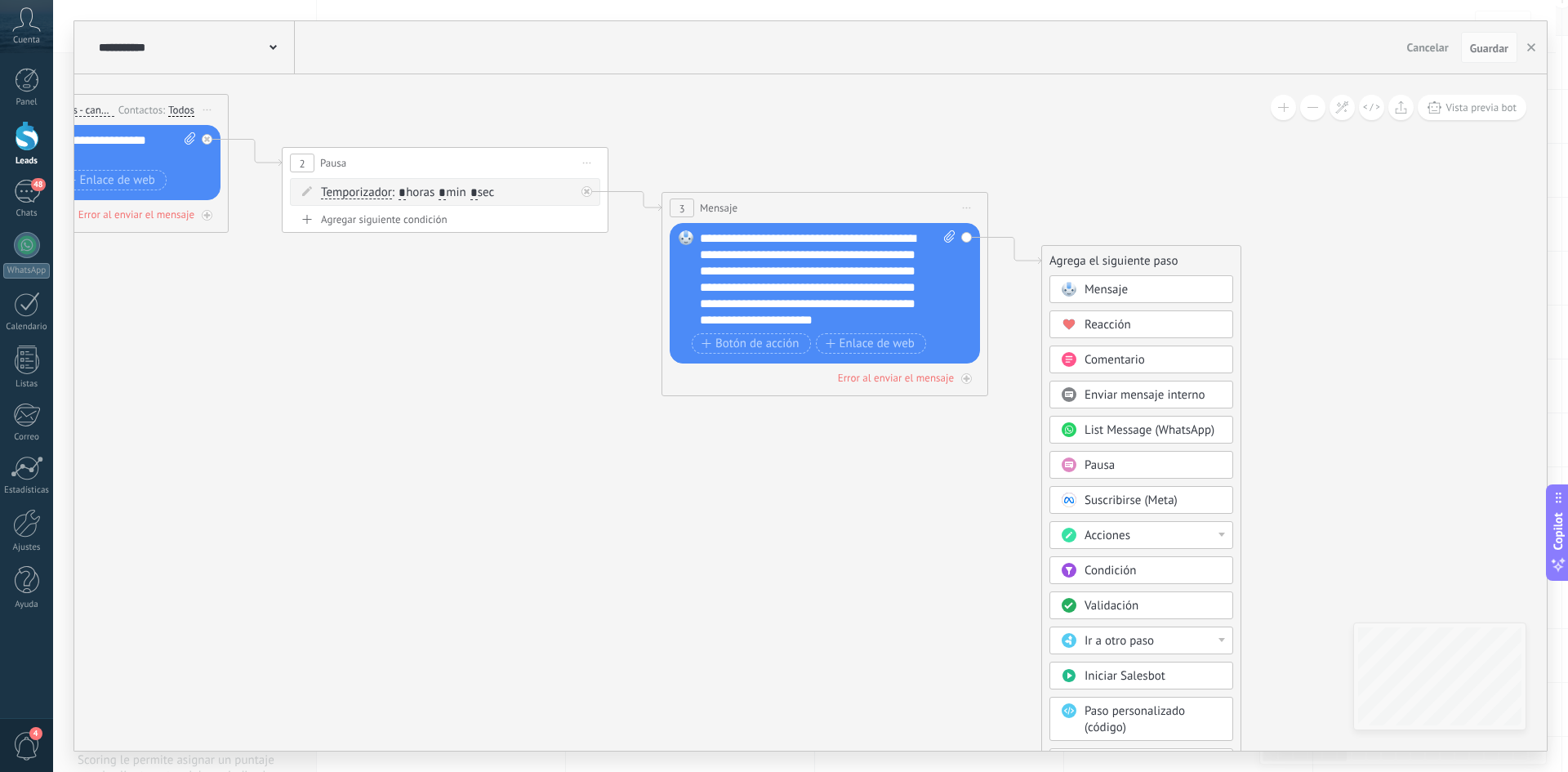
click at [1127, 294] on span "Mensaje" at bounding box center [1105, 290] width 43 height 15
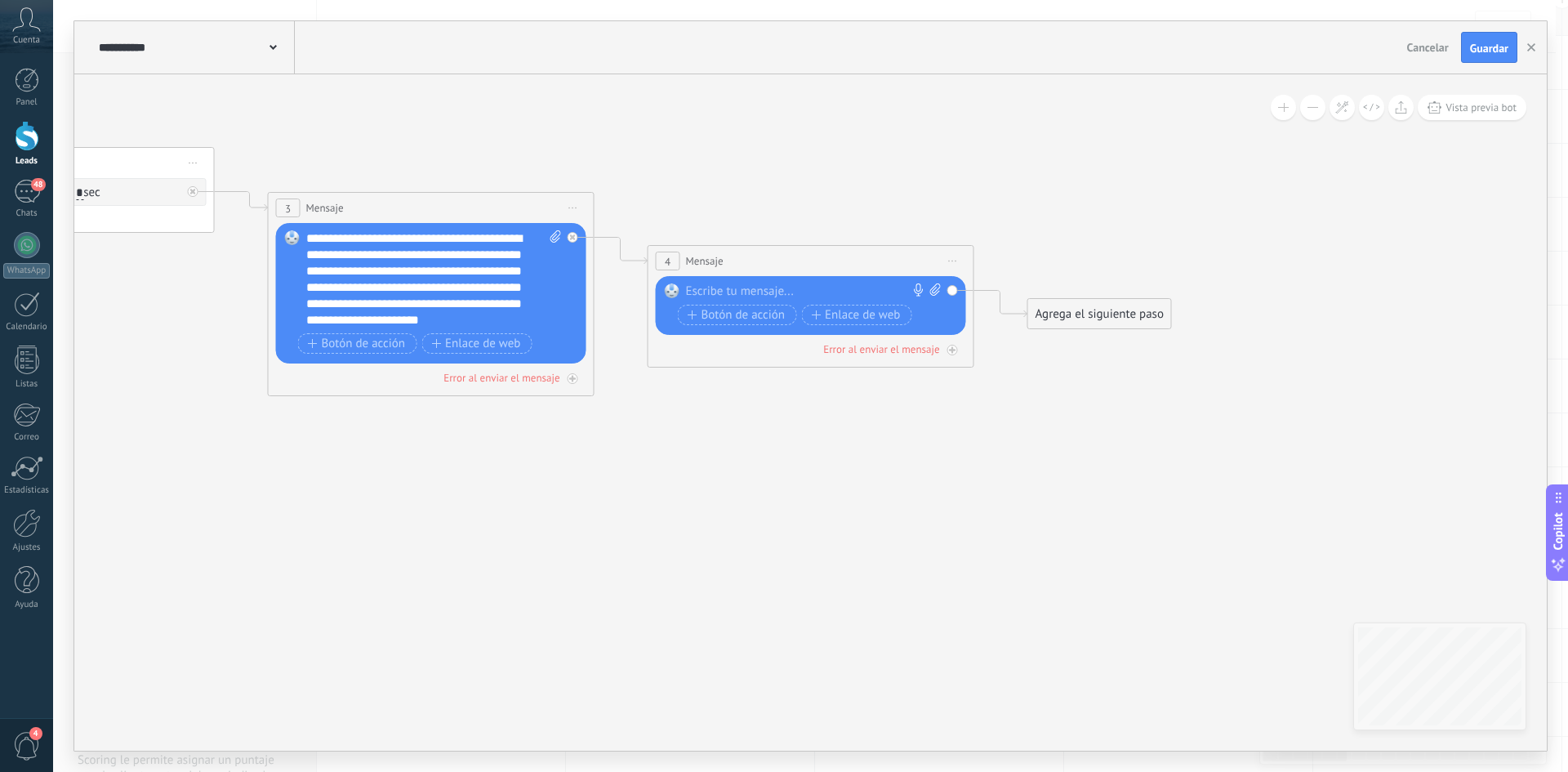
click at [957, 265] on span "Iniciar vista previa aquí Cambiar nombre Duplicar [GEOGRAPHIC_DATA]" at bounding box center [952, 261] width 26 height 24
click at [1016, 372] on div "Borrar" at bounding box center [1027, 367] width 161 height 28
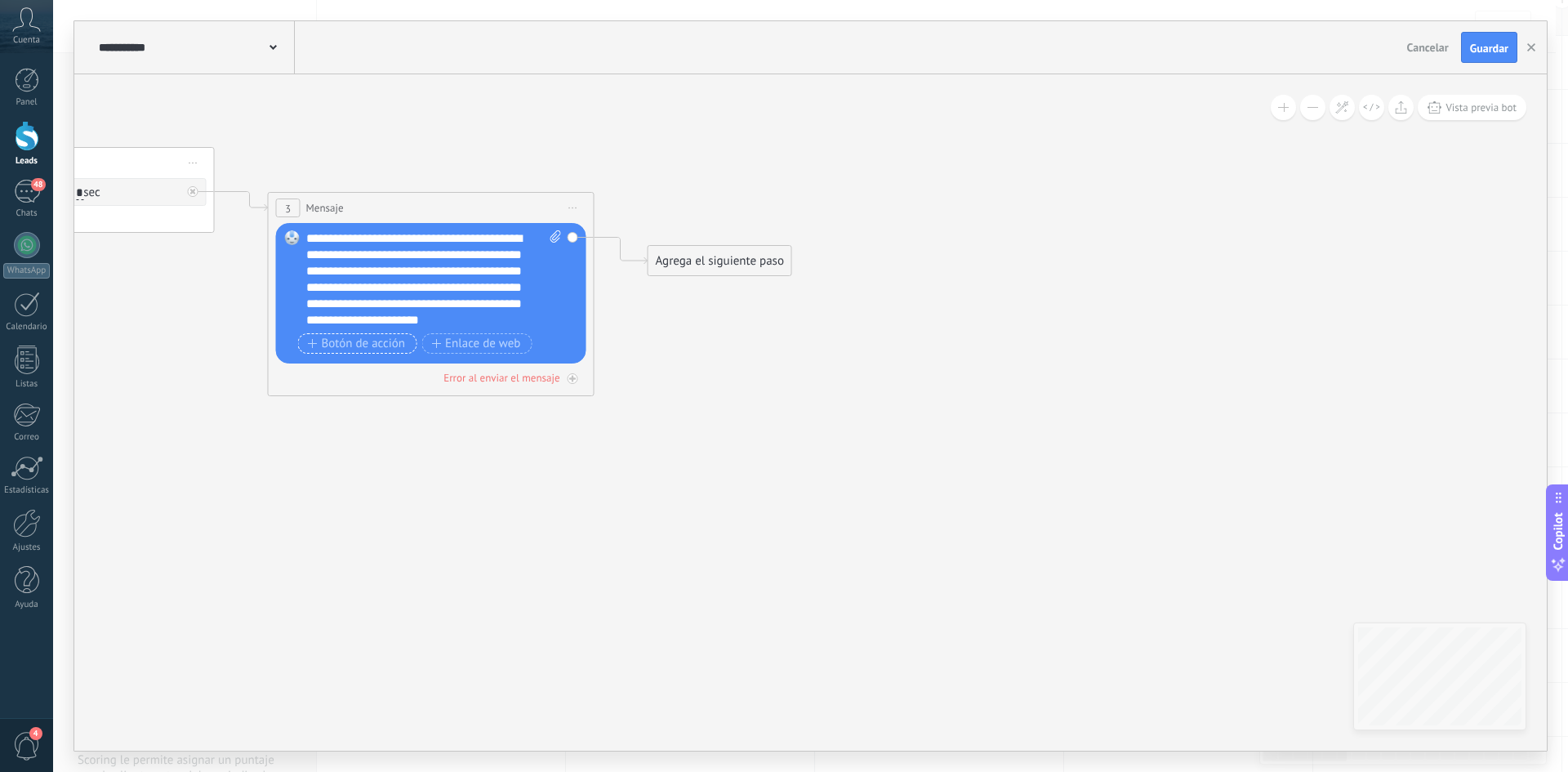
click at [354, 340] on span "Botón de acción" at bounding box center [356, 344] width 98 height 13
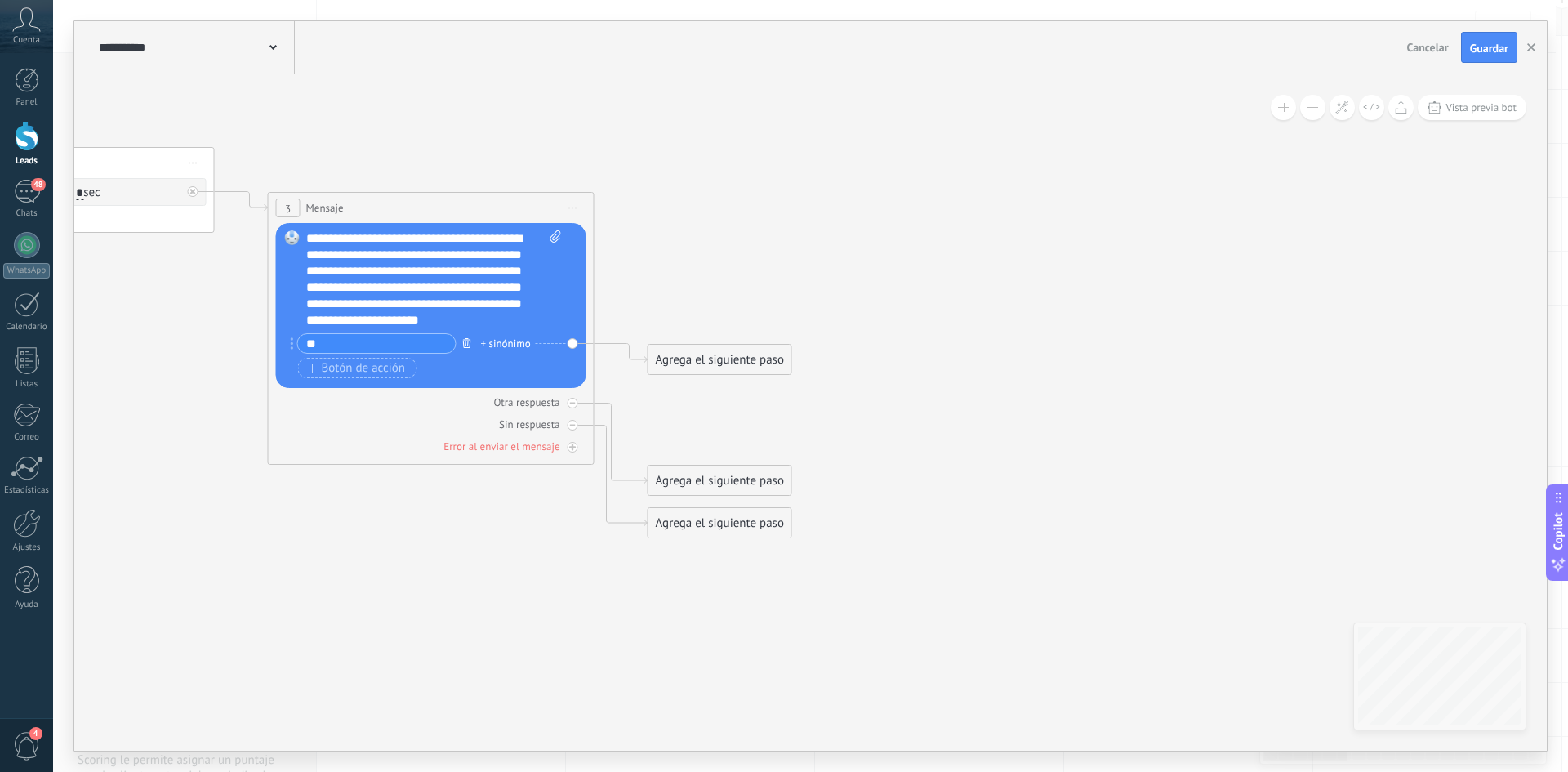
type input "**"
click at [469, 338] on icon "button" at bounding box center [467, 343] width 9 height 10
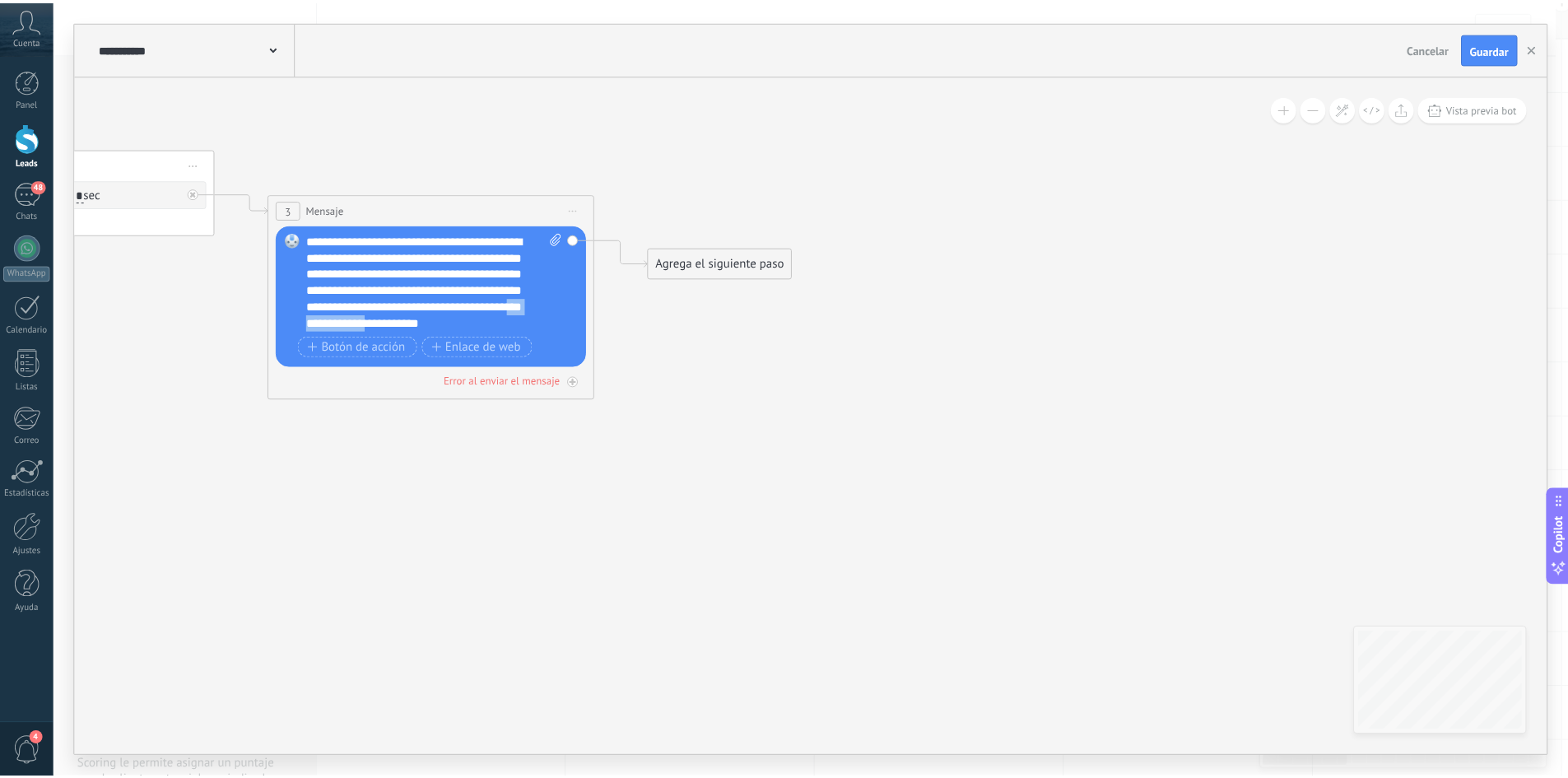
scroll to position [16, 0]
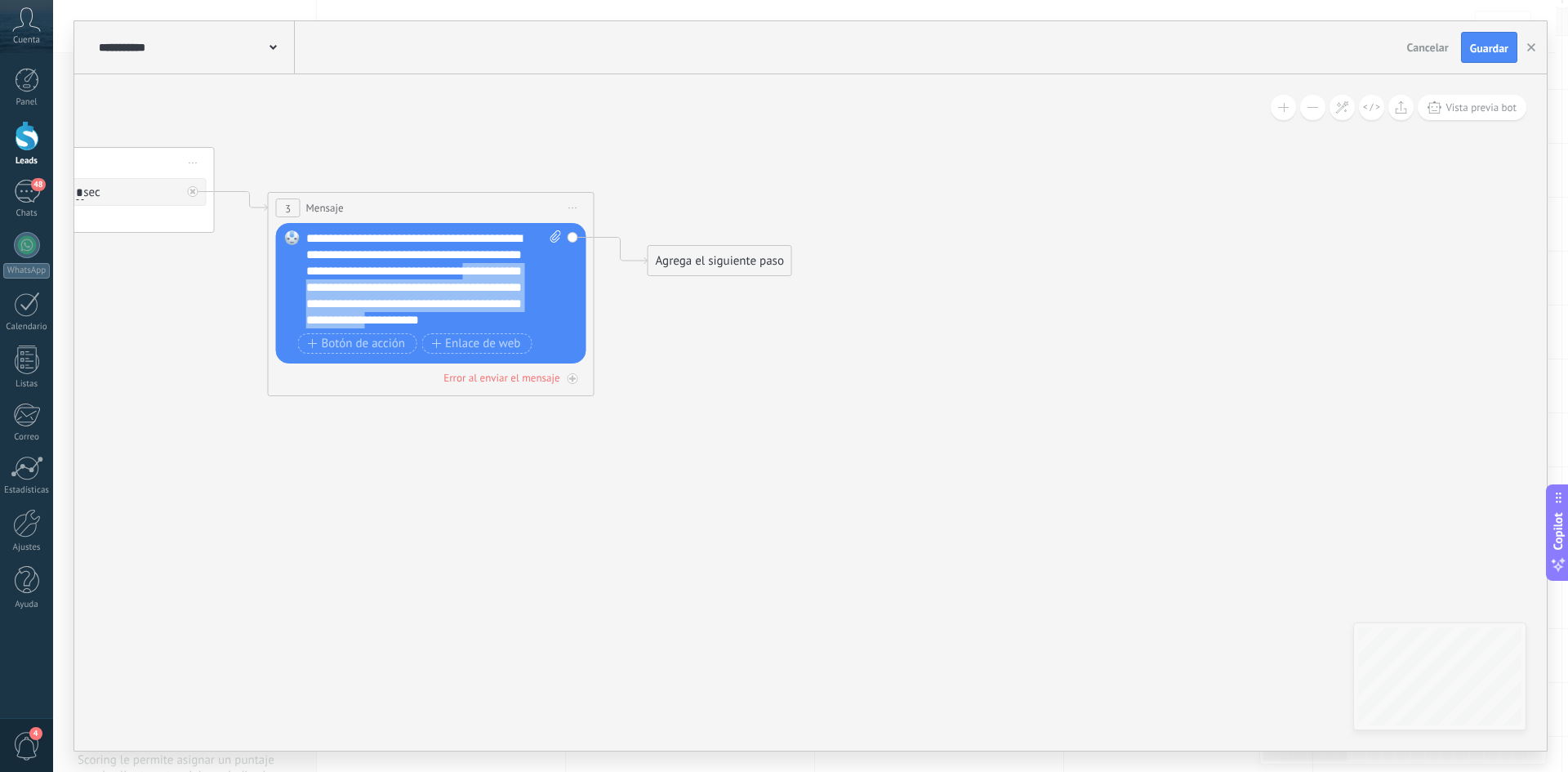
drag, startPoint x: 538, startPoint y: 313, endPoint x: 313, endPoint y: 268, distance: 229.5
click at [313, 268] on div "**********" at bounding box center [434, 279] width 256 height 98
click at [404, 276] on div "**********" at bounding box center [434, 279] width 256 height 98
click at [368, 340] on span "Botón de acción" at bounding box center [356, 344] width 98 height 13
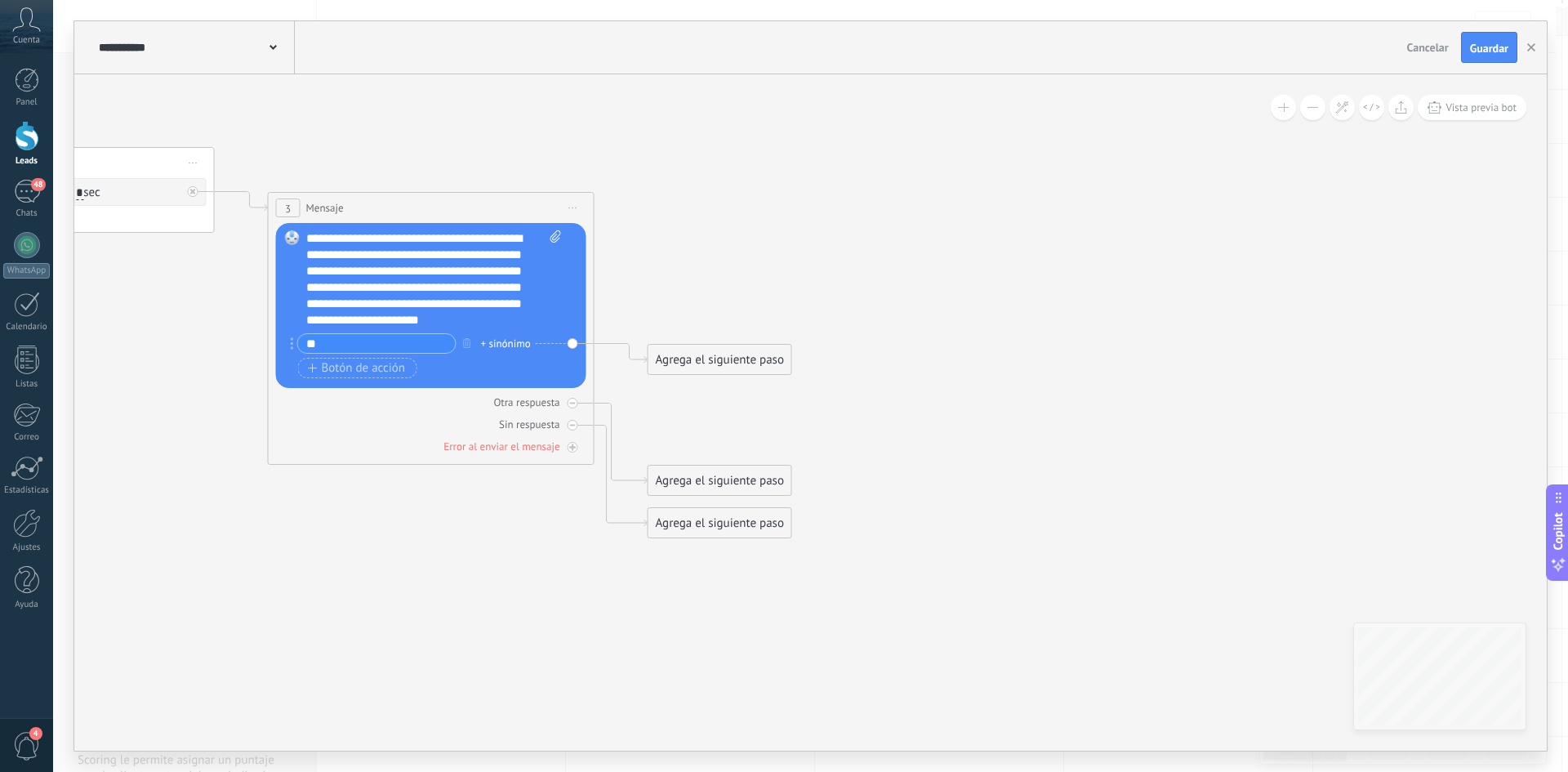
type input "**"
click at [696, 359] on div "Agrega el siguiente paso" at bounding box center [720, 360] width 143 height 27
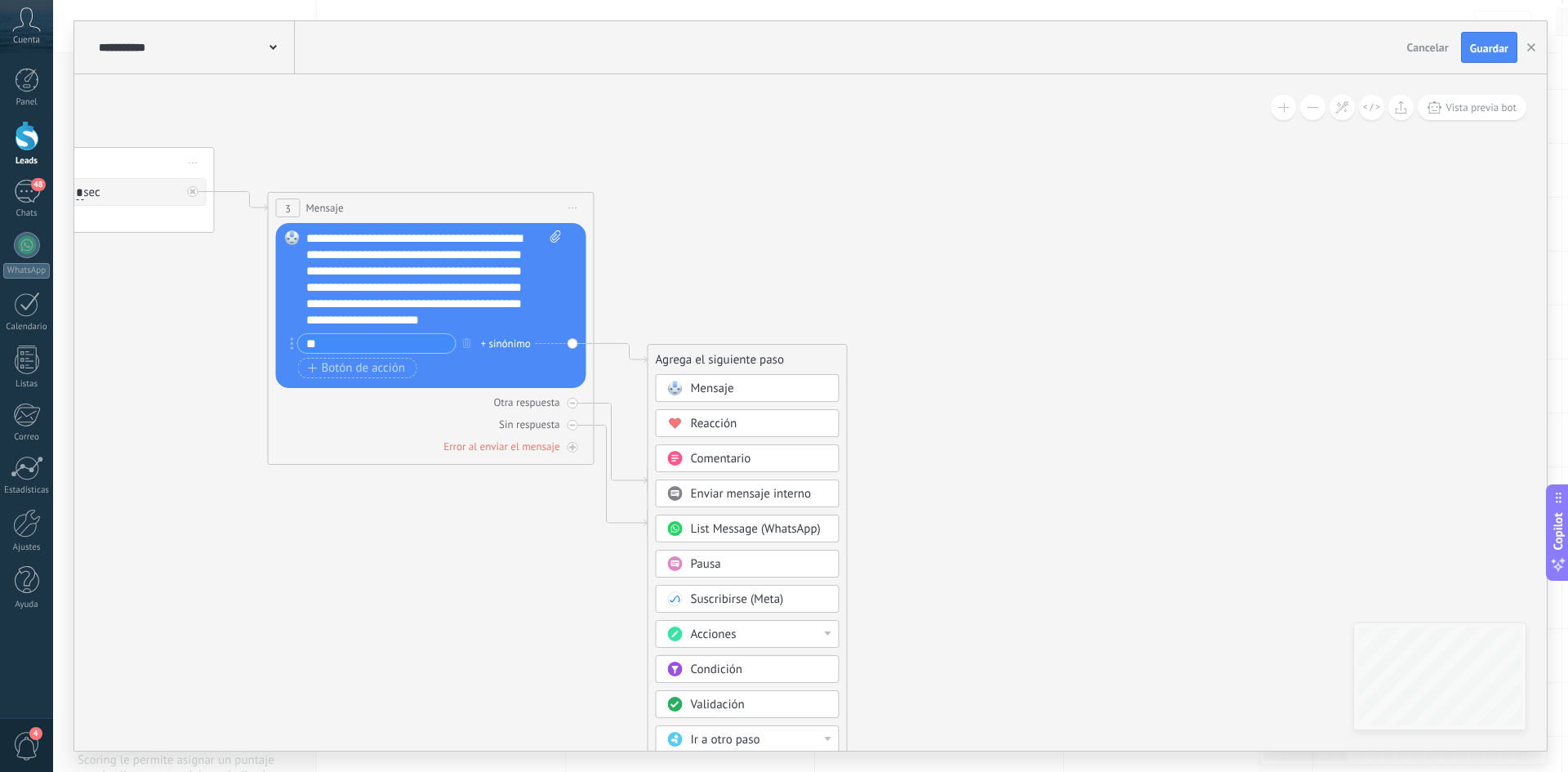
click at [679, 275] on icon at bounding box center [27, 290] width 2236 height 1315
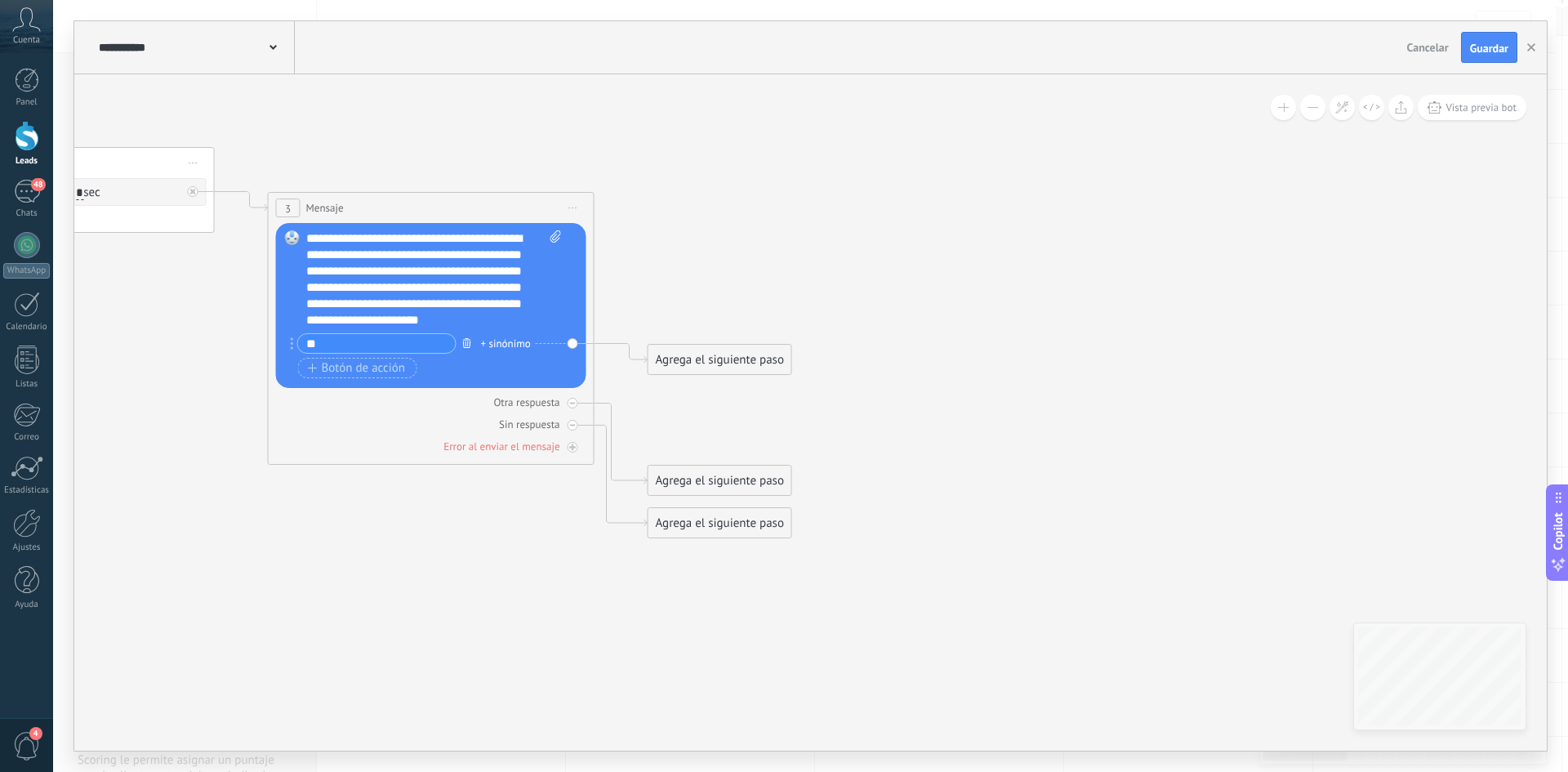
click at [467, 344] on icon "button" at bounding box center [467, 343] width 9 height 10
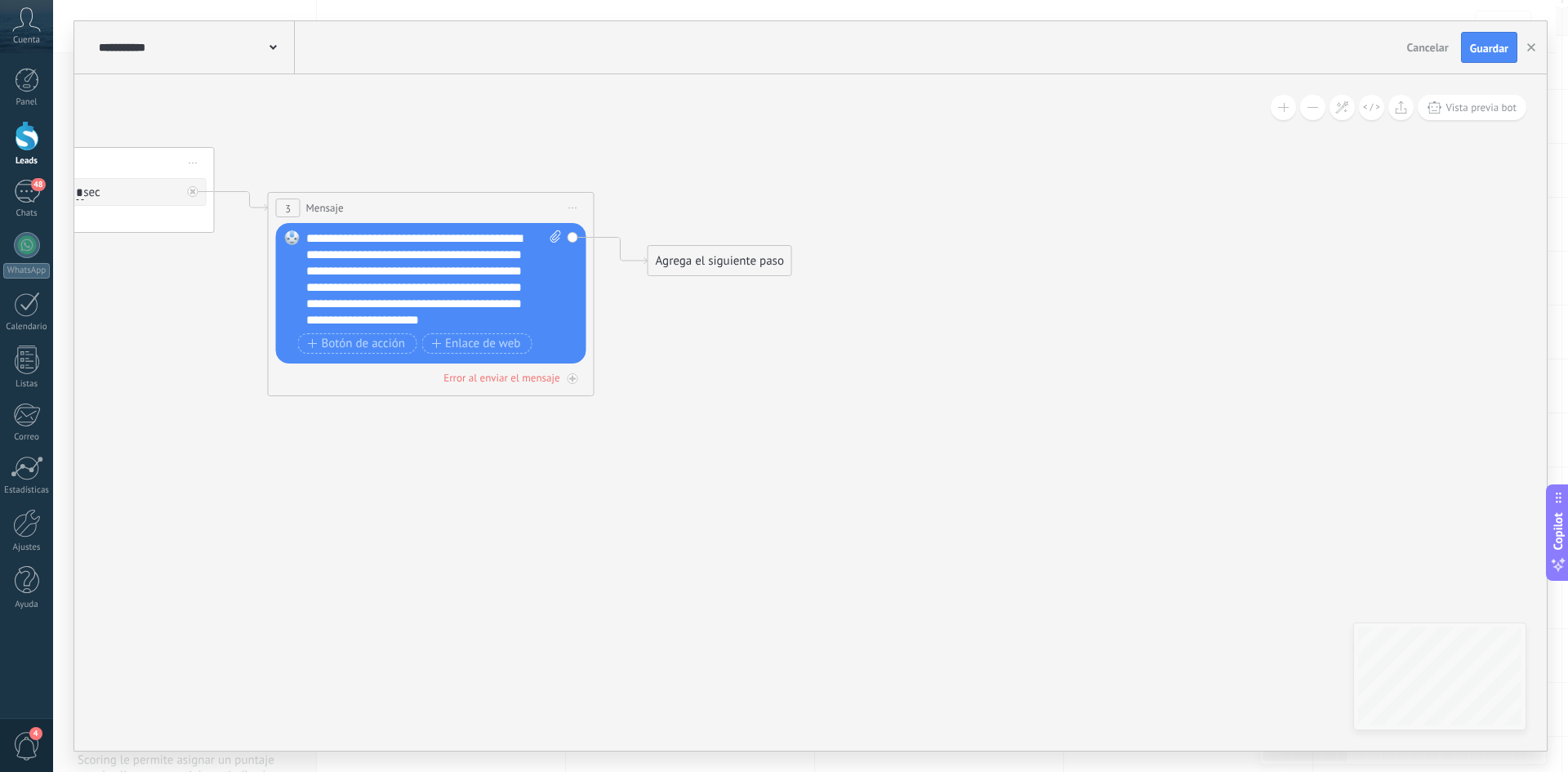
click at [775, 359] on icon at bounding box center [27, 290] width 2236 height 1315
click at [288, 46] on div "**********" at bounding box center [194, 47] width 200 height 53
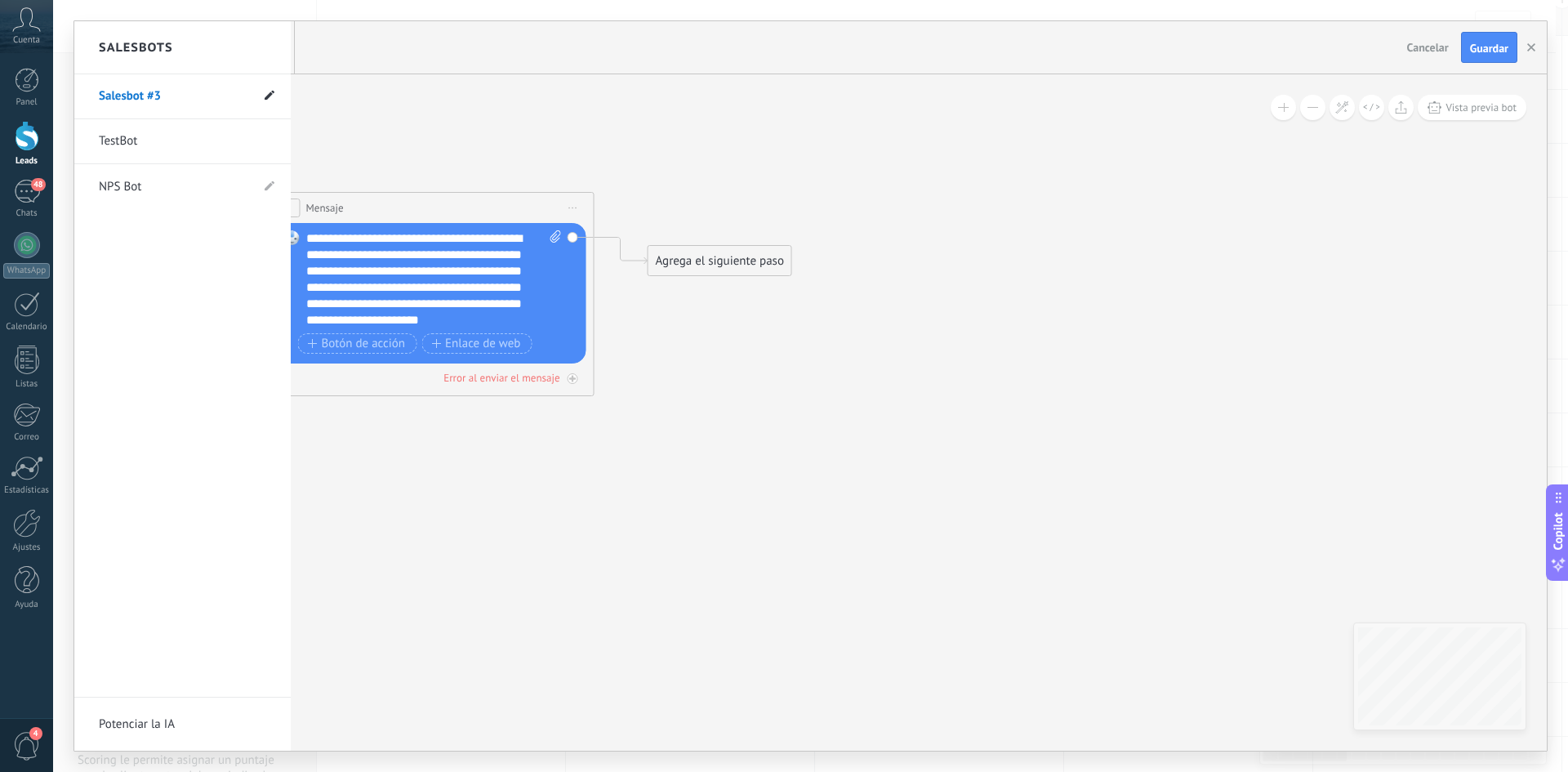
click at [268, 93] on icon at bounding box center [269, 96] width 10 height 10
drag, startPoint x: 172, startPoint y: 93, endPoint x: 101, endPoint y: 118, distance: 75.3
click at [101, 118] on ul "**********" at bounding box center [182, 141] width 217 height 135
type input "*********"
click at [275, 102] on span at bounding box center [268, 96] width 18 height 20
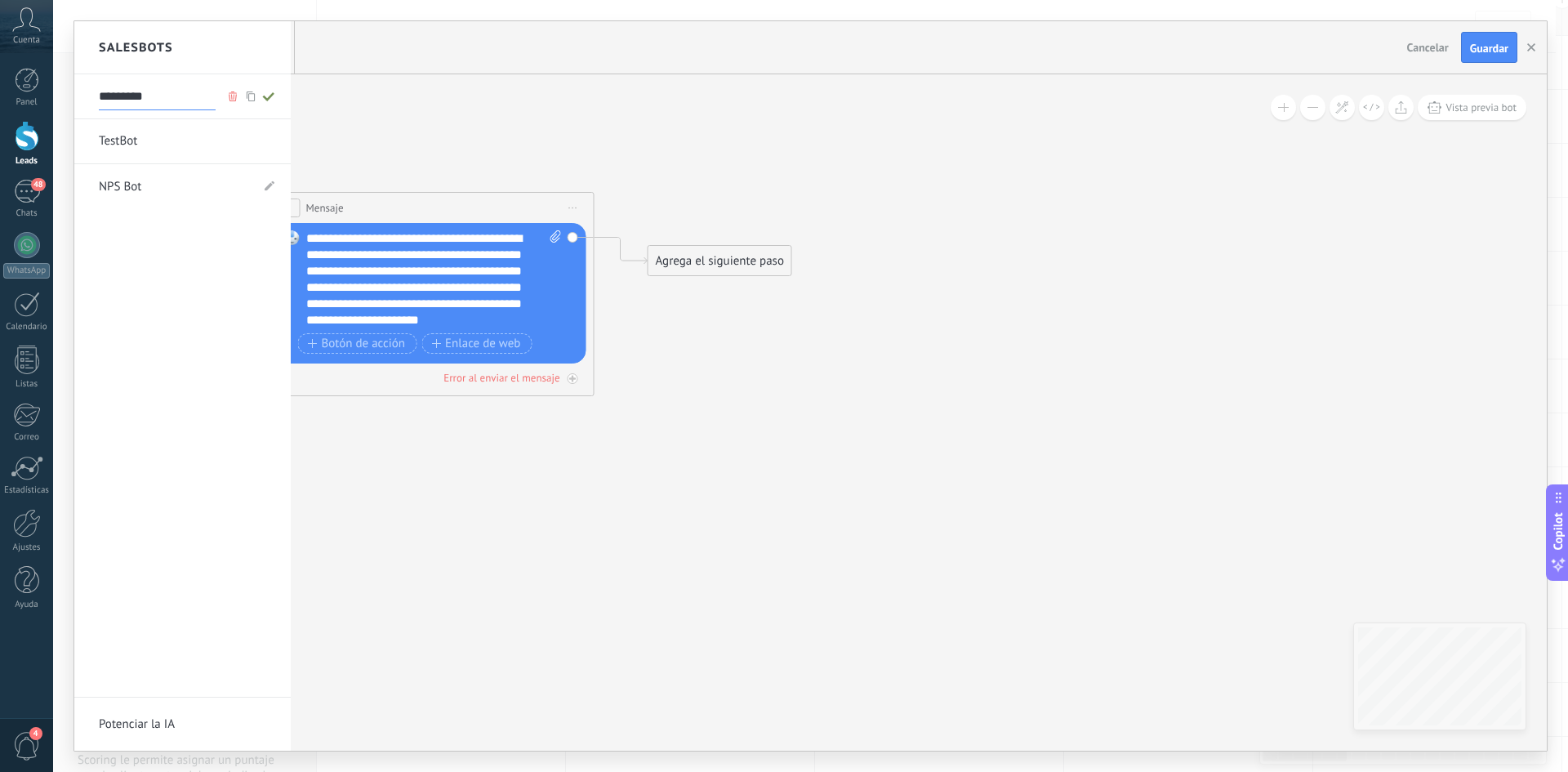
type input "*********"
click at [268, 97] on use at bounding box center [269, 96] width 10 height 10
click at [175, 101] on input "*********" at bounding box center [157, 96] width 117 height 26
drag, startPoint x: 175, startPoint y: 101, endPoint x: 58, endPoint y: 99, distance: 117.0
click at [58, 99] on div "**********" at bounding box center [811, 386] width 1515 height 772
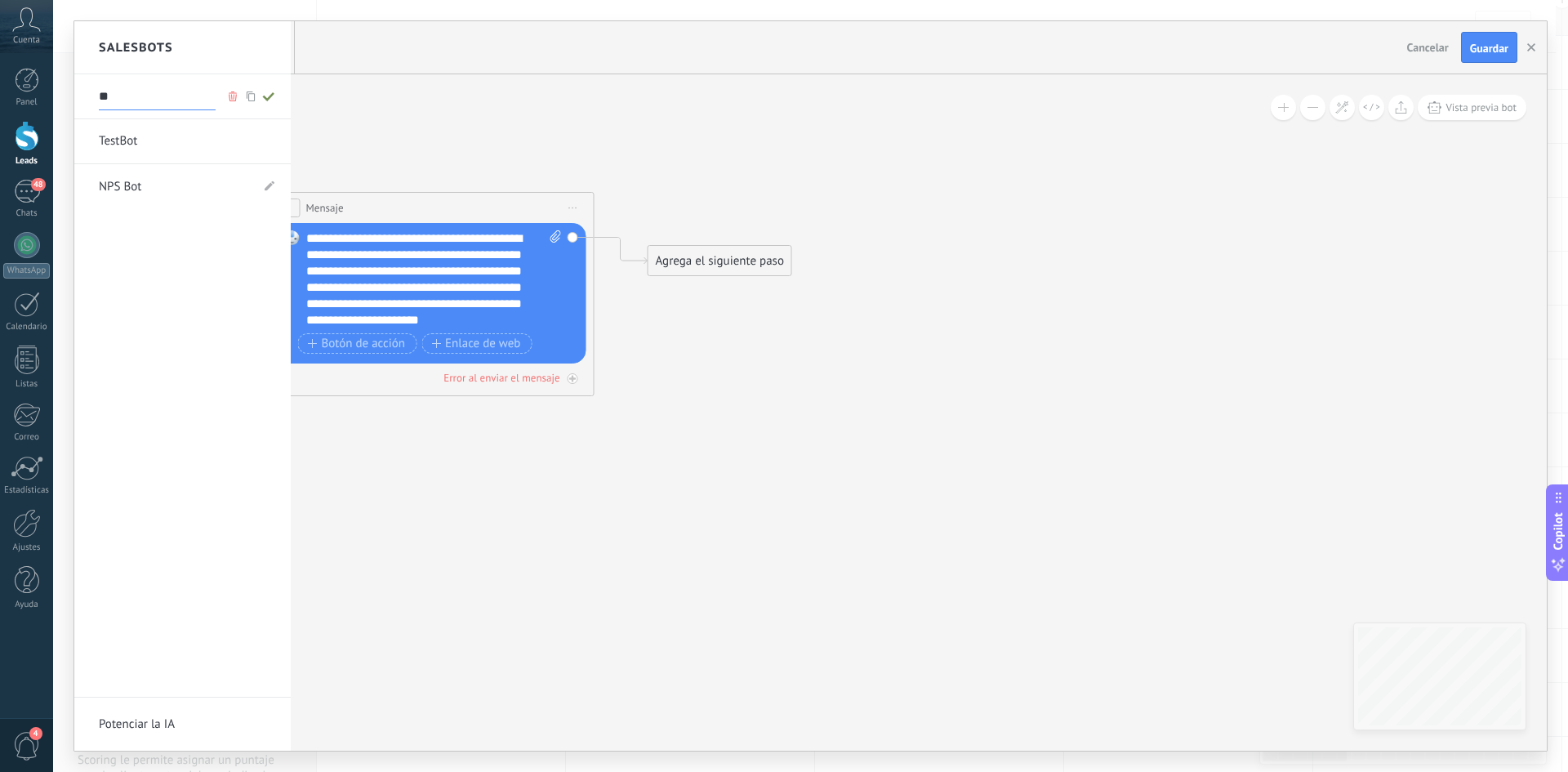
type input "*"
type input "**********"
click at [264, 103] on span at bounding box center [268, 96] width 18 height 20
type input "**********"
click at [399, 132] on div at bounding box center [811, 386] width 1473 height 730
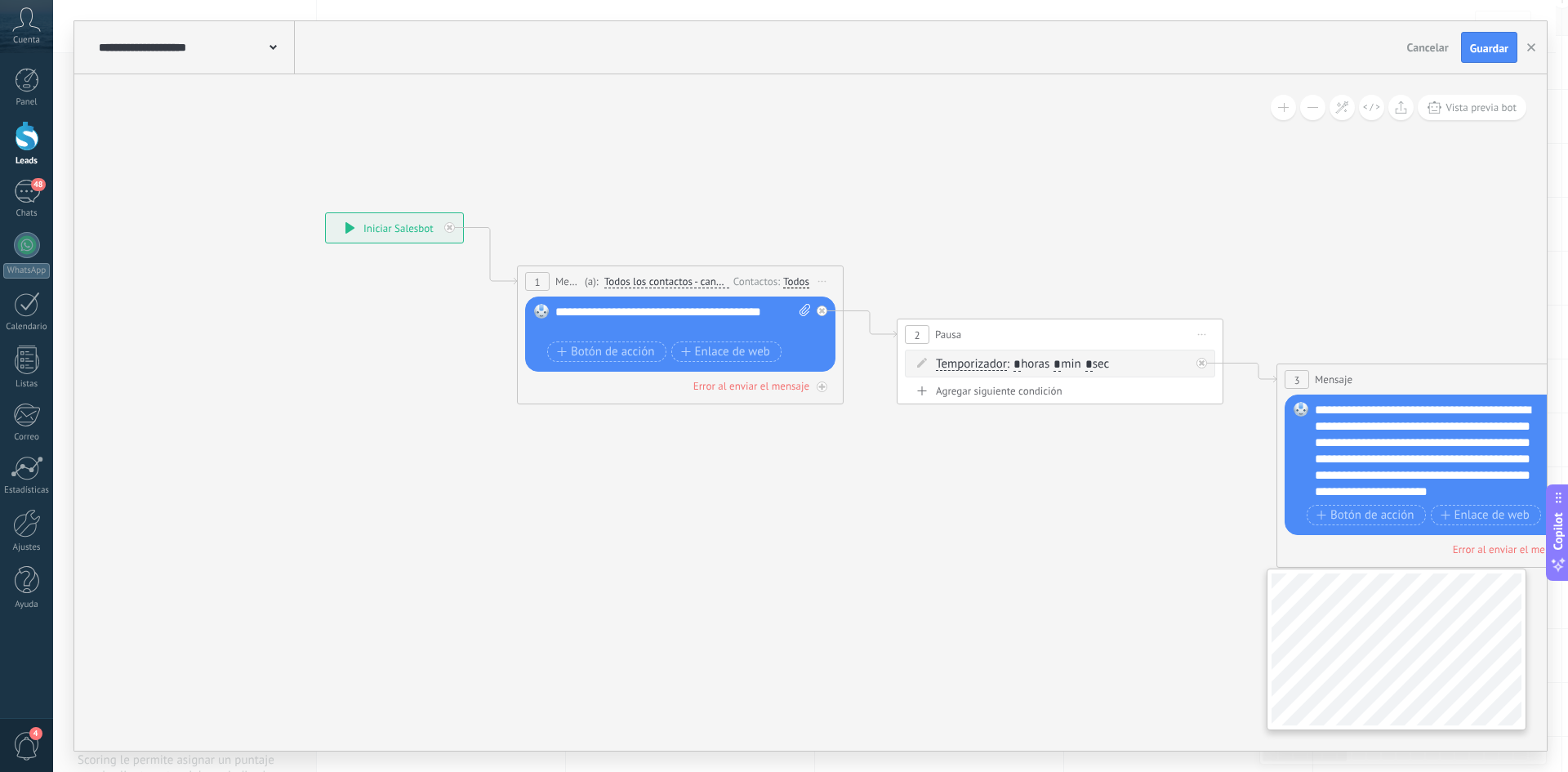
click at [1232, 634] on div "**********" at bounding box center [811, 413] width 1473 height 676
click at [1497, 46] on span "Guardar" at bounding box center [1489, 48] width 38 height 11
click at [1463, 48] on button "Guardar Guardar" at bounding box center [1489, 47] width 56 height 30
click at [1486, 54] on span "Guardar" at bounding box center [1489, 48] width 38 height 11
click at [1536, 52] on button "button" at bounding box center [1531, 47] width 25 height 31
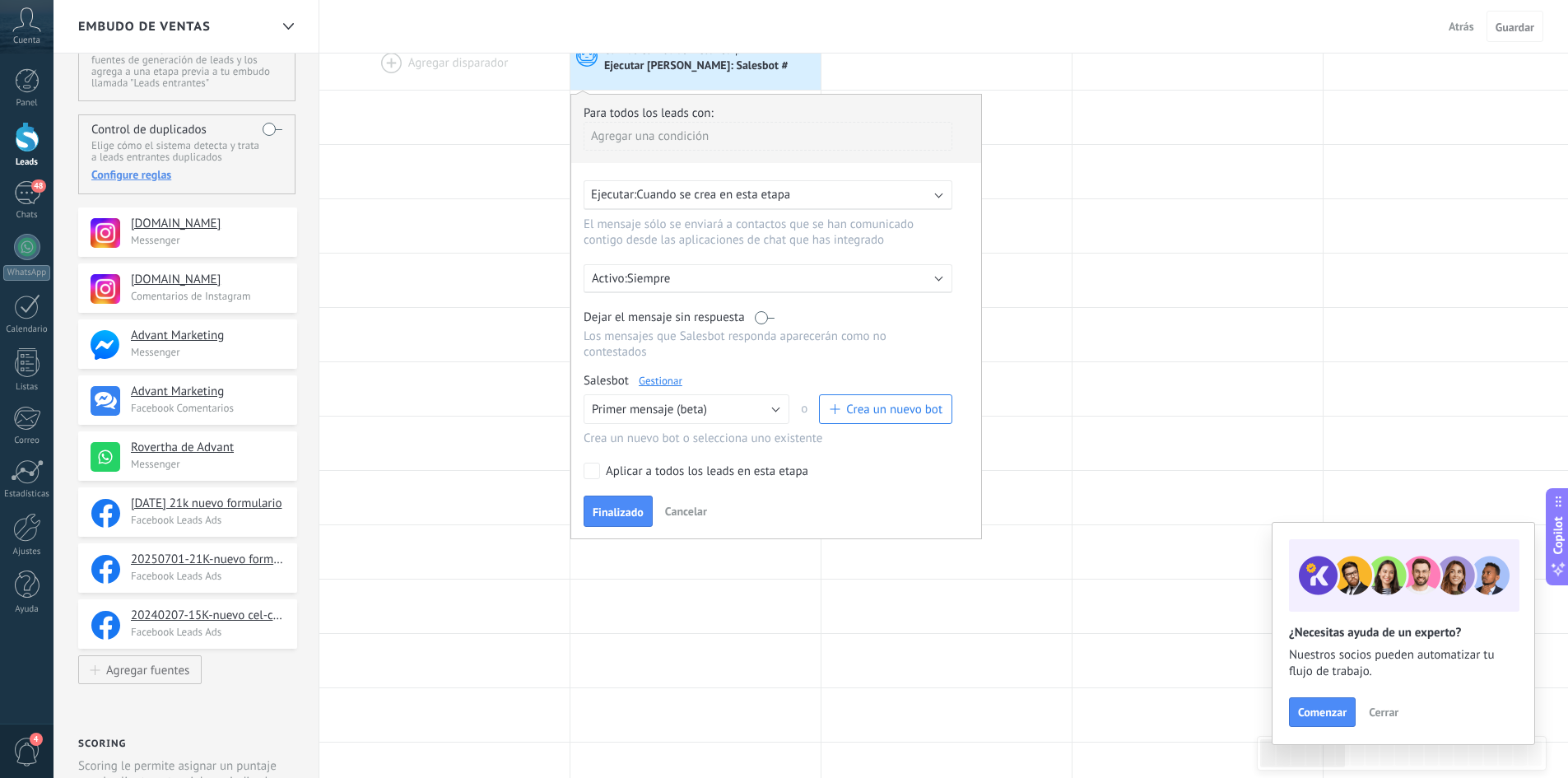
click at [873, 31] on div "Embudo de ventas Atrás Cancelar Guardar" at bounding box center [810, 27] width 1514 height 54
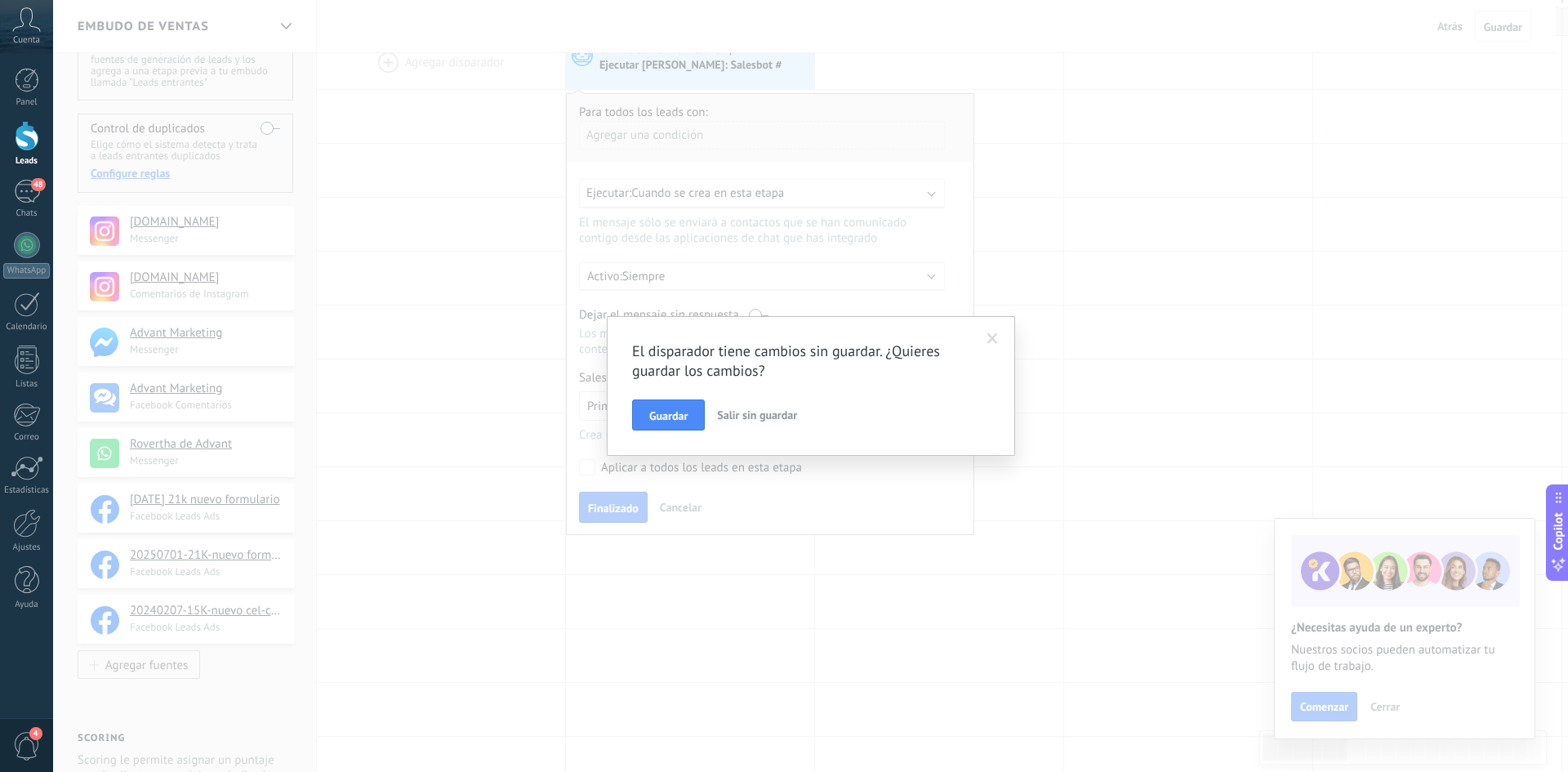
click at [995, 338] on span at bounding box center [992, 339] width 11 height 11
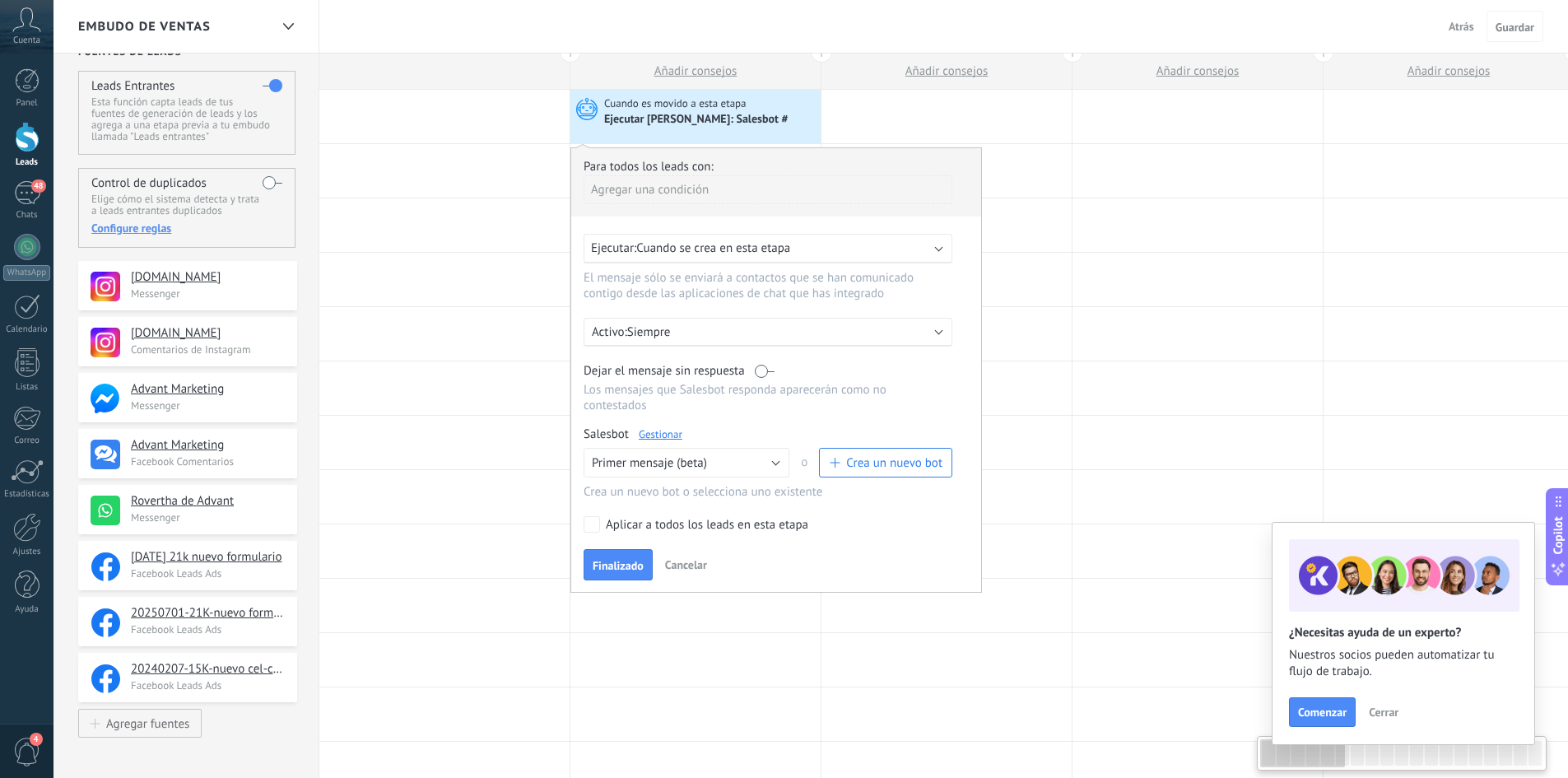
scroll to position [0, 0]
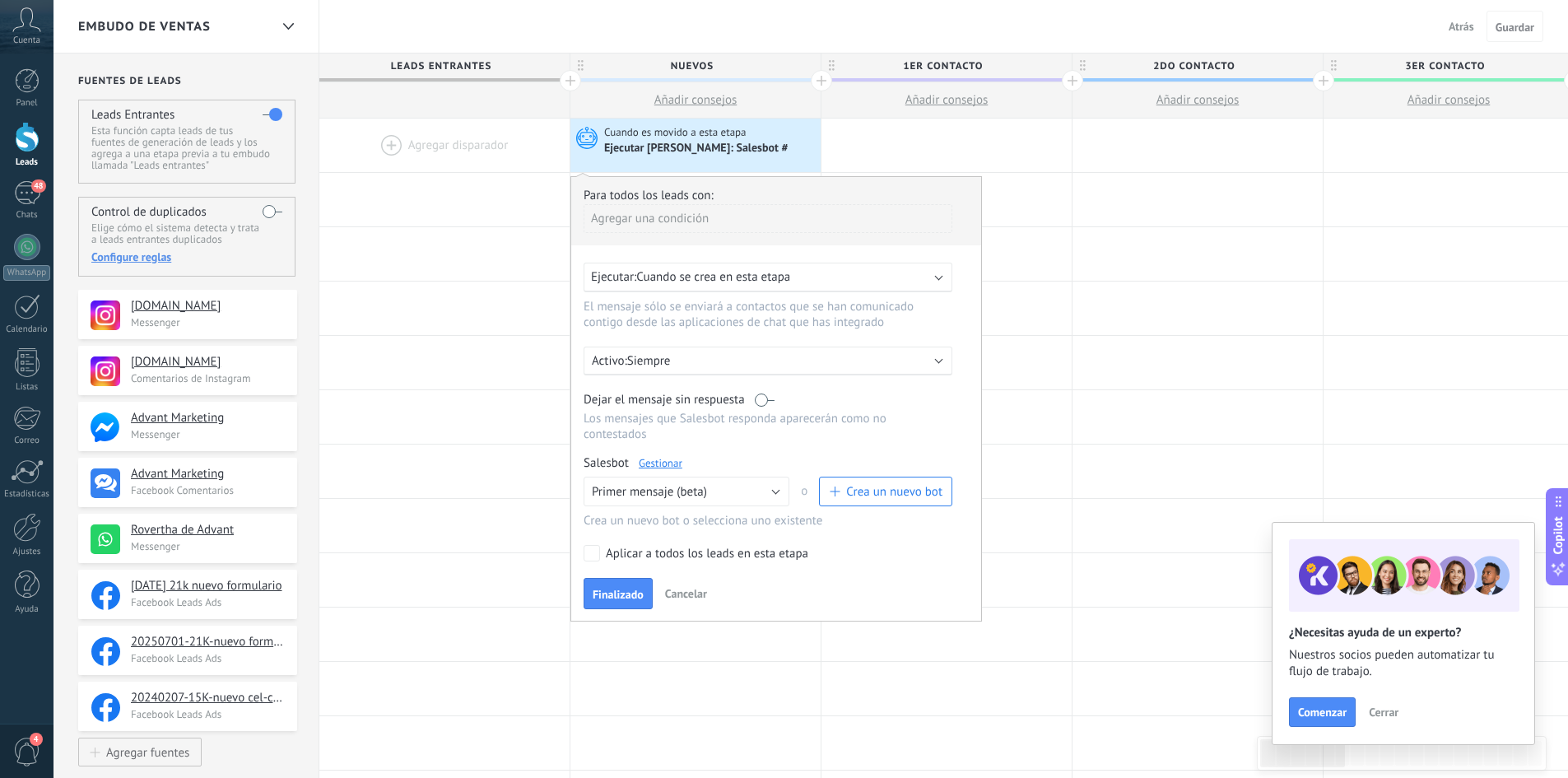
click at [751, 280] on span "Cuando se crea en esta etapa" at bounding box center [713, 277] width 154 height 15
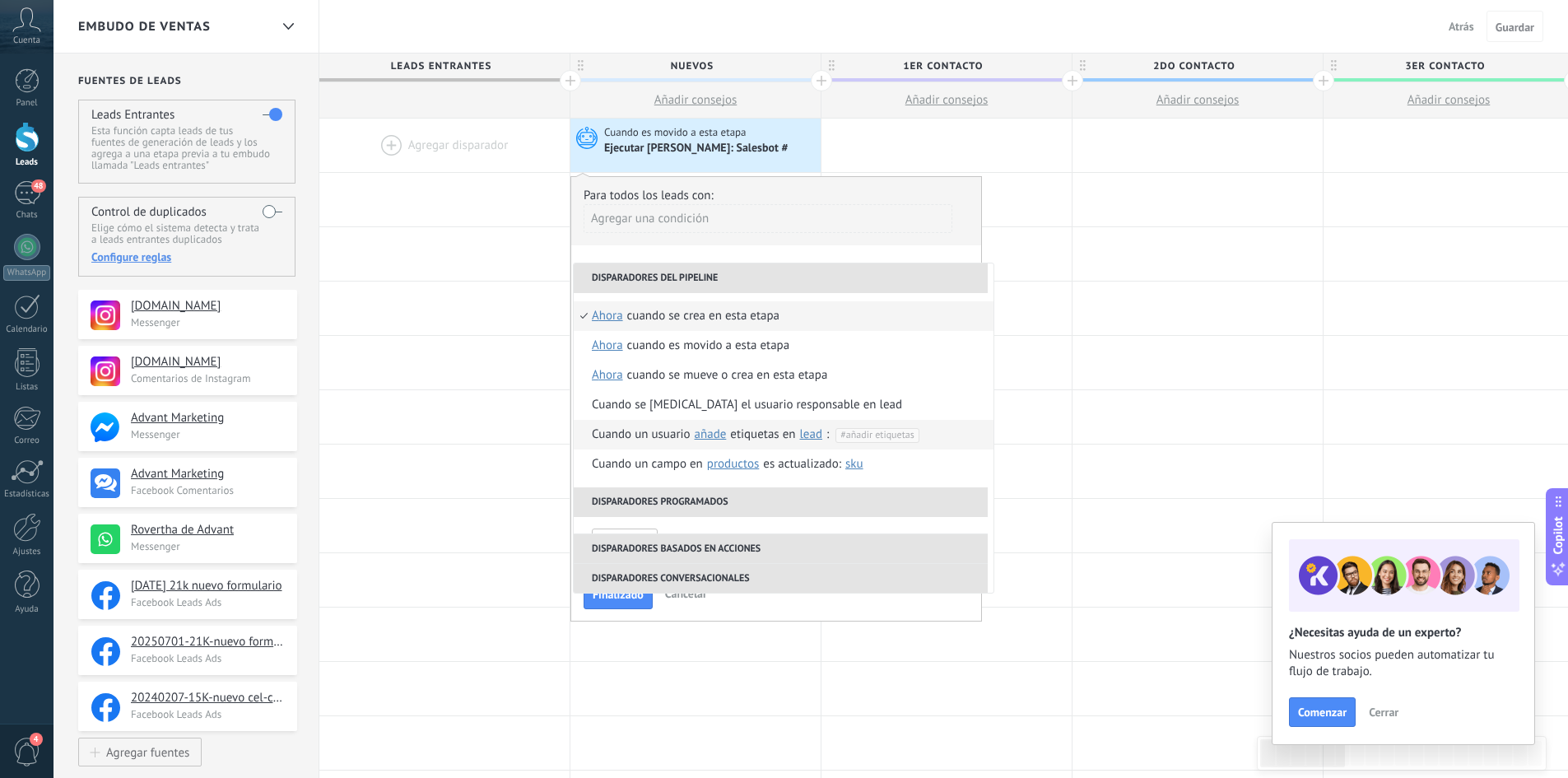
click at [898, 435] on span "#añadir etiquetas" at bounding box center [877, 434] width 73 height 13
click at [952, 253] on div "**********" at bounding box center [776, 399] width 411 height 446
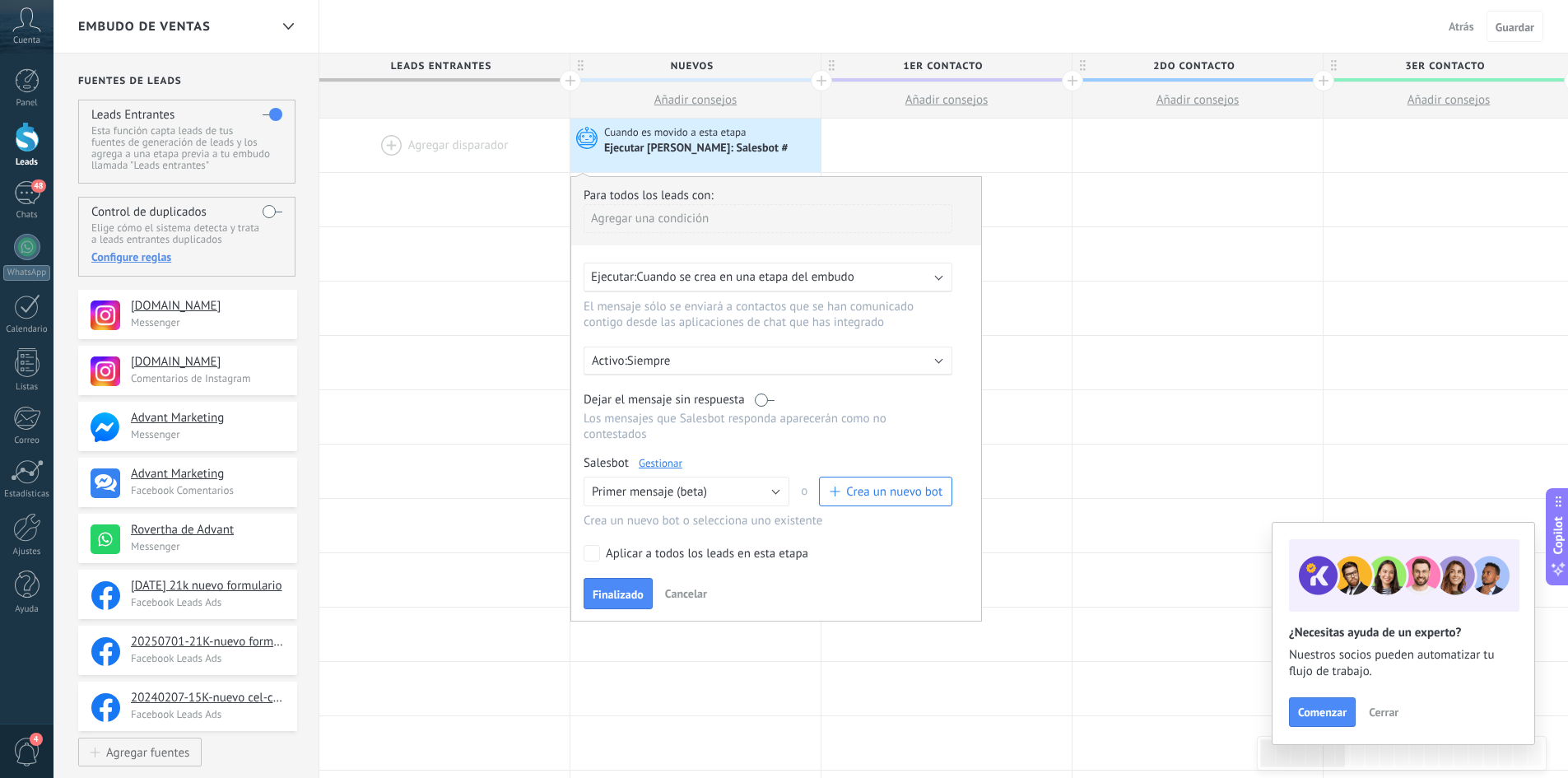
click at [910, 284] on div "Ejecutar: Cuando se crea en una etapa del embudo" at bounding box center [761, 277] width 341 height 15
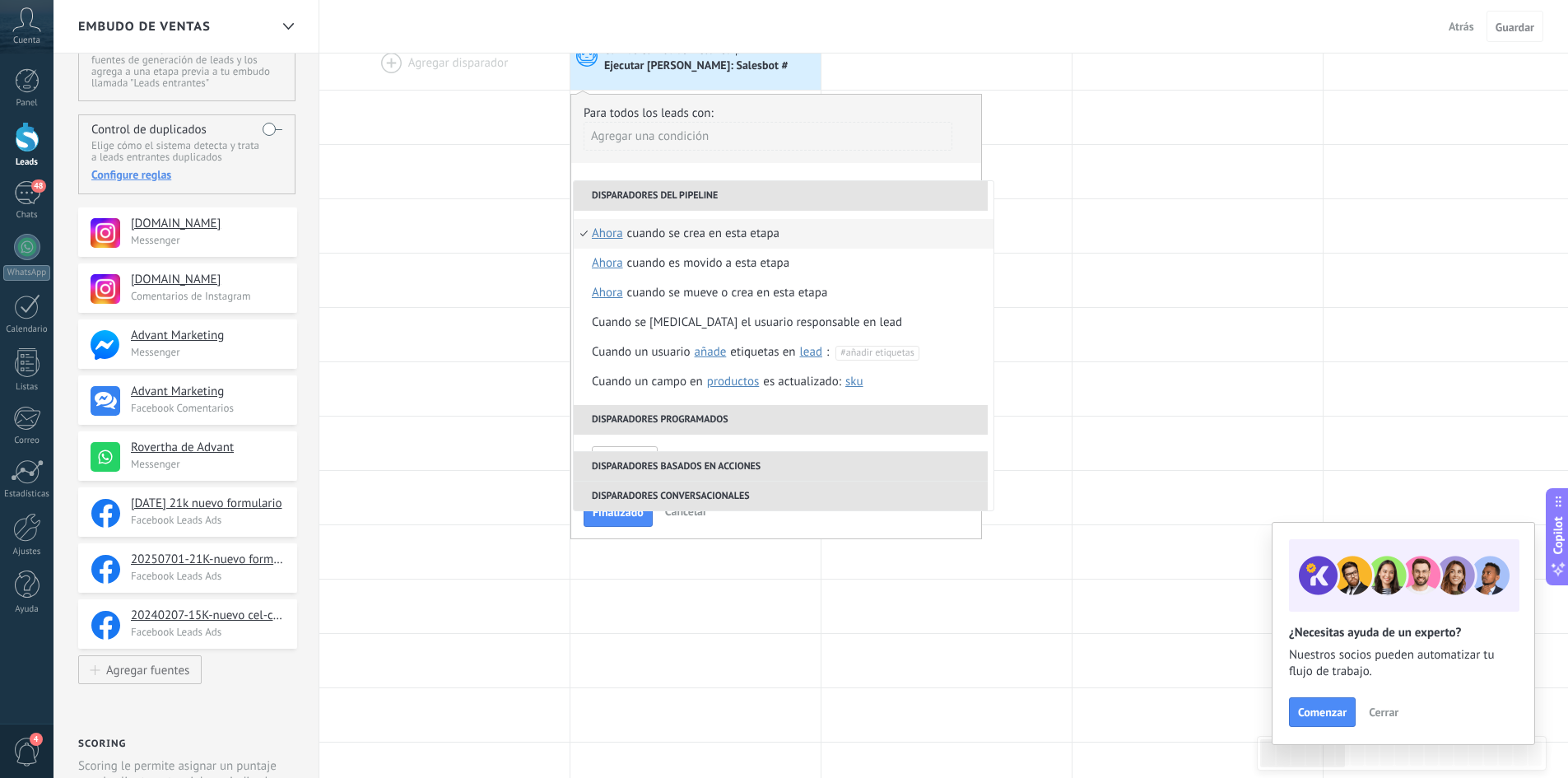
click at [967, 10] on div "Embudo de ventas Atrás Cancelar Guardar" at bounding box center [810, 27] width 1514 height 54
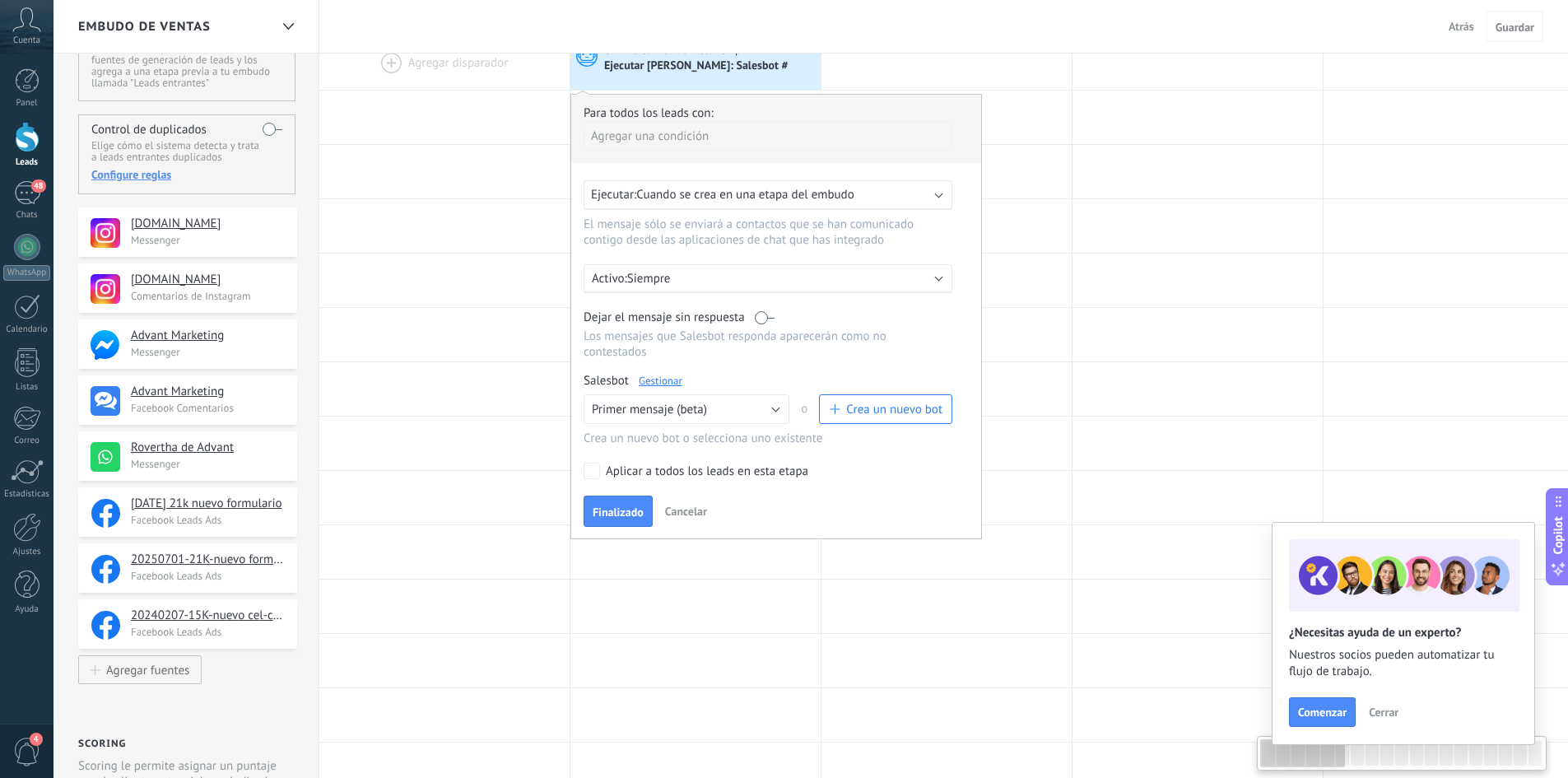
click at [903, 23] on div "Embudo de ventas Atrás Cancelar Guardar" at bounding box center [810, 27] width 1514 height 54
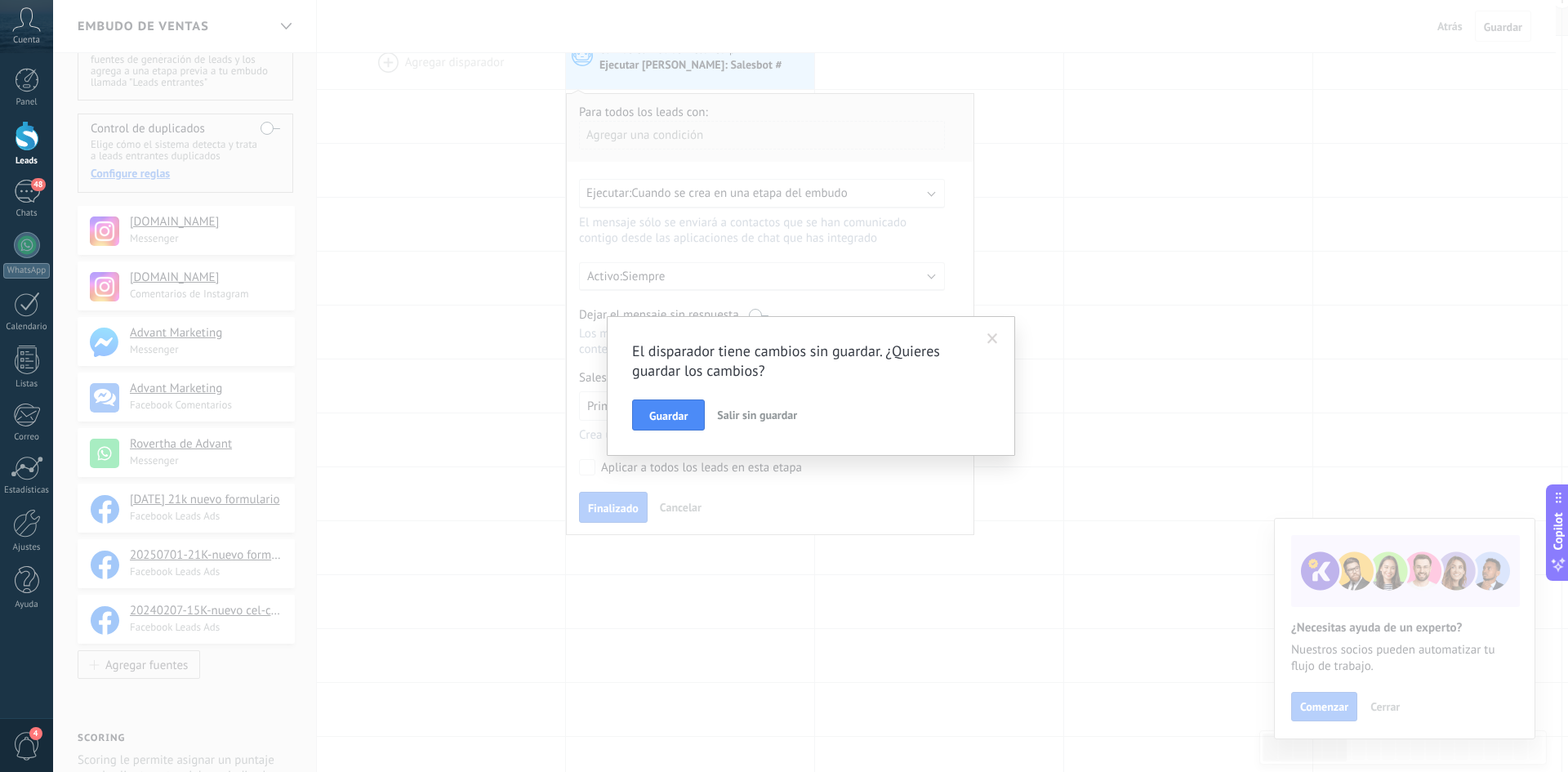
click at [987, 346] on span at bounding box center [992, 338] width 27 height 28
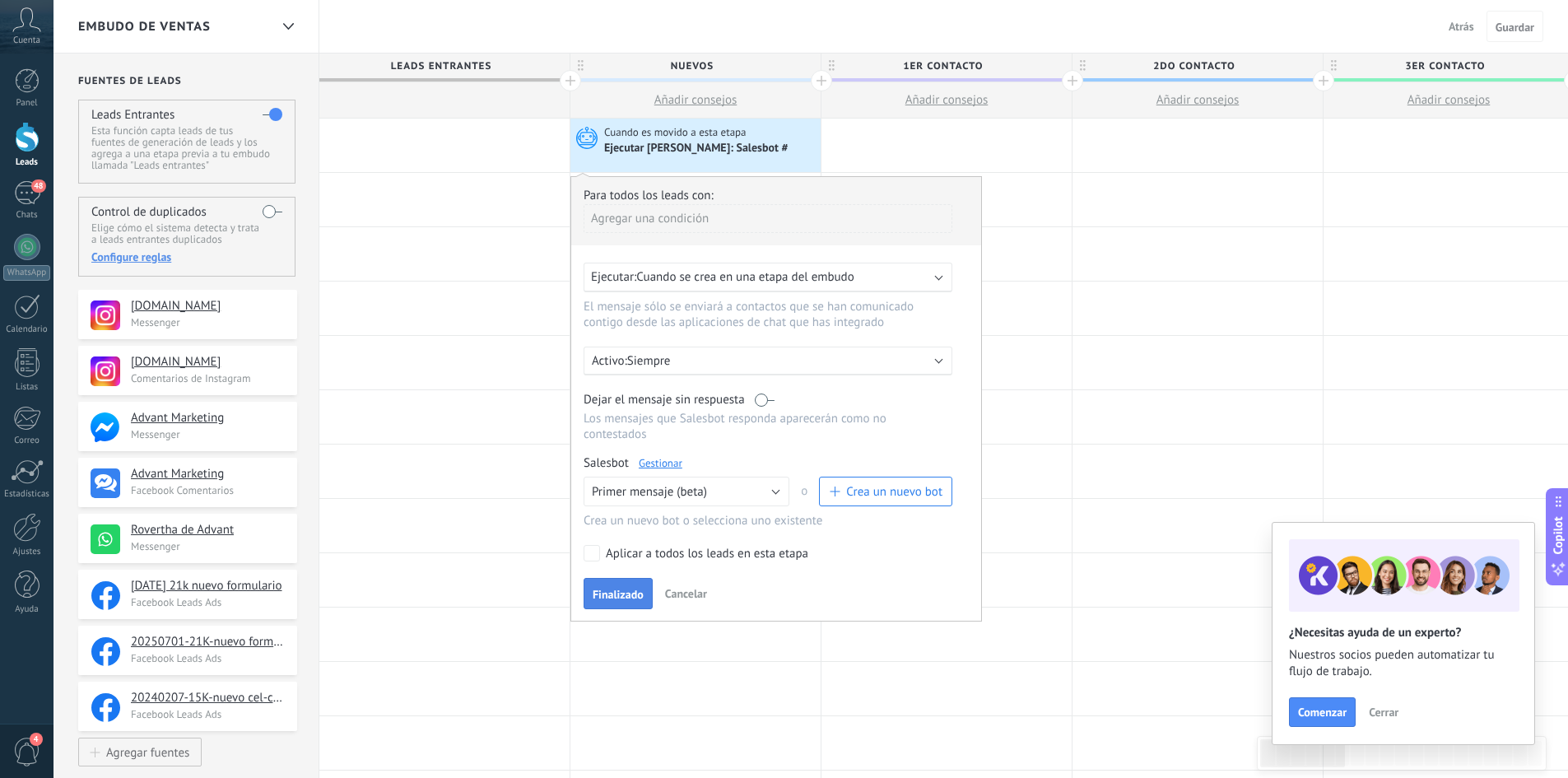
click at [628, 599] on span "Finalizado" at bounding box center [618, 594] width 51 height 12
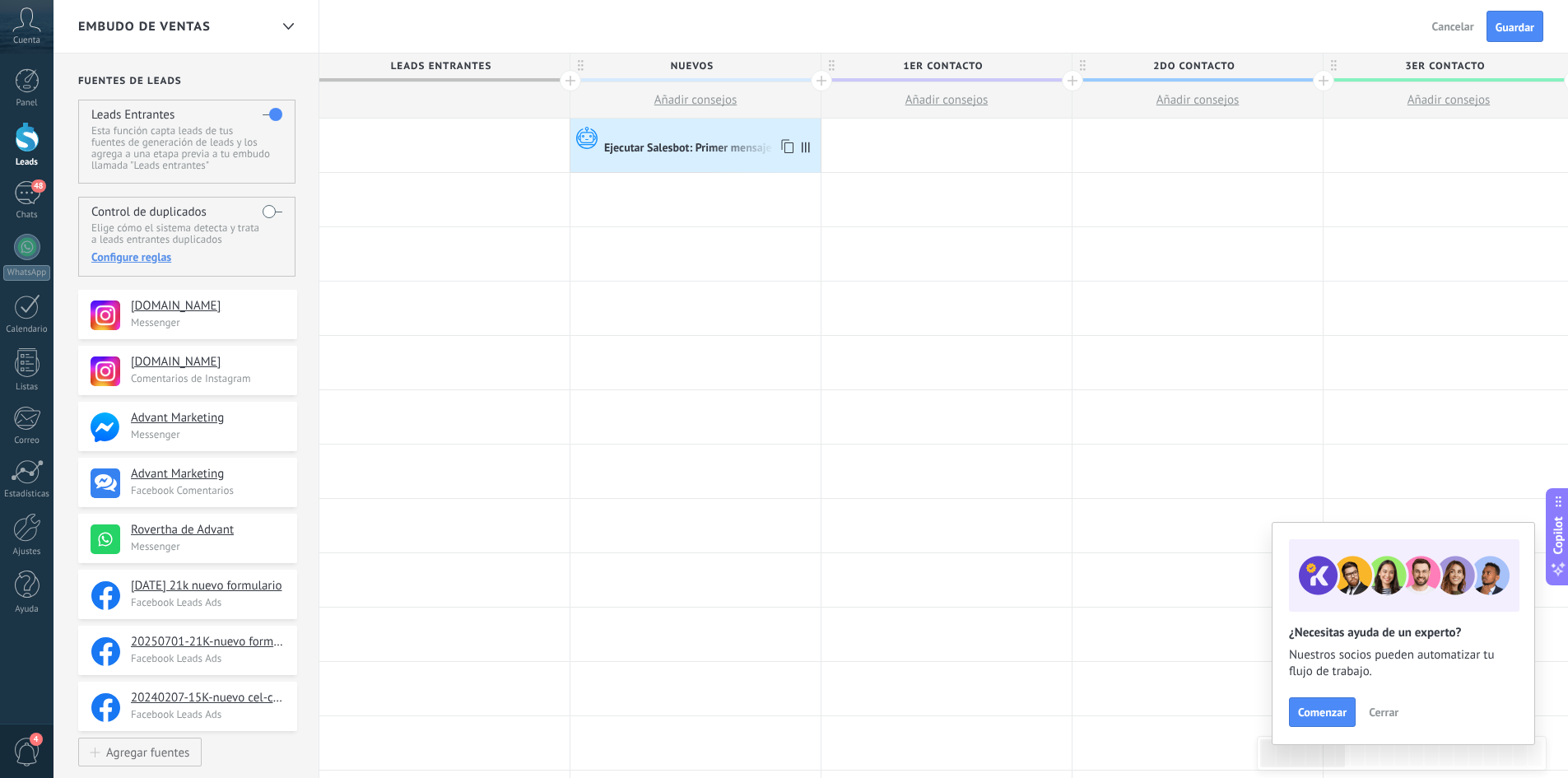
click at [746, 156] on div "Ejecutar Salesbot: Primer mensaje (beta)" at bounding box center [706, 148] width 202 height 14
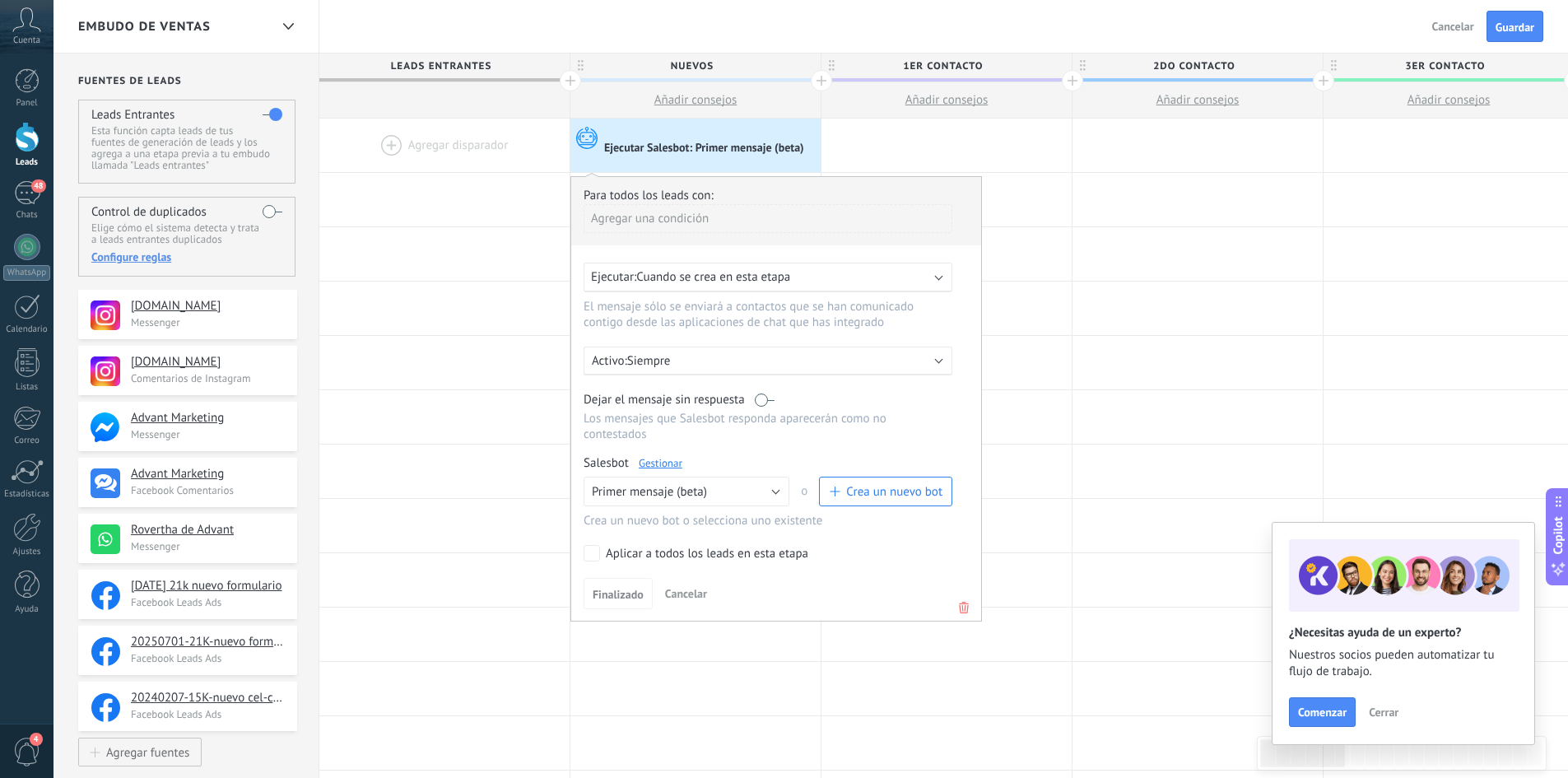
click at [925, 9] on div "Embudo de ventas Atrás Cancelar Guardar" at bounding box center [810, 27] width 1514 height 54
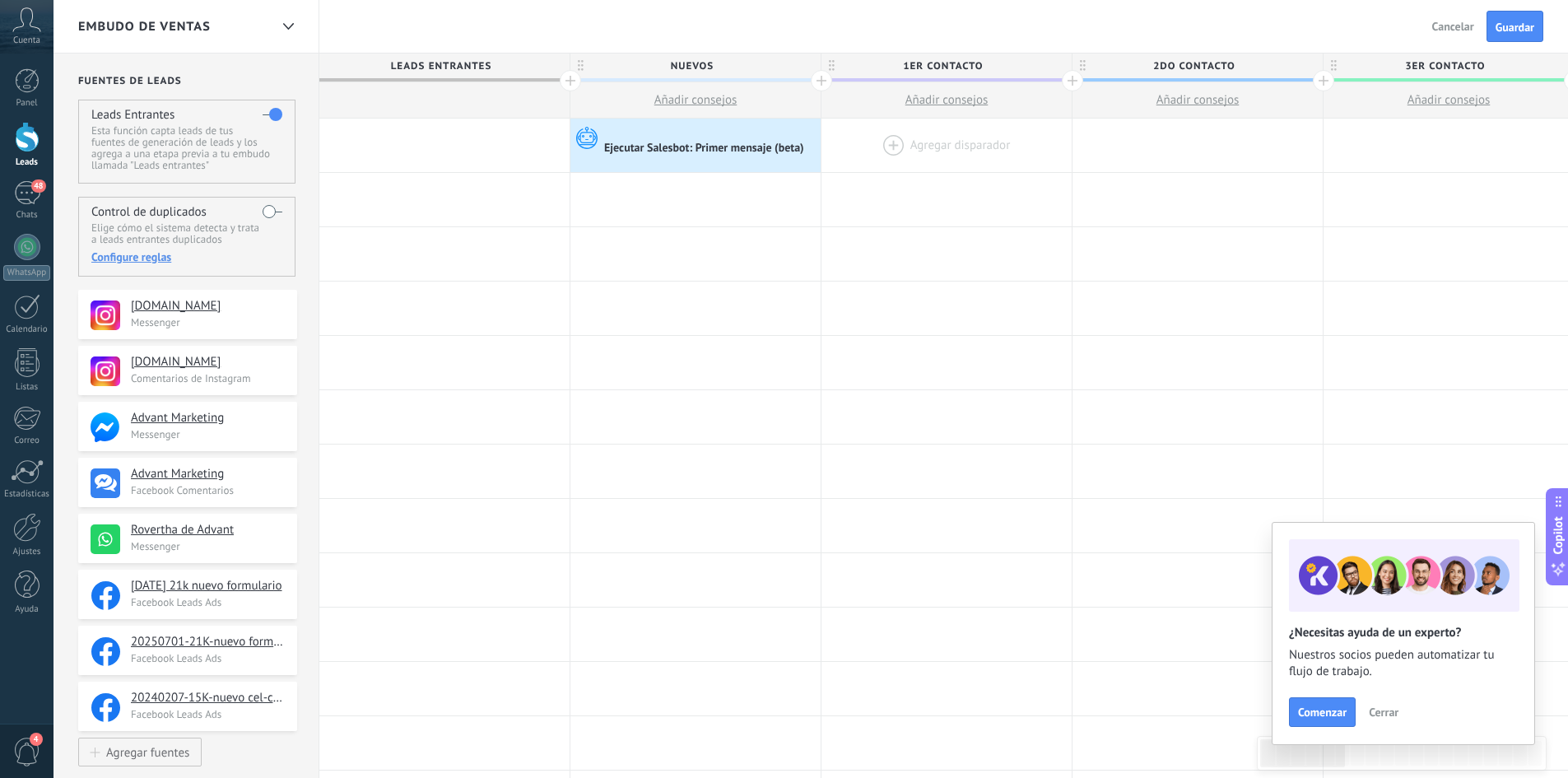
click at [888, 138] on div at bounding box center [946, 145] width 250 height 54
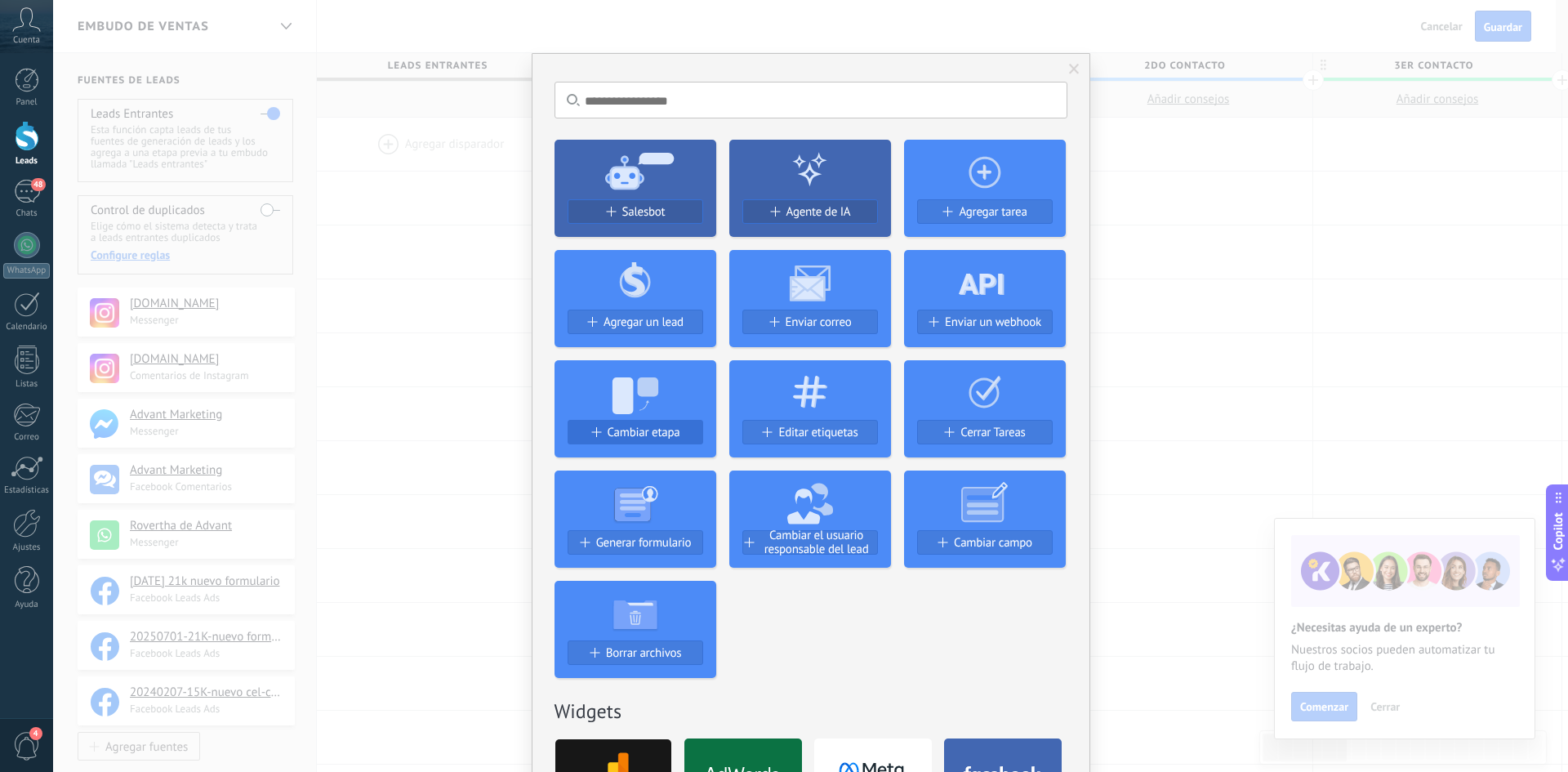
click at [674, 436] on span "Cambiar etapa" at bounding box center [644, 432] width 73 height 14
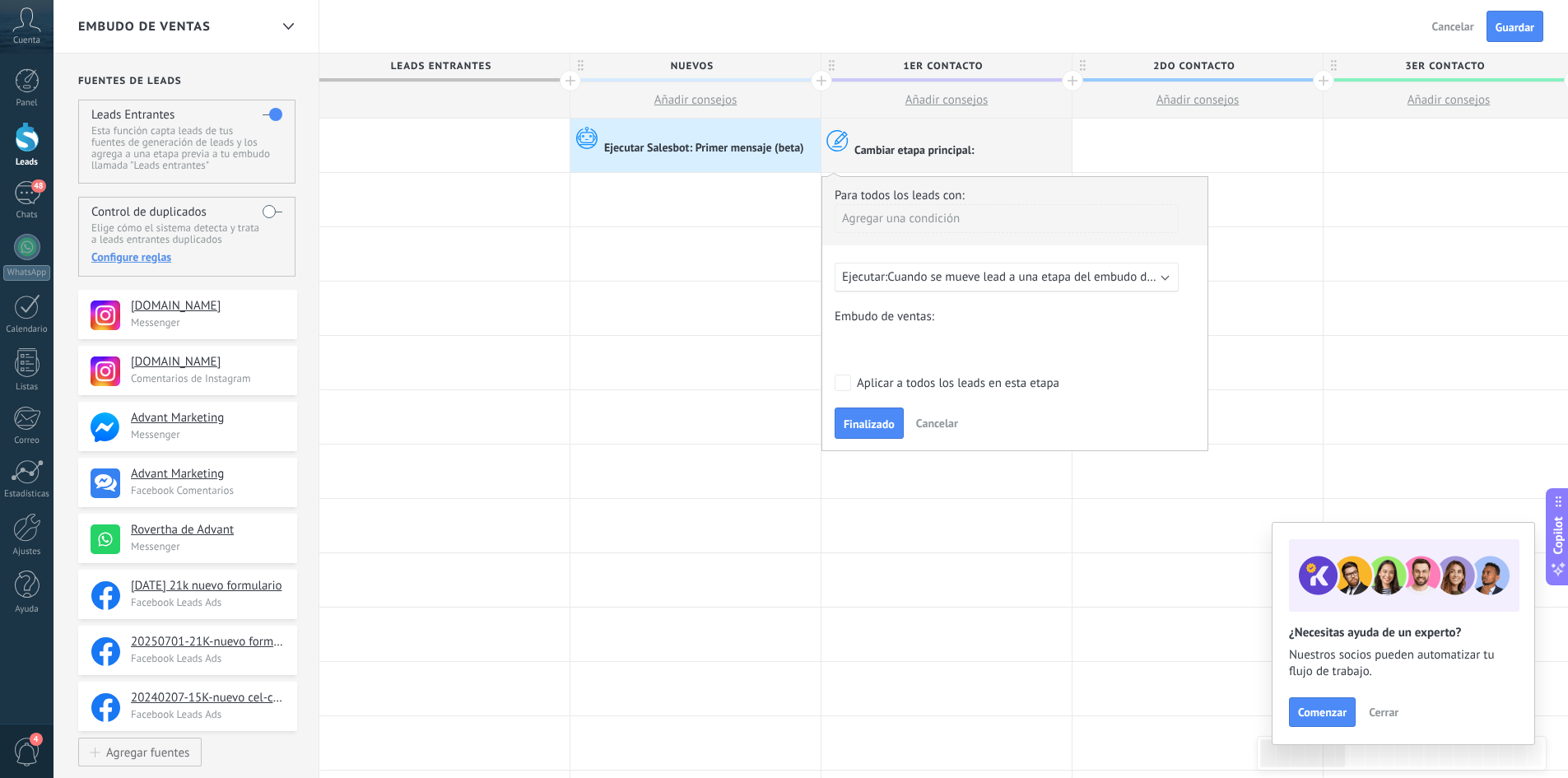
click at [1025, 266] on div "Ejecutar: Cuando se mueve lead a una etapa del embudo después de 5 minutos" at bounding box center [1006, 277] width 344 height 30
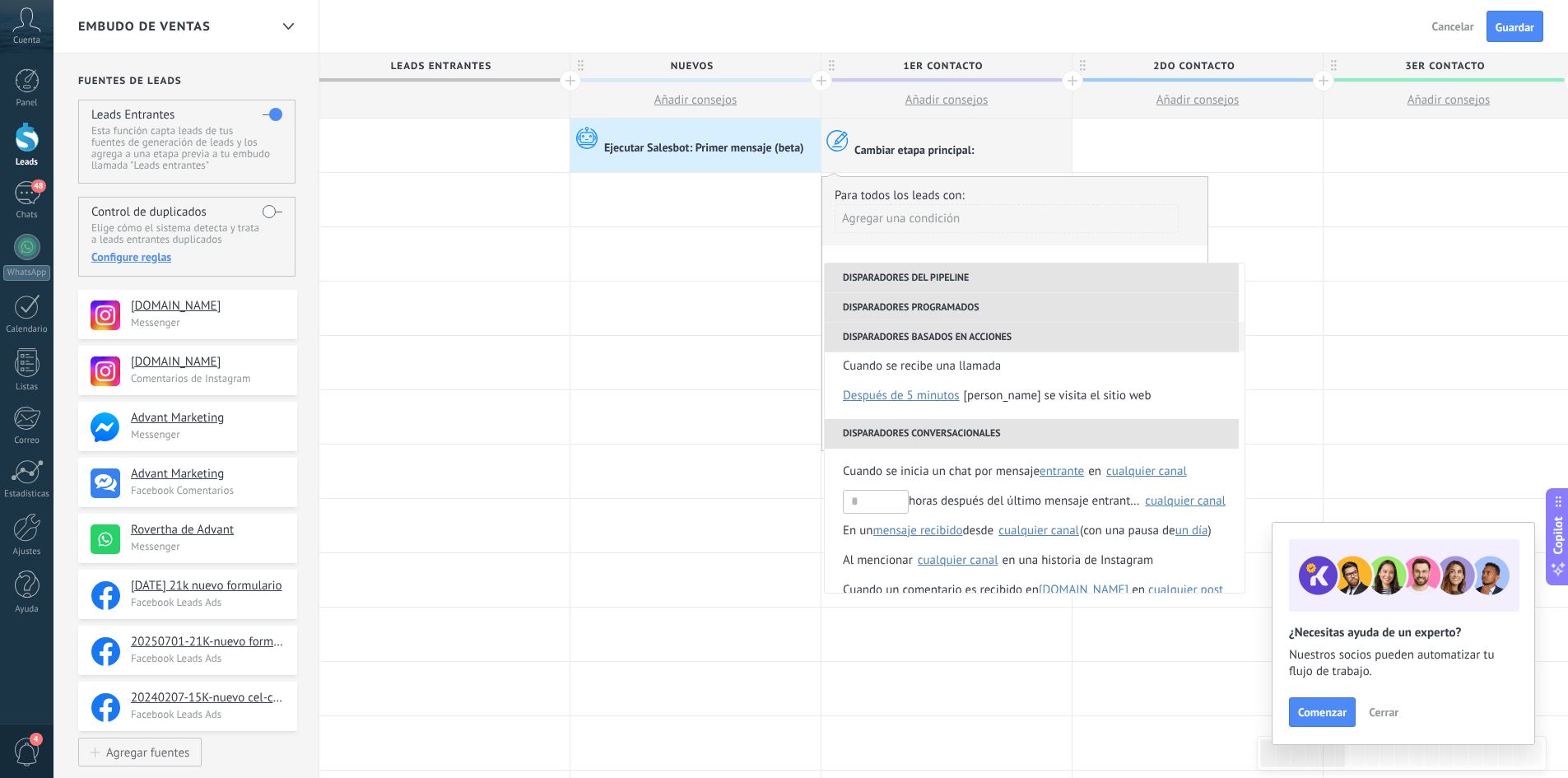
scroll to position [448, 0]
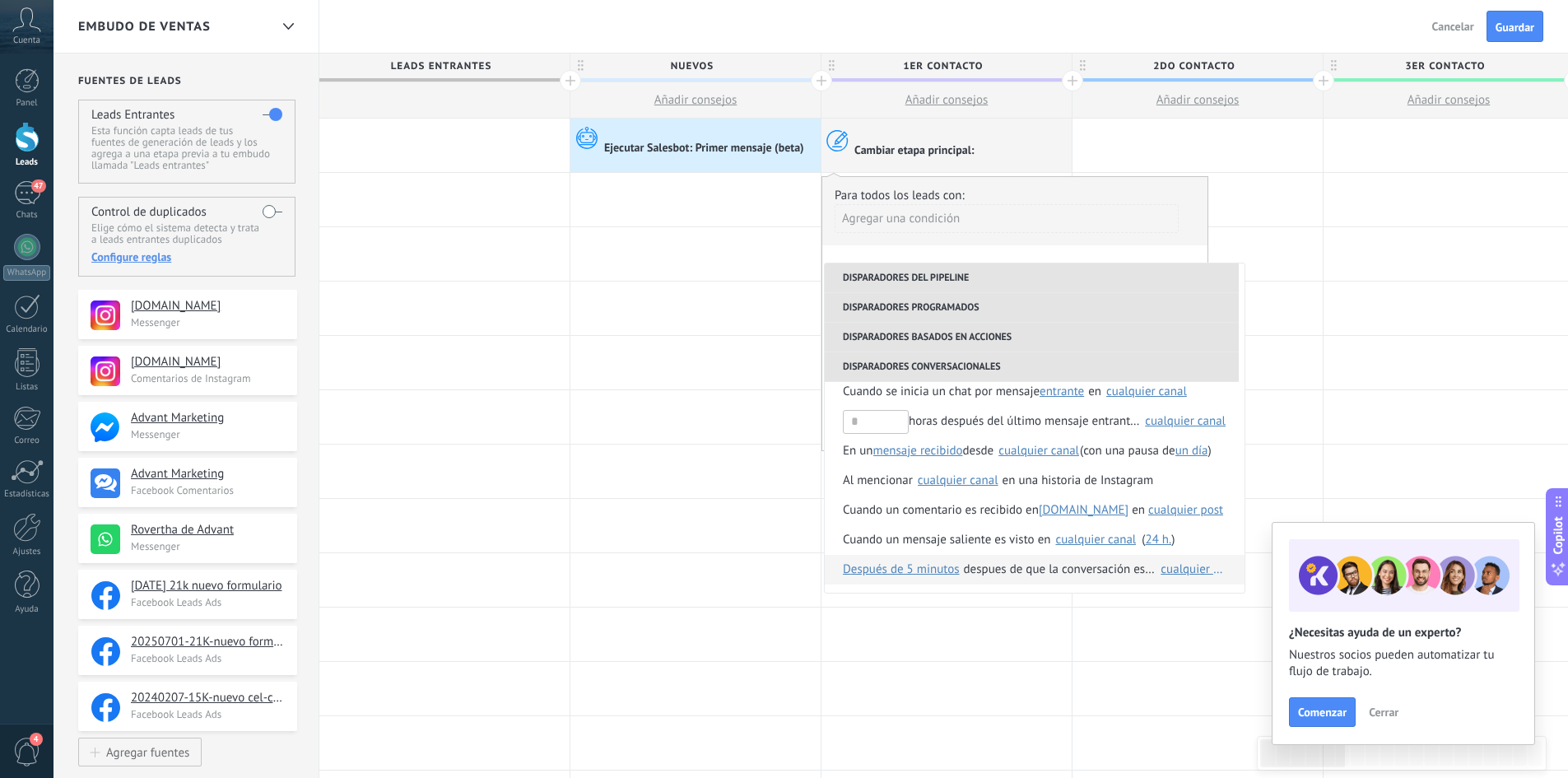
click at [1189, 568] on div "cualquier canal" at bounding box center [1194, 569] width 65 height 13
click at [1153, 577] on div "Seleccionar todo" at bounding box center [1141, 577] width 88 height 16
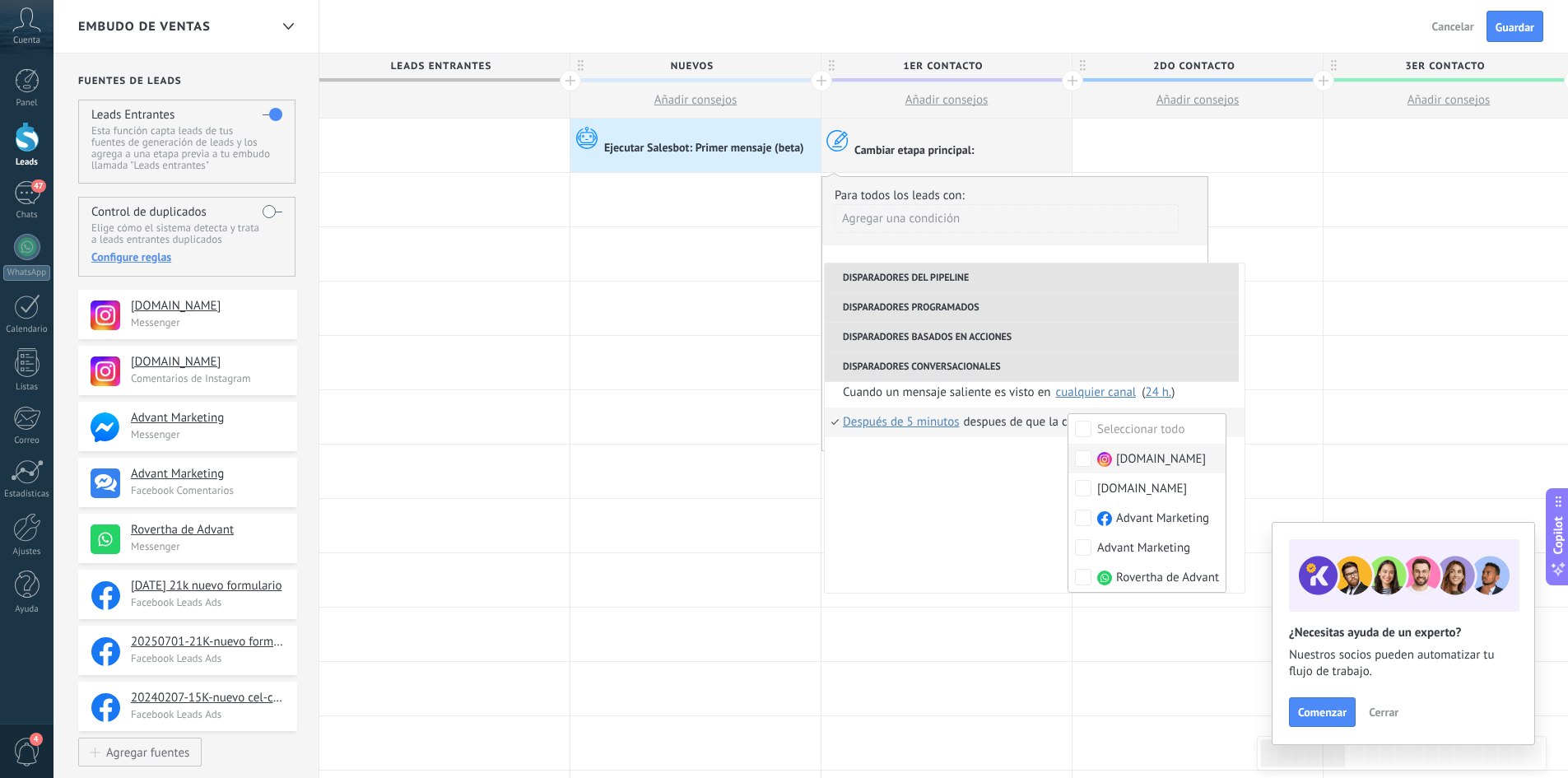
click at [998, 480] on ul "**********" at bounding box center [1035, 428] width 420 height 329
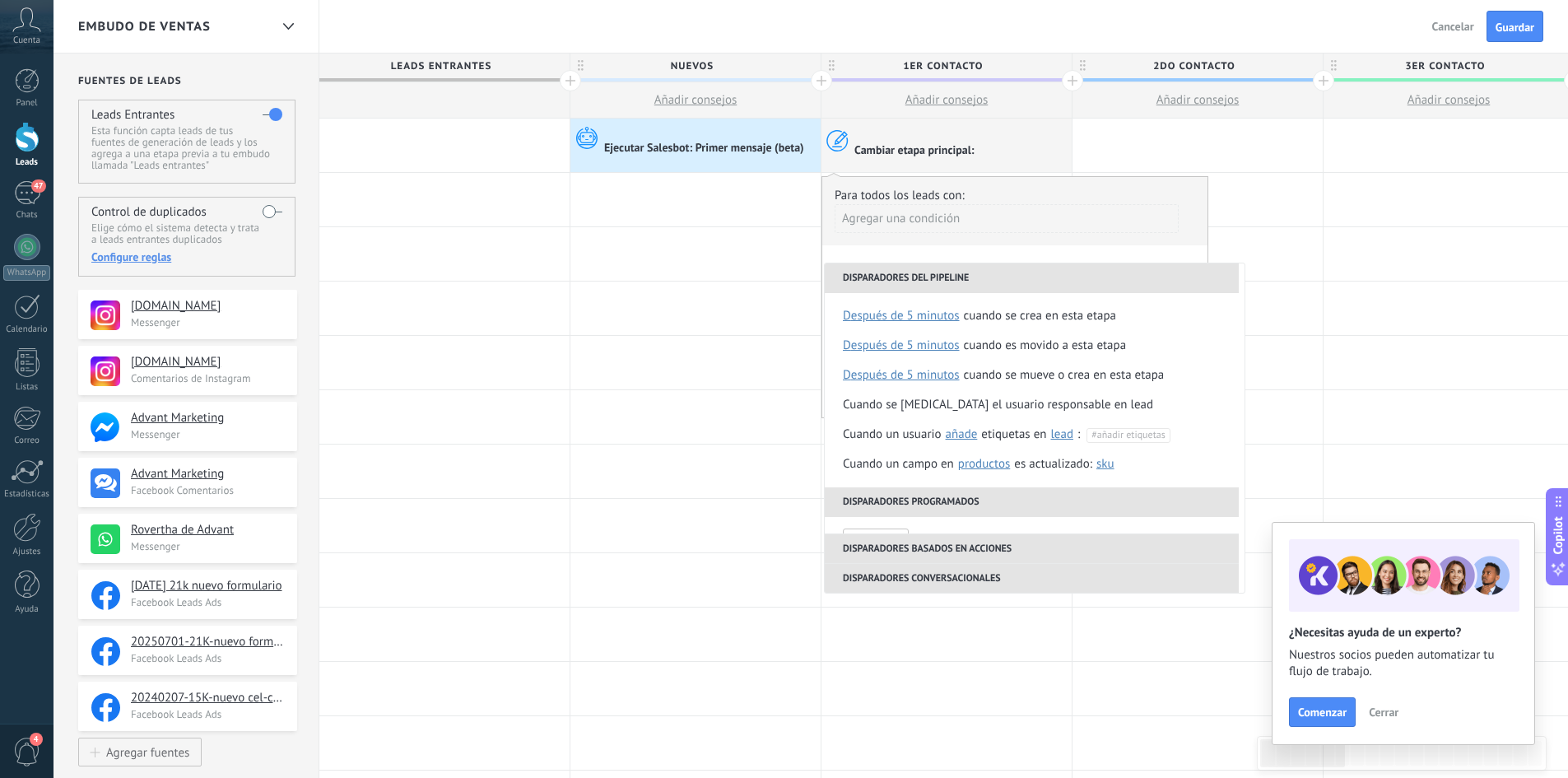
click at [1218, 12] on div "Embudo de ventas Atrás Cancelar Guardar" at bounding box center [810, 27] width 1514 height 54
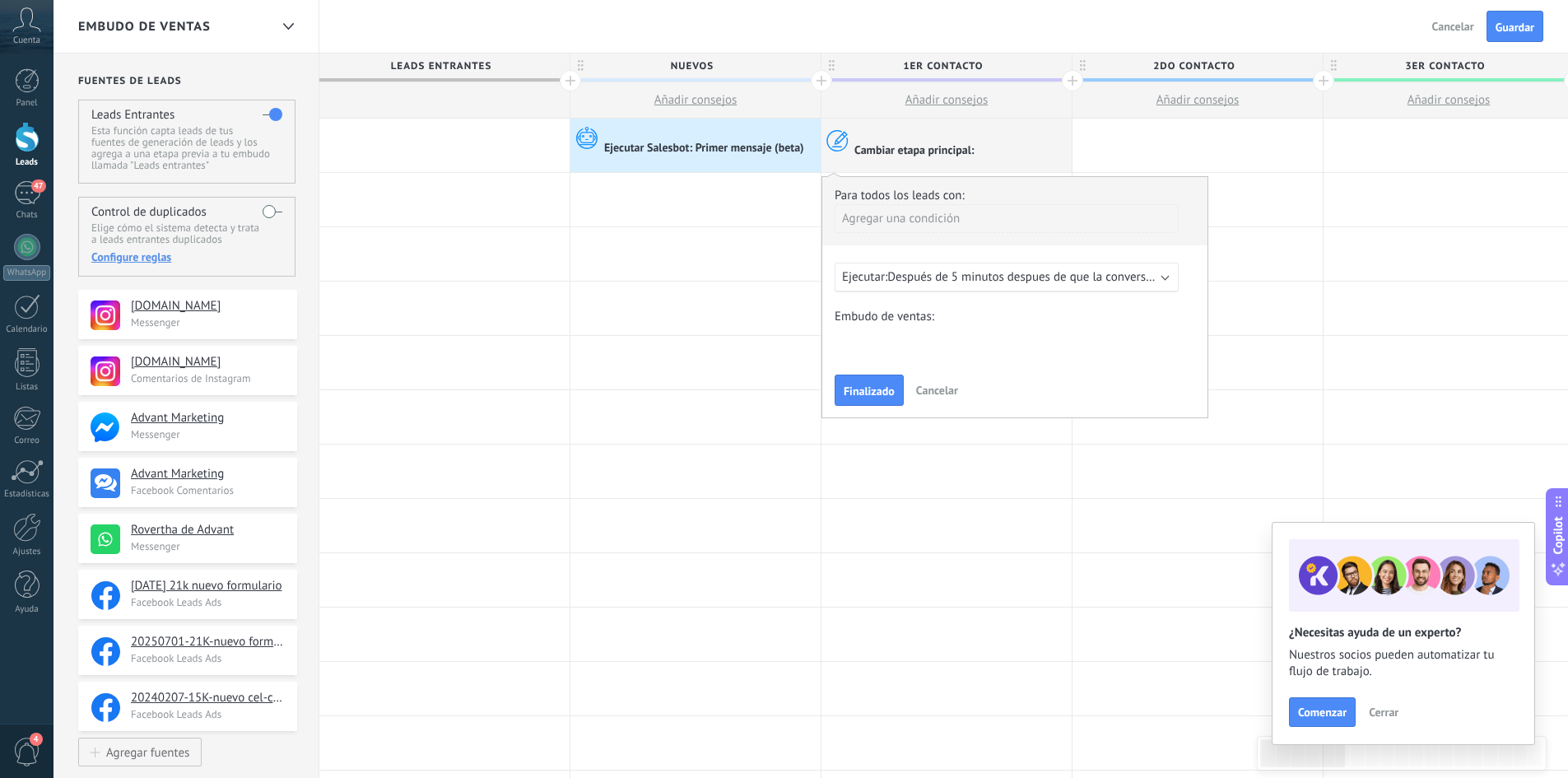
click at [910, 31] on div "Embudo de ventas Atrás Cancelar Guardar" at bounding box center [810, 27] width 1514 height 54
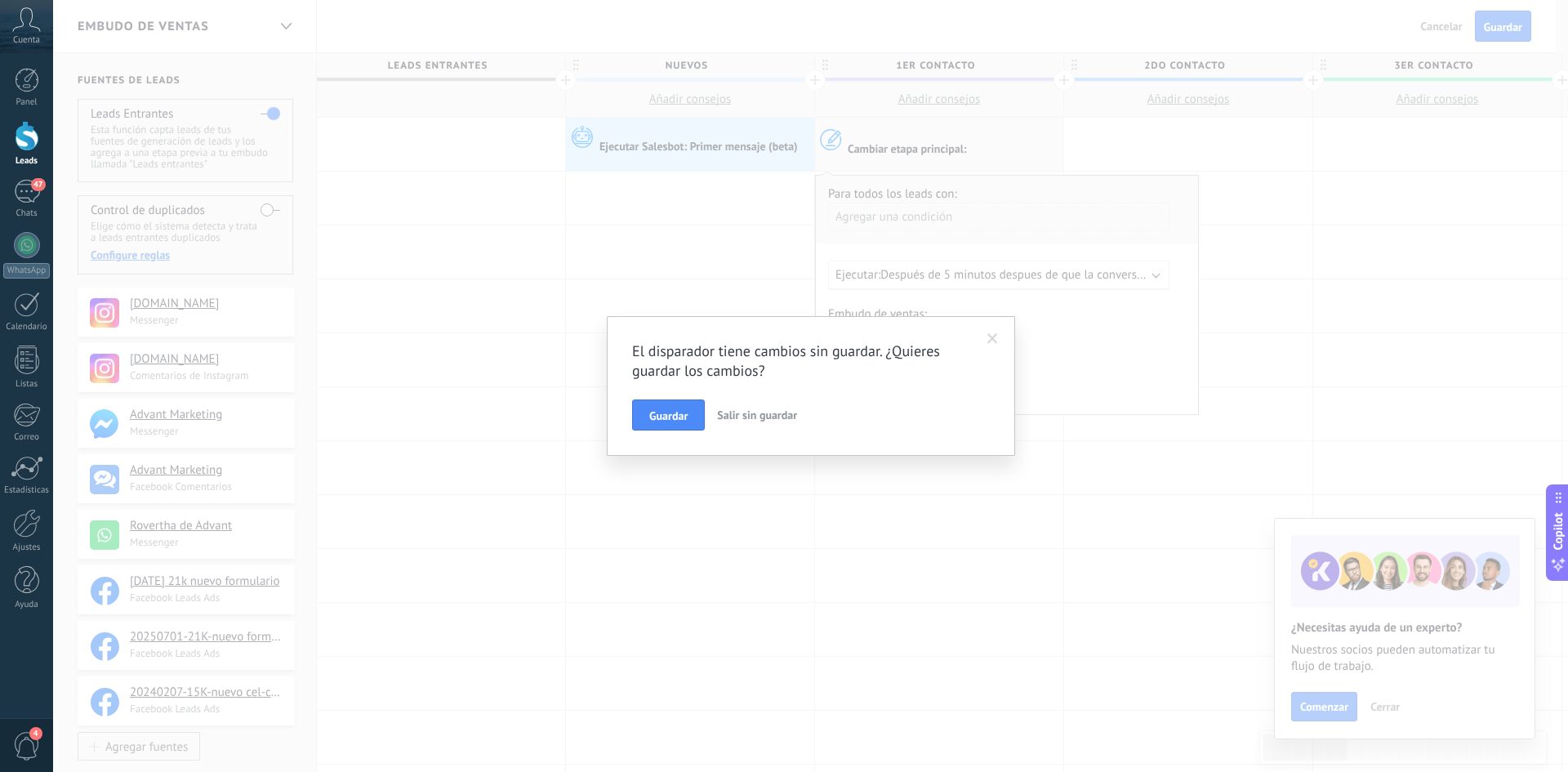
click at [750, 417] on span "Salir sin guardar" at bounding box center [757, 415] width 80 height 14
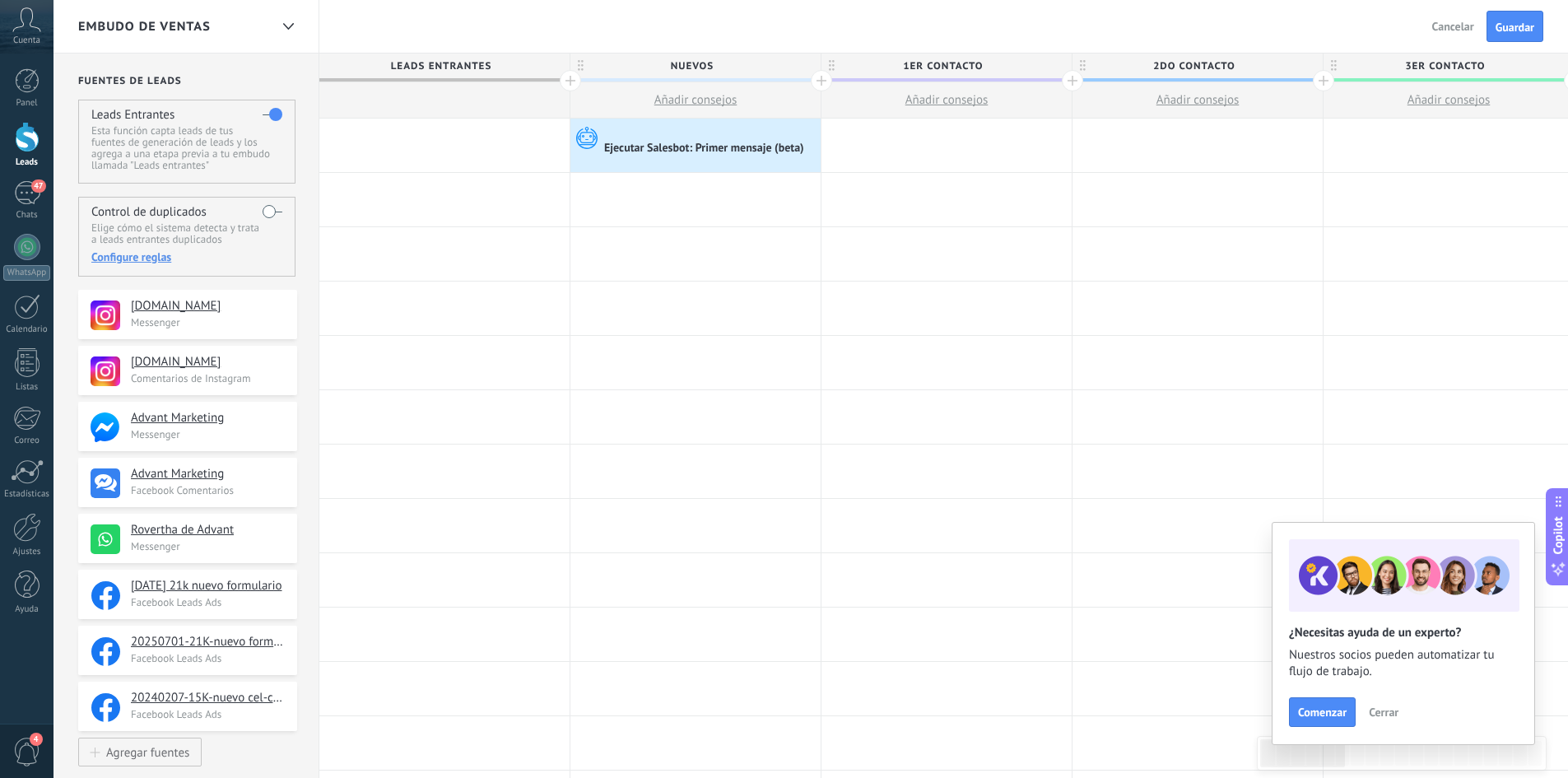
click at [934, 146] on div at bounding box center [946, 145] width 250 height 54
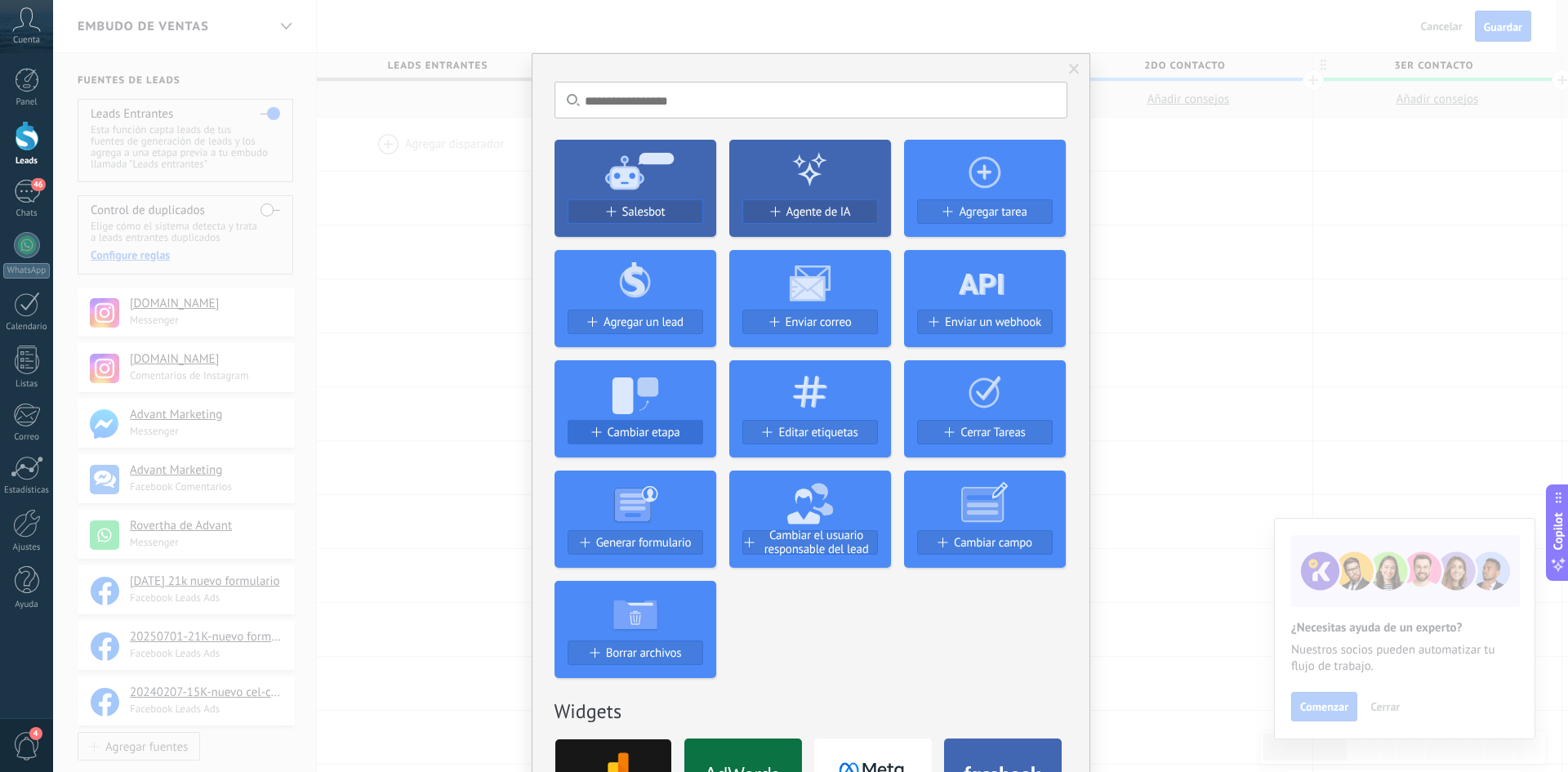
click at [652, 427] on span "Cambiar etapa" at bounding box center [644, 432] width 73 height 14
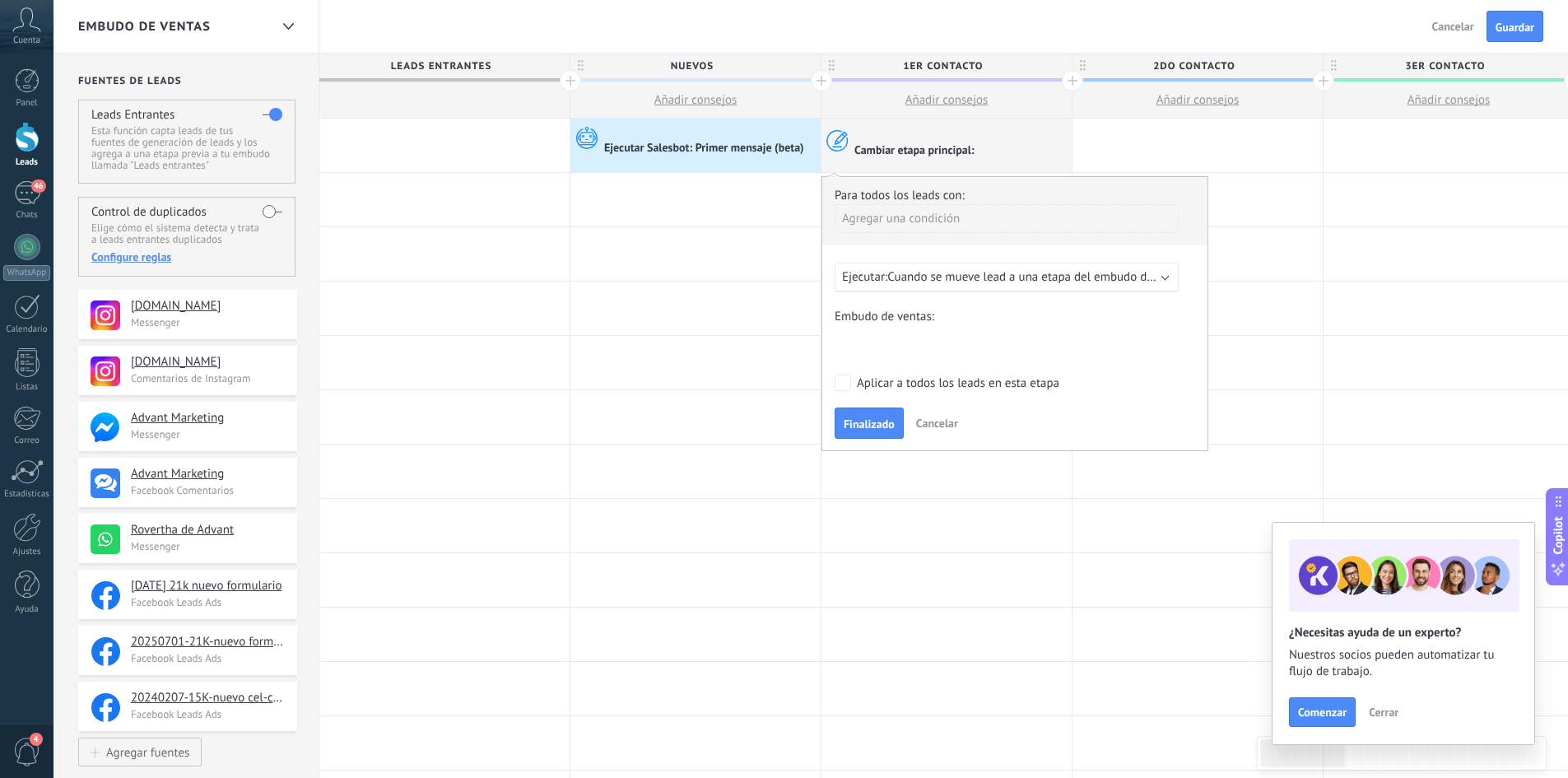
click at [1003, 277] on span "Cuando se mueve lead a una etapa del embudo después de 5 minutos" at bounding box center [1071, 277] width 368 height 15
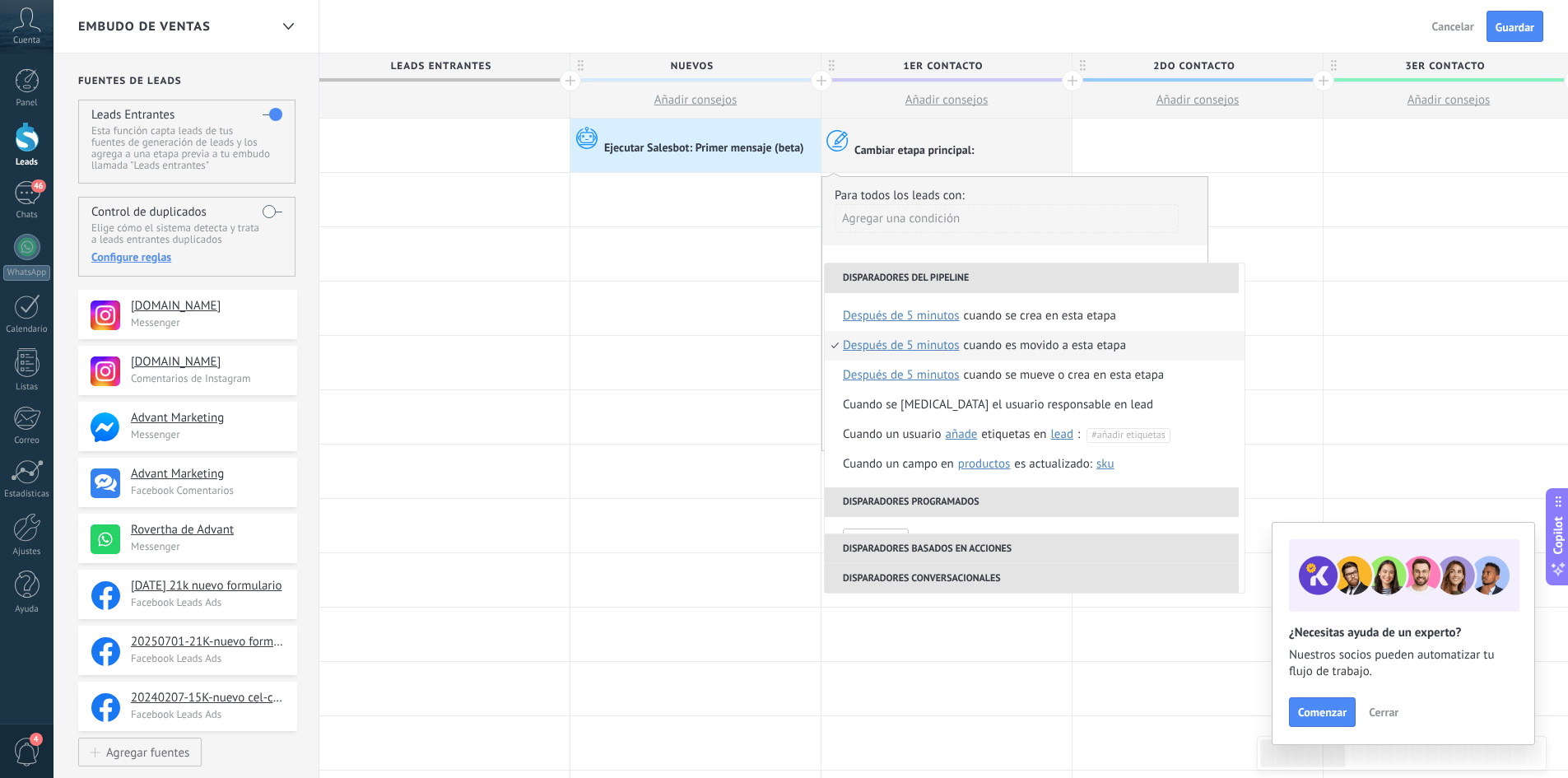
click at [879, 347] on span "después de 5 minutos" at bounding box center [901, 346] width 116 height 30
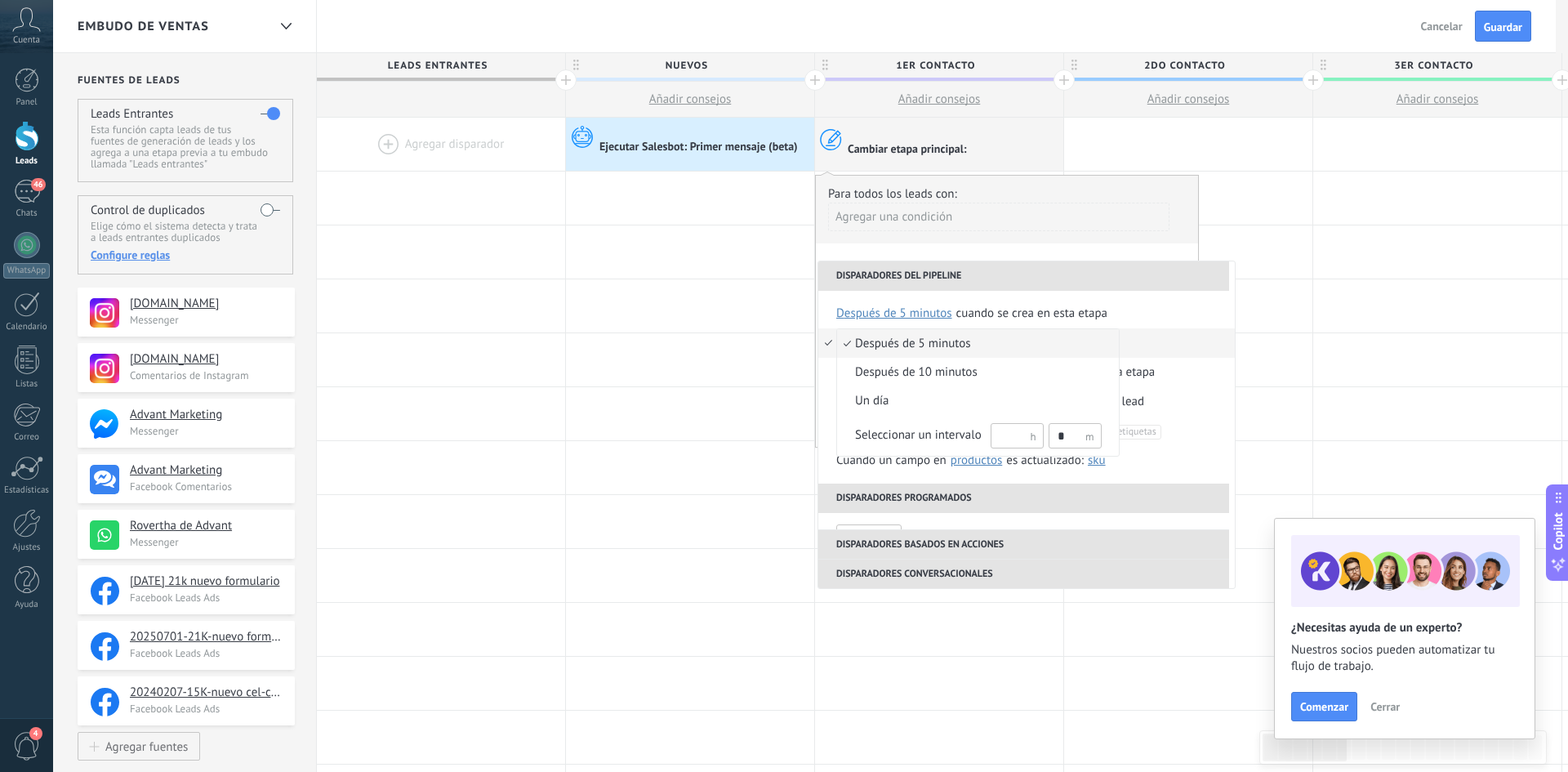
click at [858, 234] on div at bounding box center [784, 386] width 1568 height 772
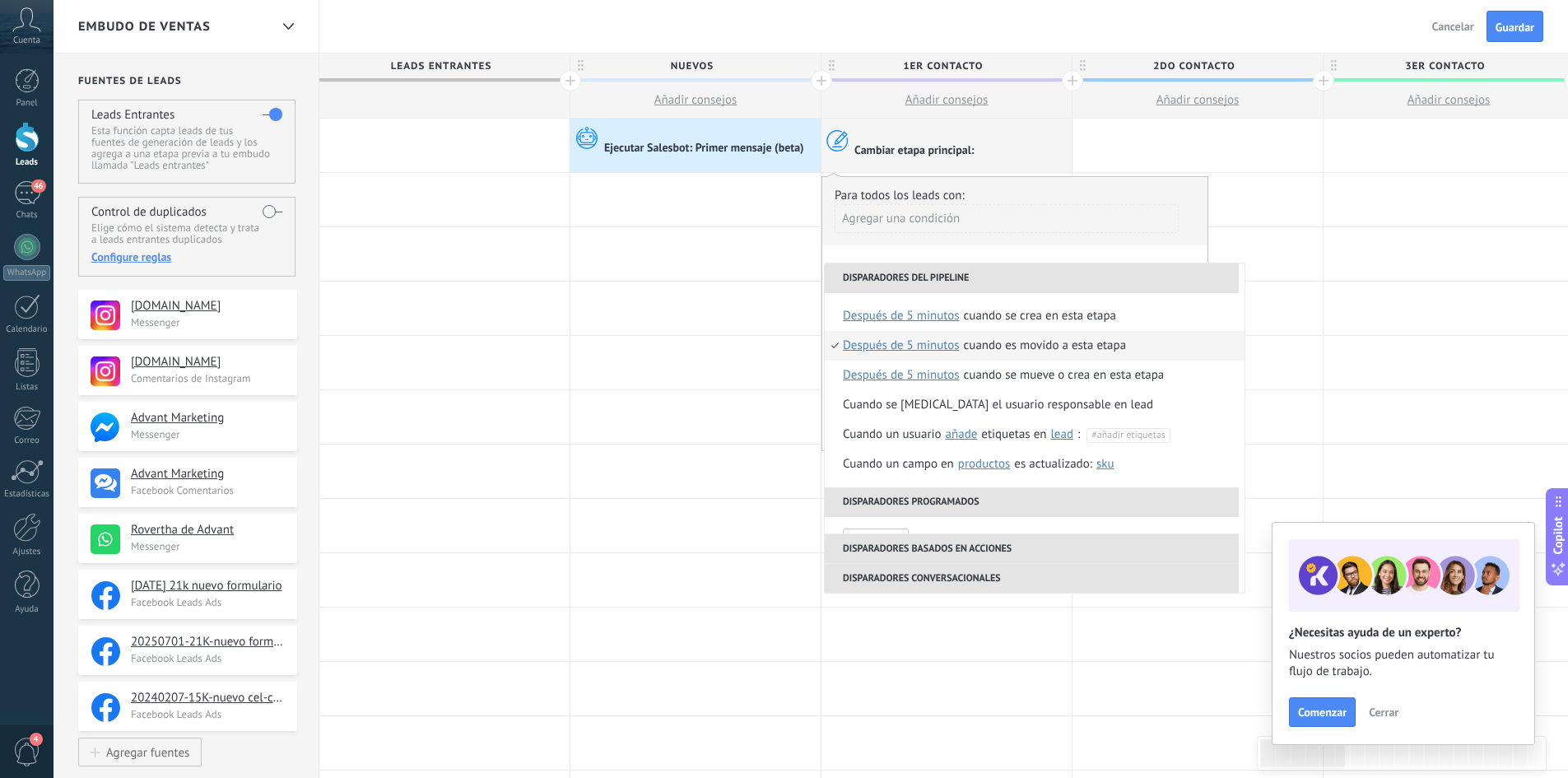
click at [918, 258] on div "**********" at bounding box center [1015, 314] width 387 height 275
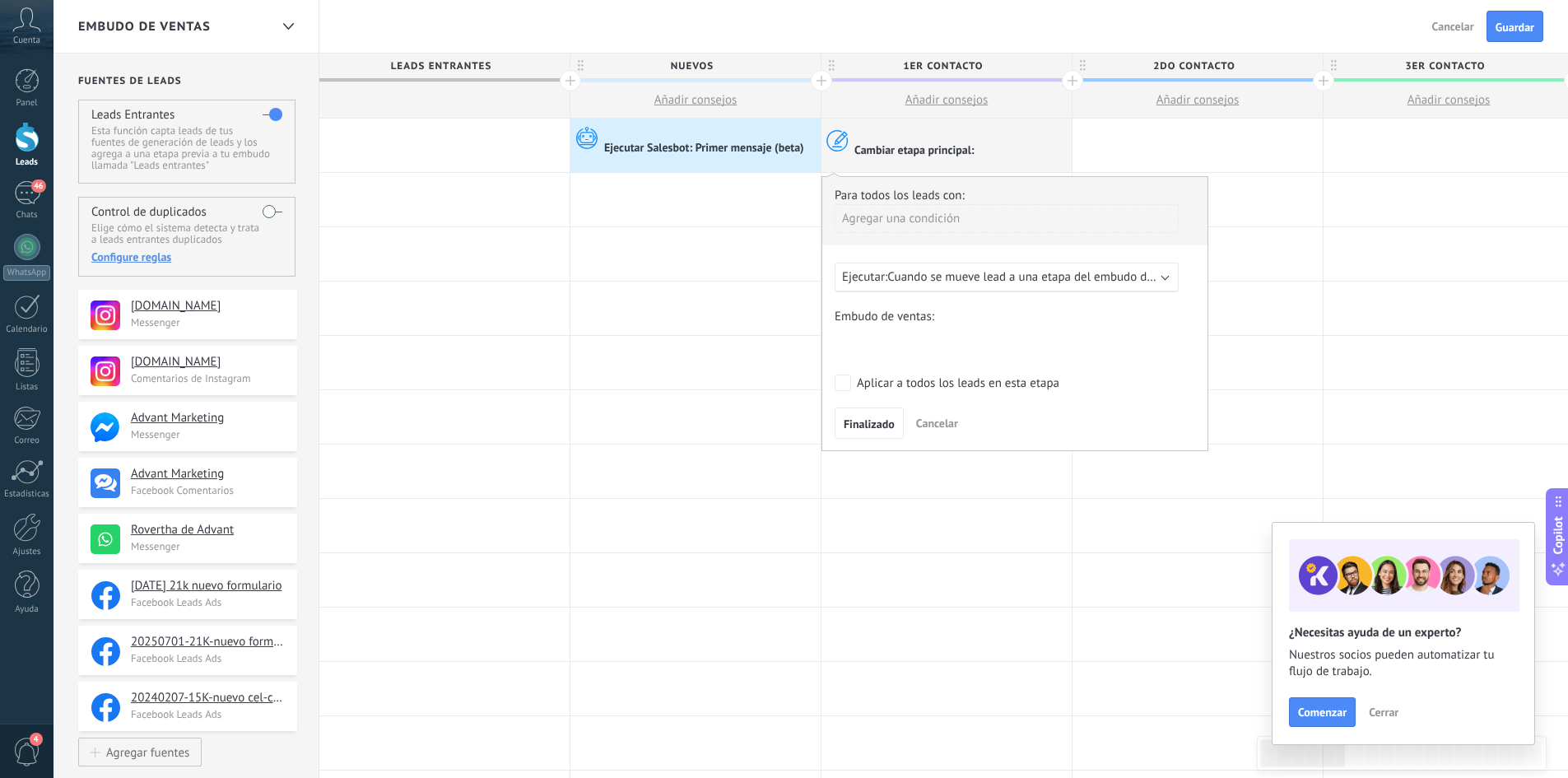
click at [934, 281] on span "Cuando se mueve lead a una etapa del embudo después de 5 minutos" at bounding box center [1071, 277] width 368 height 15
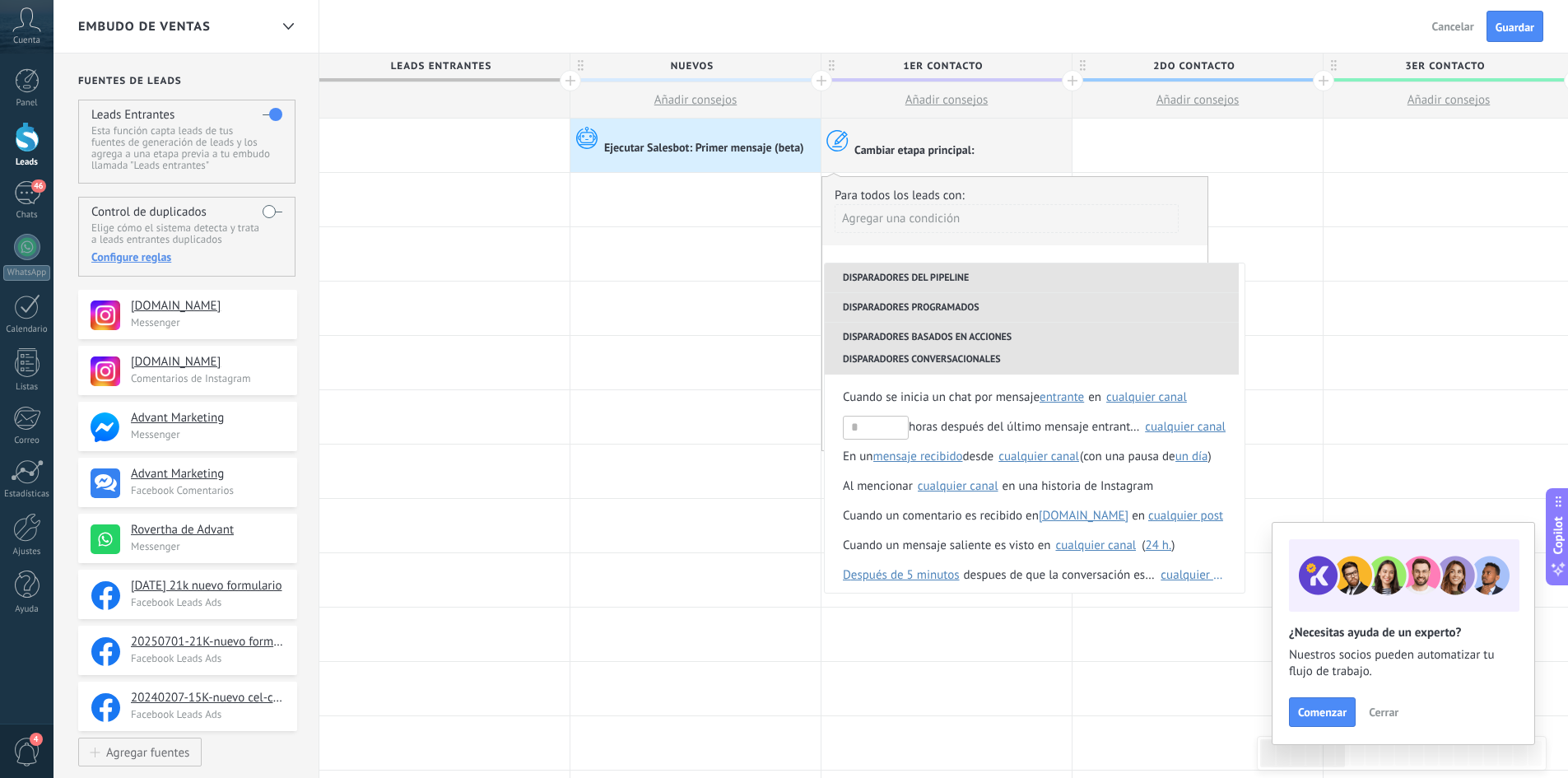
scroll to position [448, 0]
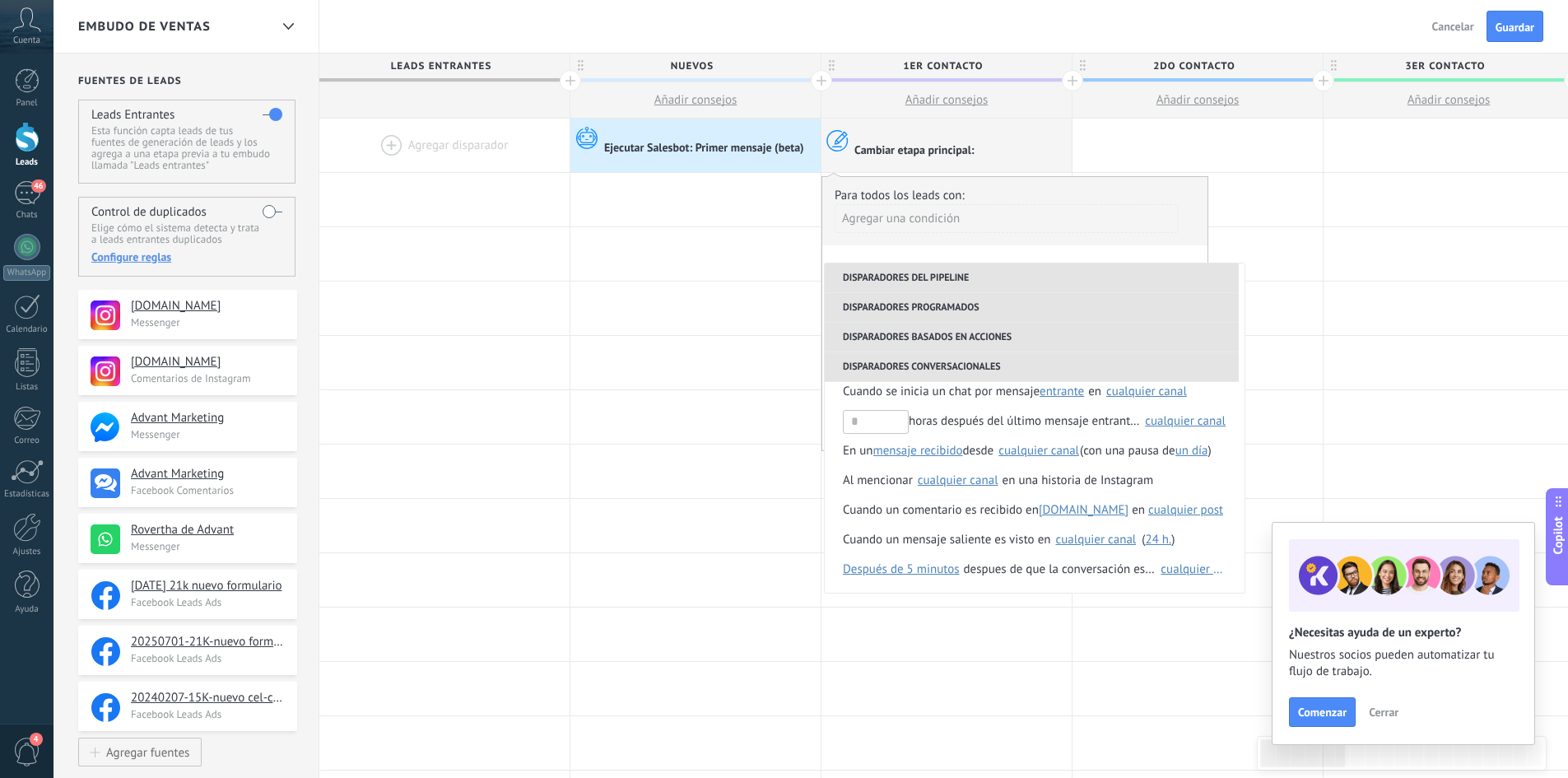
click at [1066, 10] on div "Embudo de ventas Atrás Cancelar Guardar" at bounding box center [810, 27] width 1514 height 54
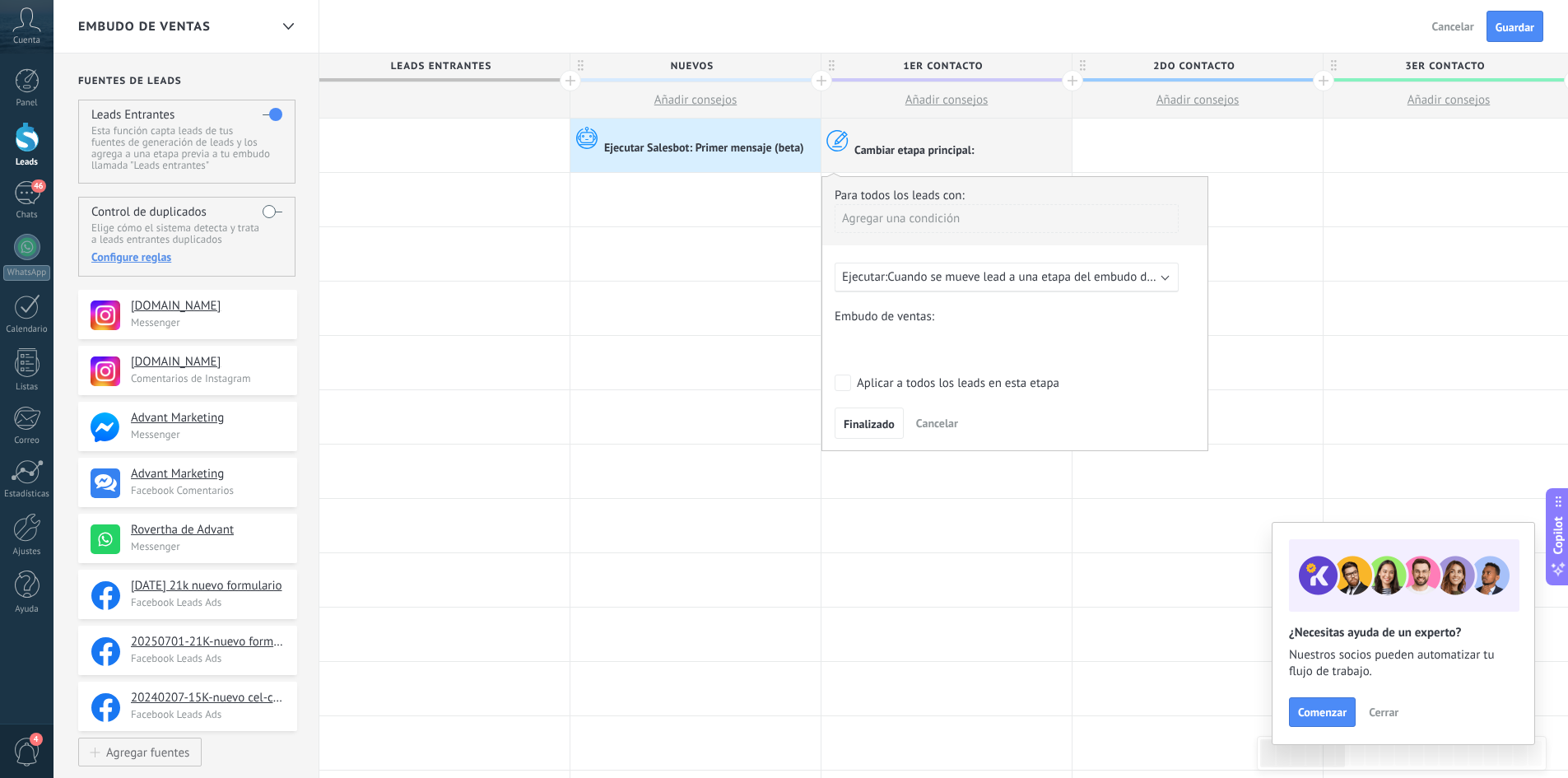
click at [924, 416] on span "Cancelar" at bounding box center [938, 423] width 42 height 14
